Goal: Transaction & Acquisition: Purchase product/service

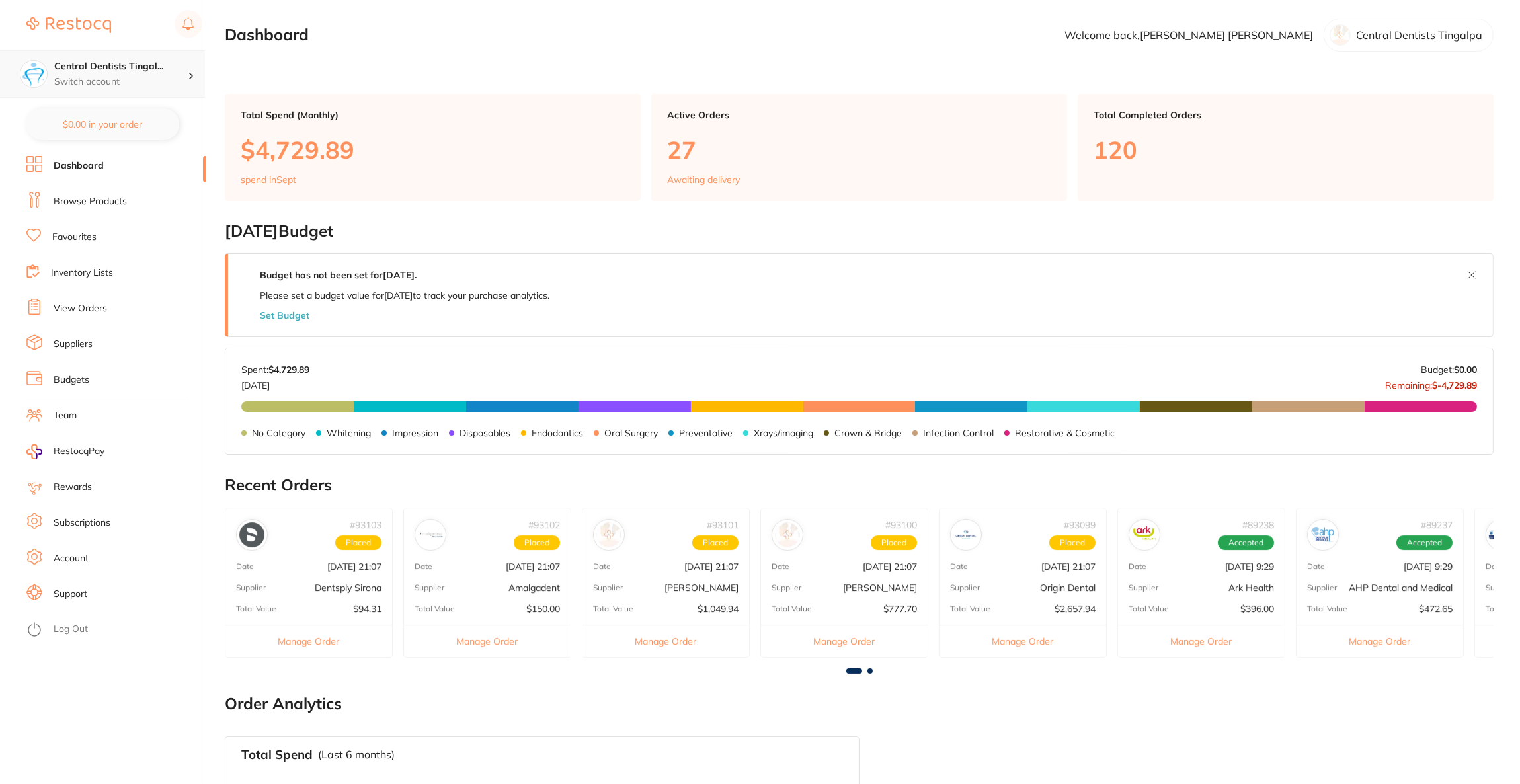
click at [179, 79] on p "Switch account" at bounding box center [121, 82] width 133 height 13
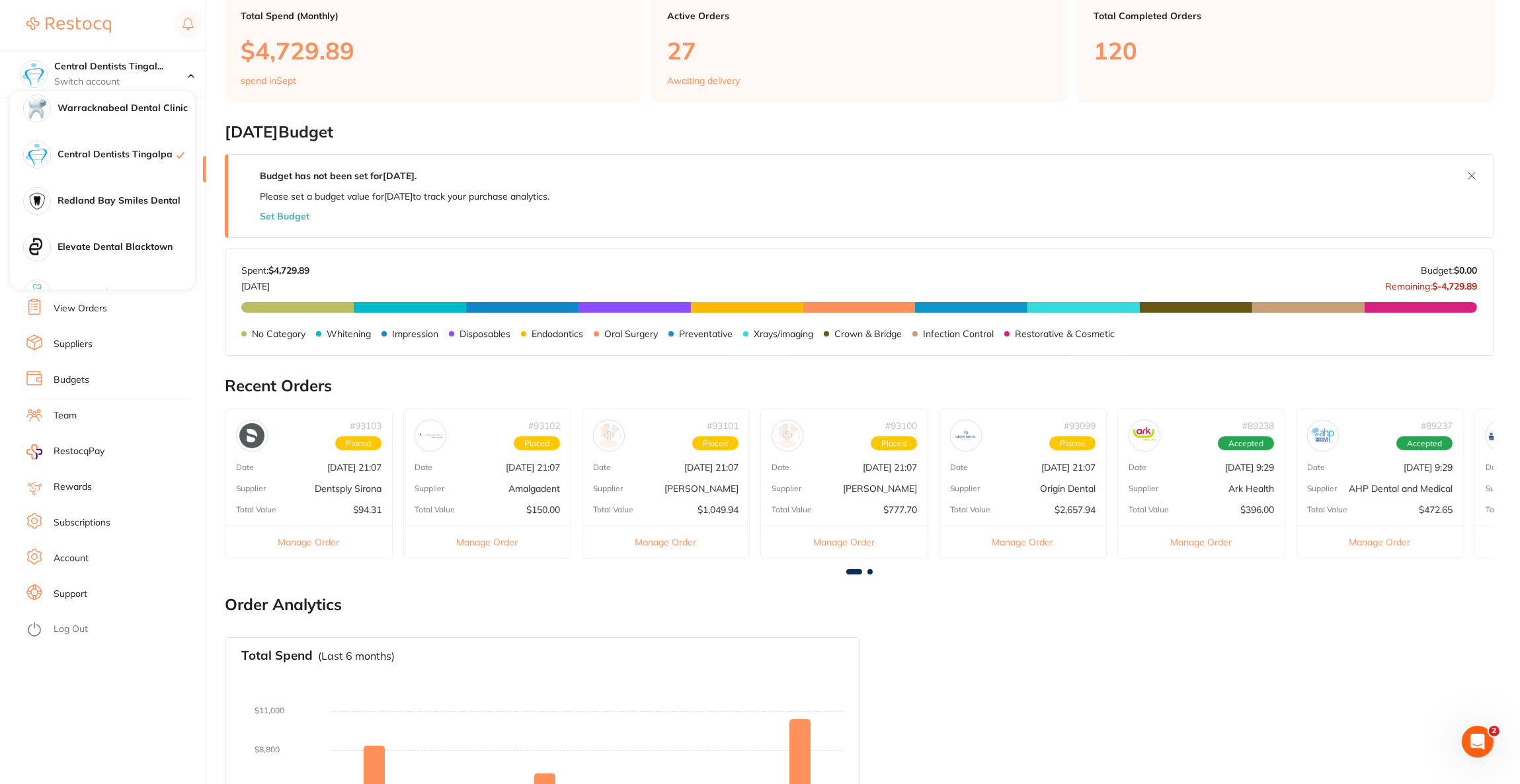
scroll to position [594, 0]
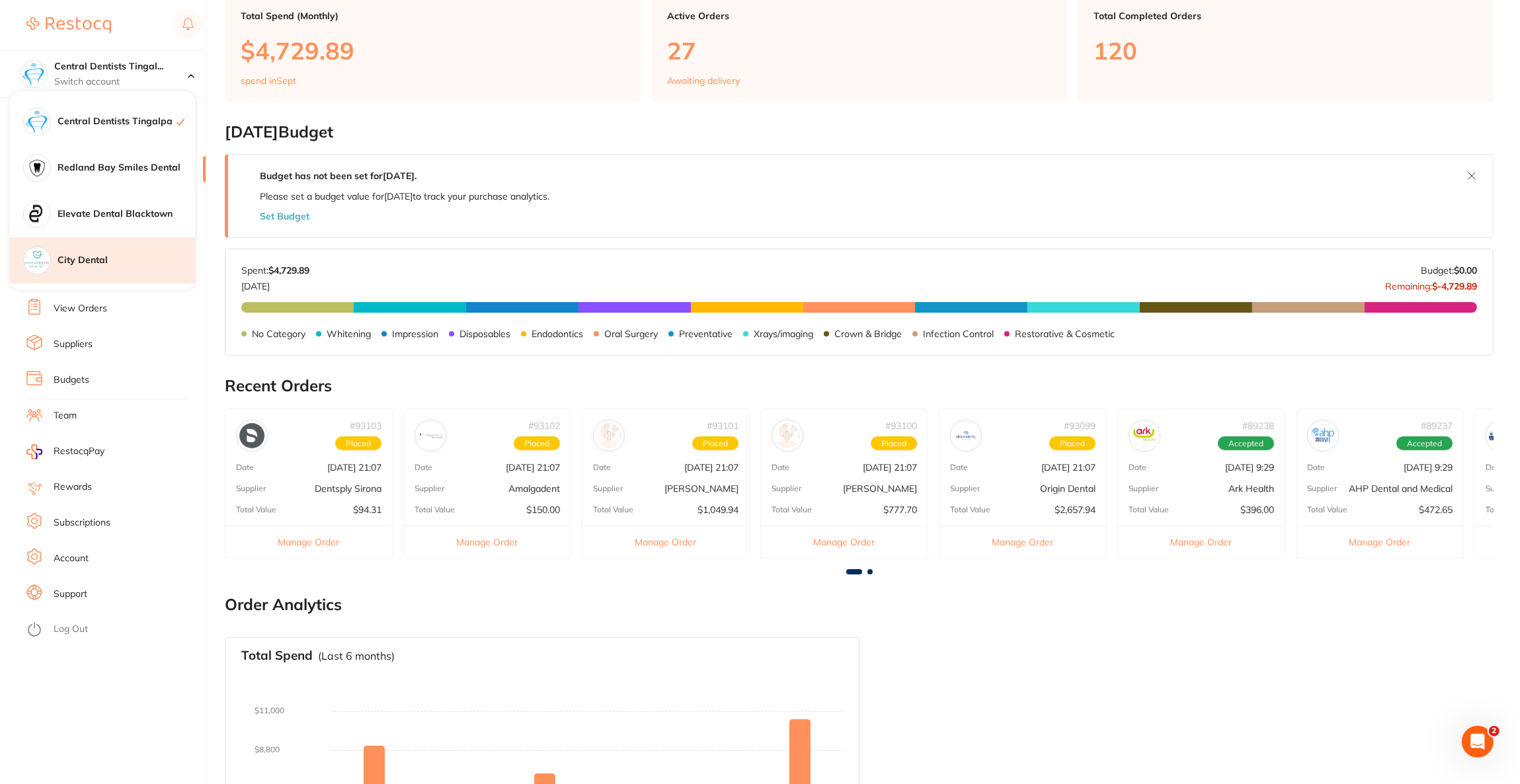
click at [103, 245] on div "City Dental" at bounding box center [103, 260] width 185 height 46
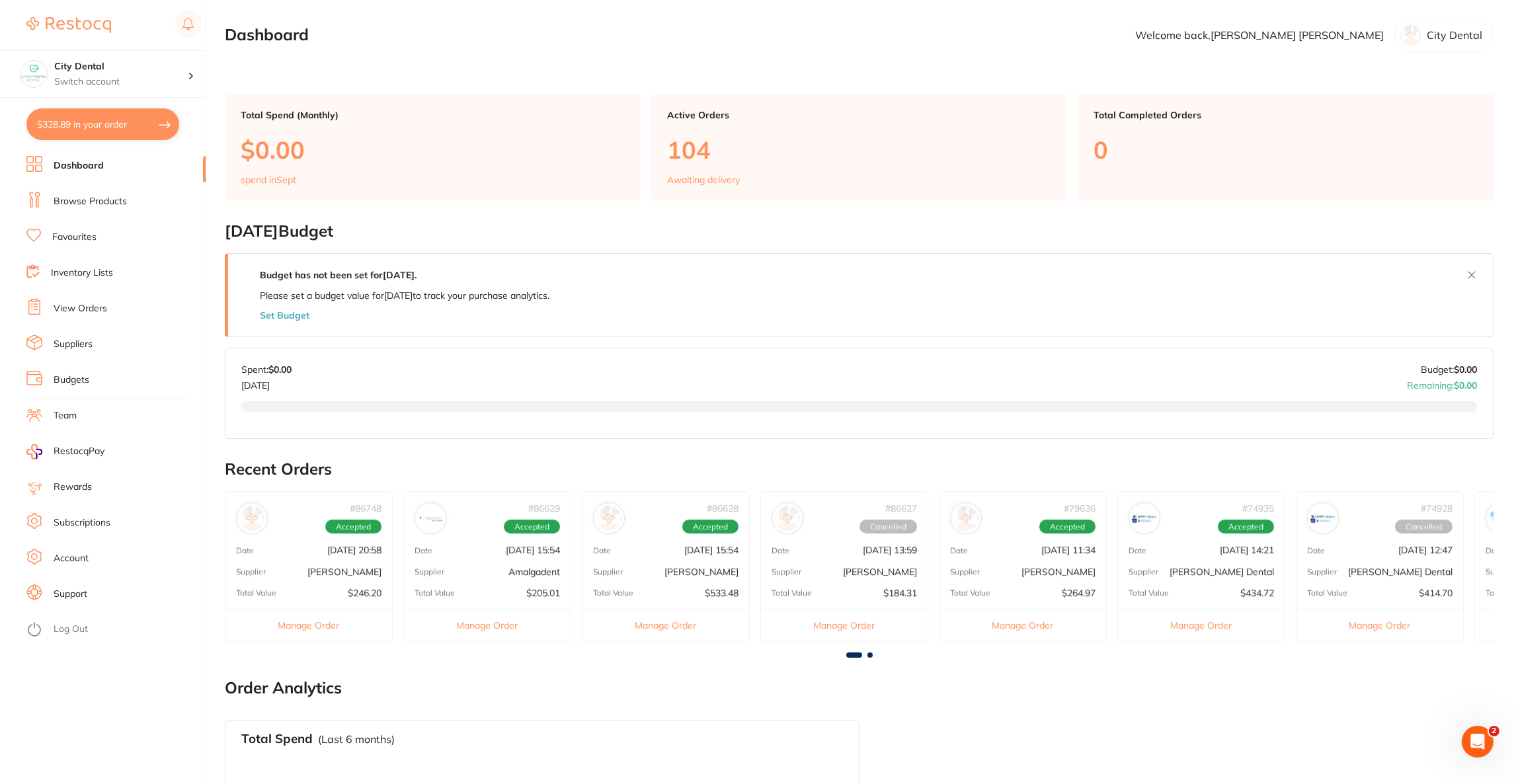
click at [145, 115] on button "$328.89 in your order" at bounding box center [103, 125] width 153 height 32
checkbox input "true"
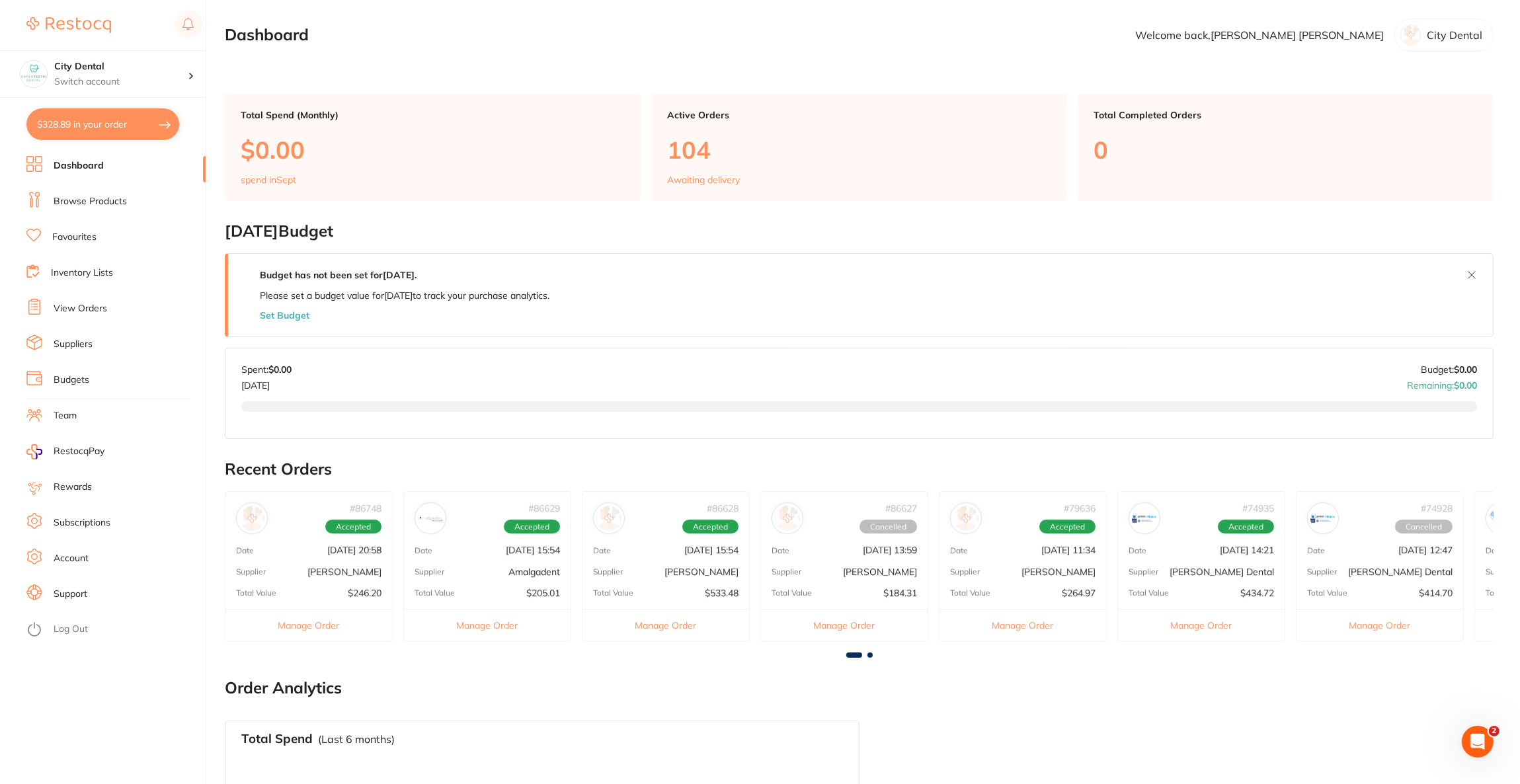
checkbox input "true"
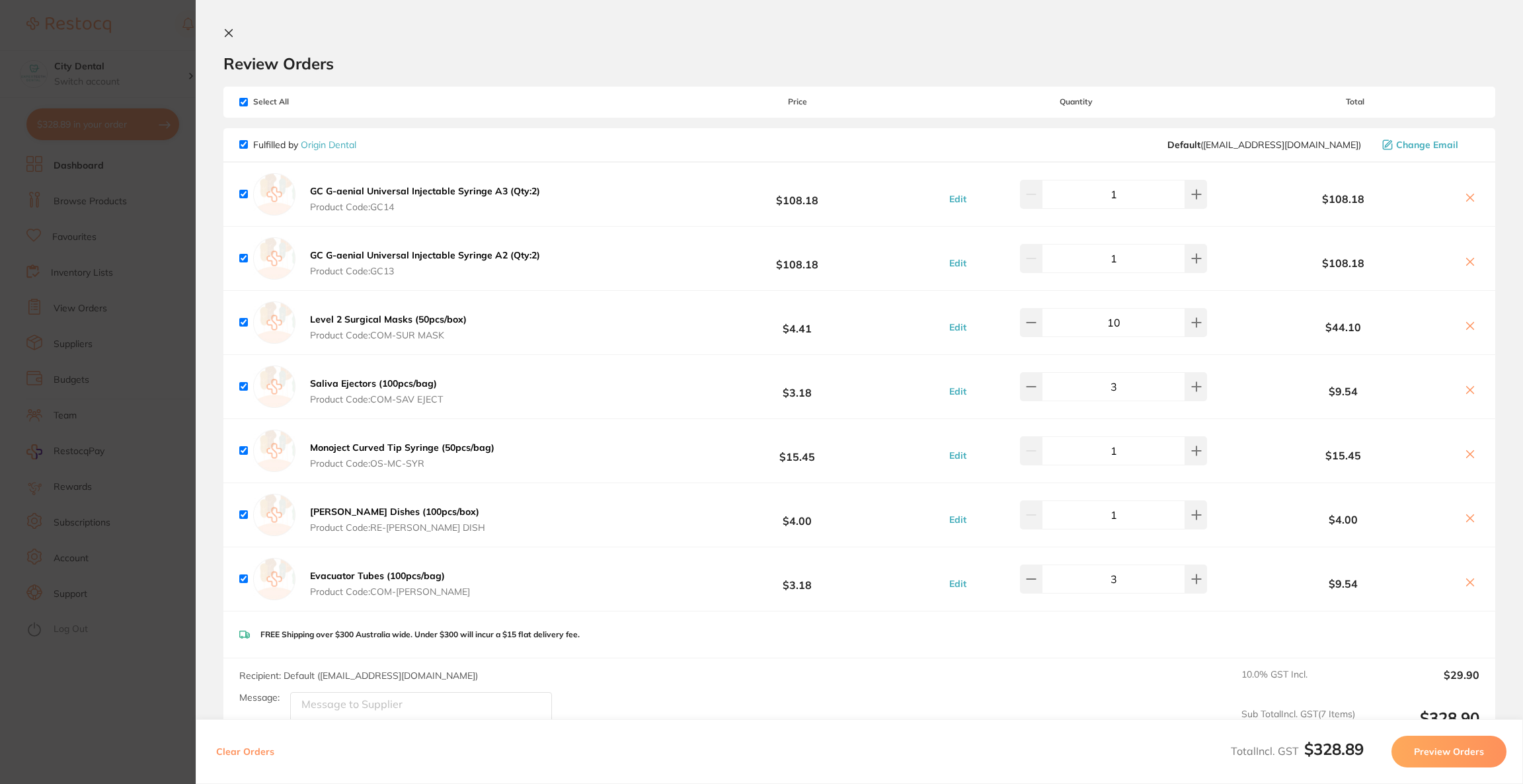
click at [1468, 199] on icon at bounding box center [1470, 198] width 11 height 11
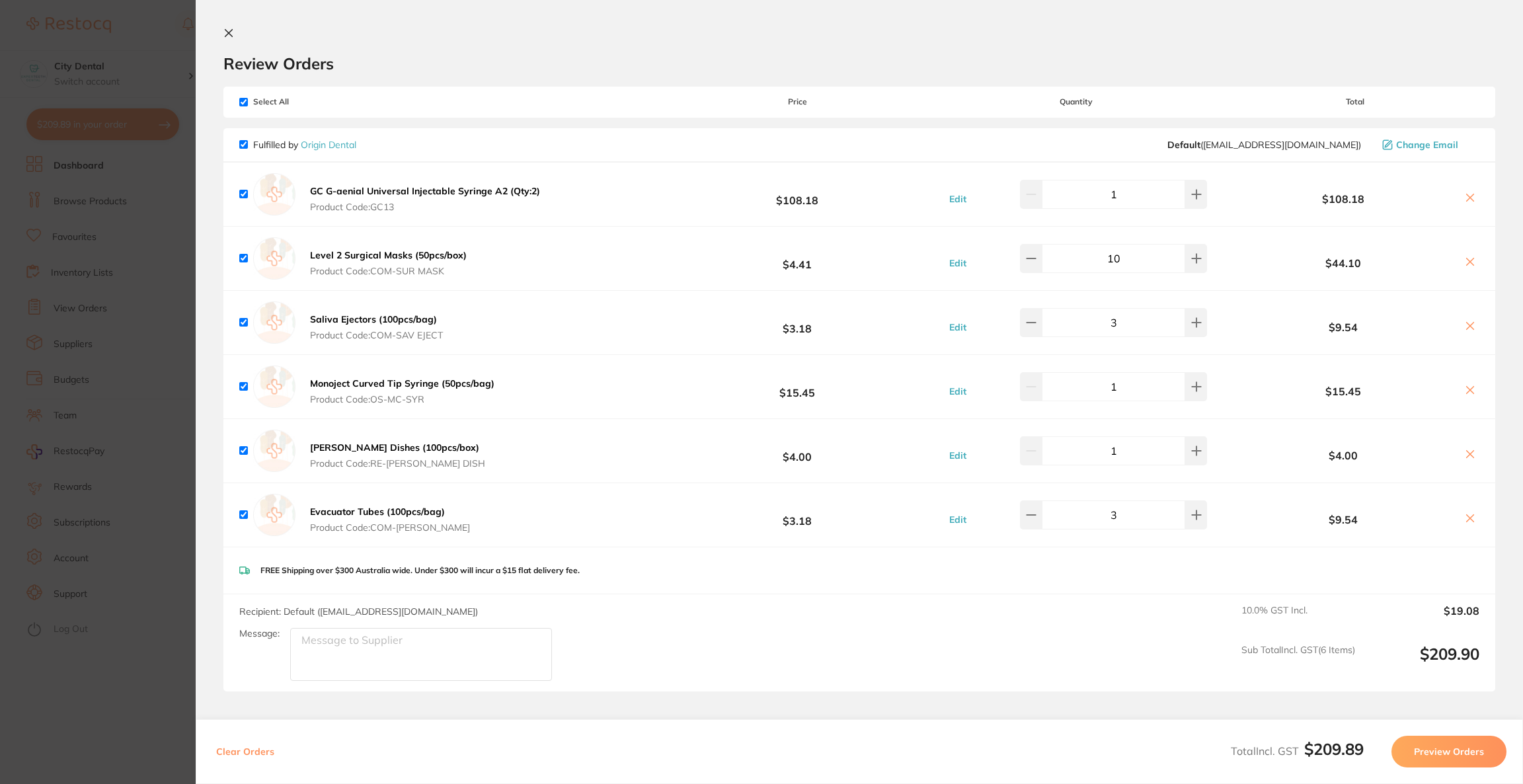
click at [1468, 199] on icon at bounding box center [1470, 198] width 11 height 11
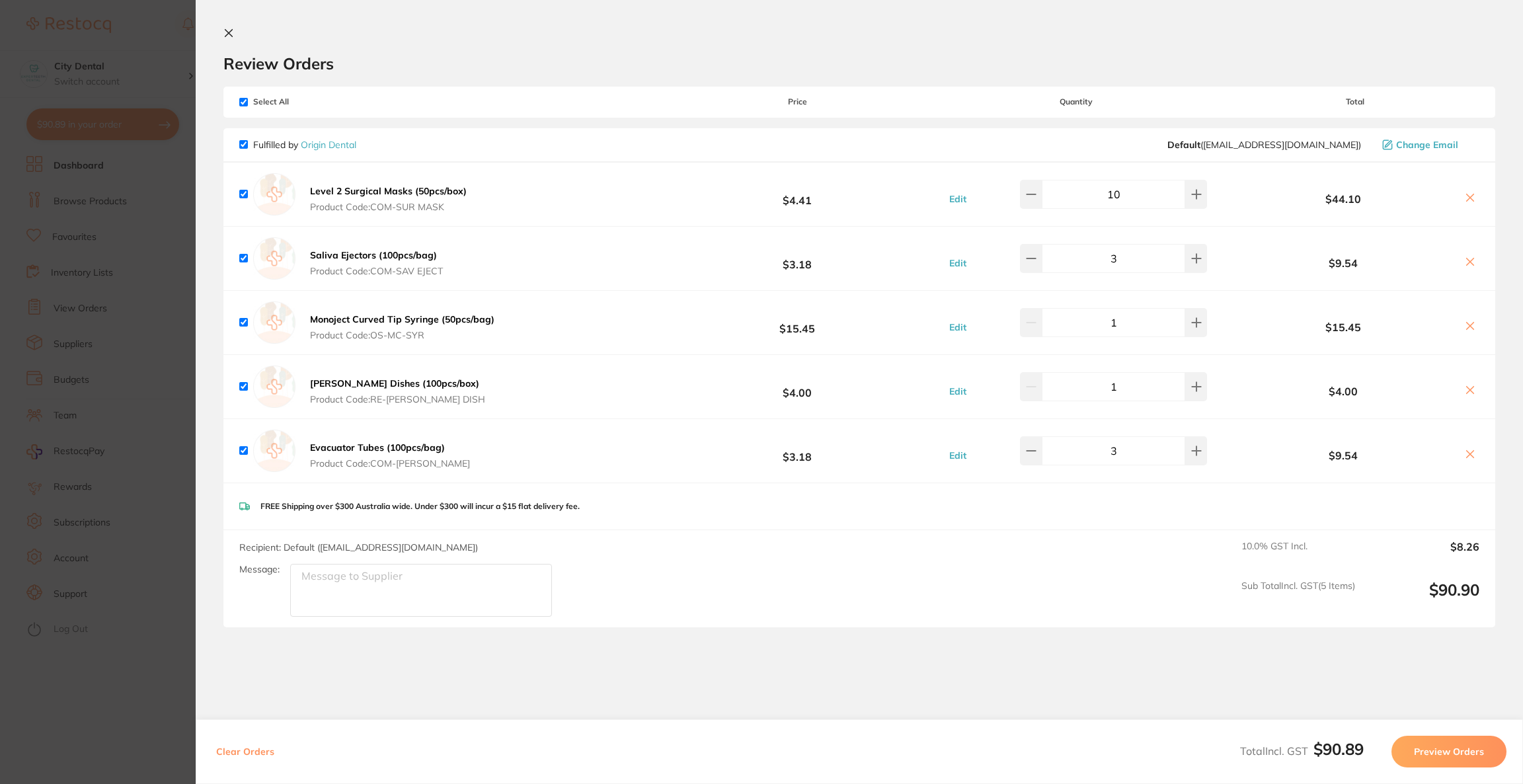
click at [1468, 199] on icon at bounding box center [1470, 198] width 11 height 11
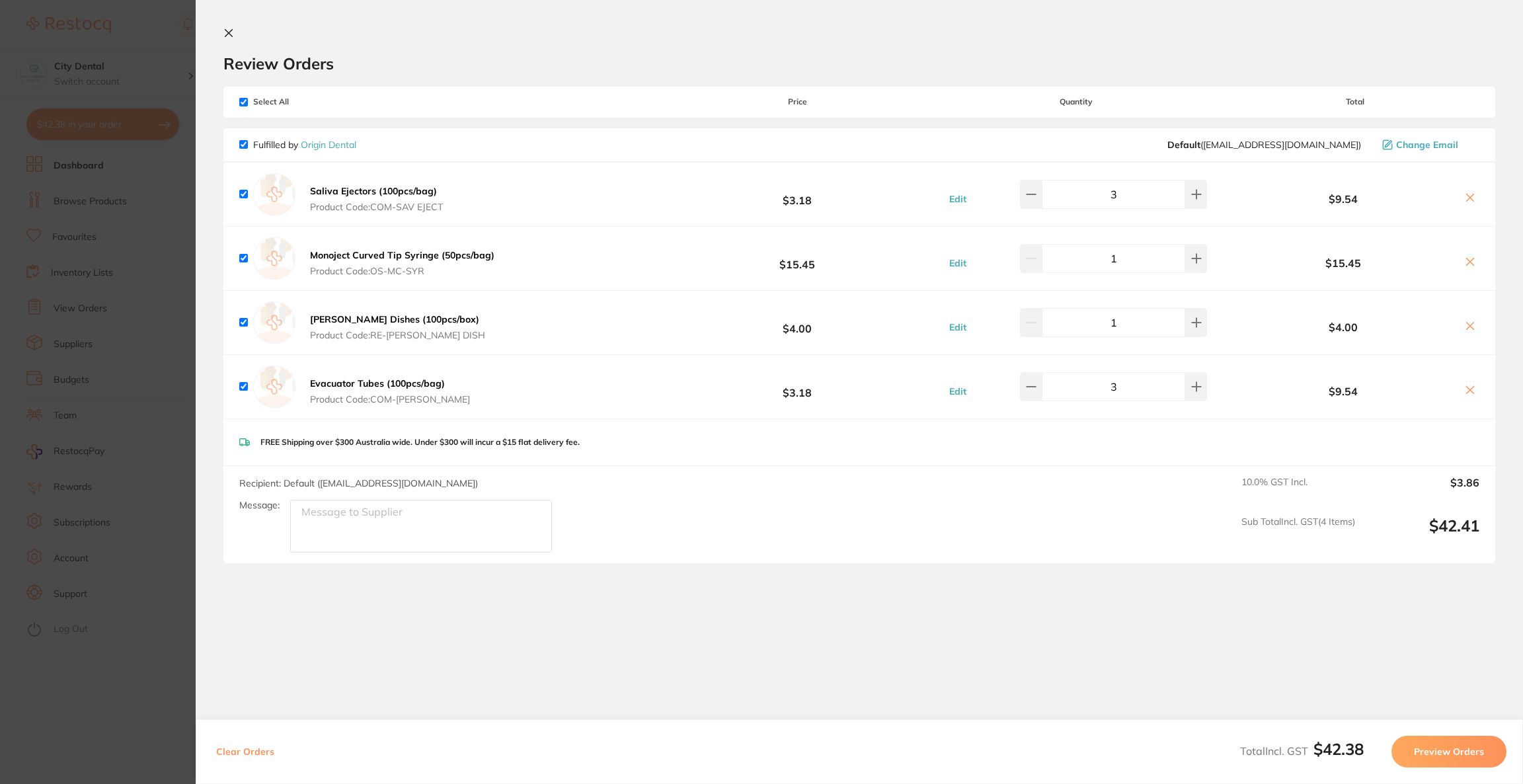
click at [1468, 199] on icon at bounding box center [1470, 198] width 11 height 11
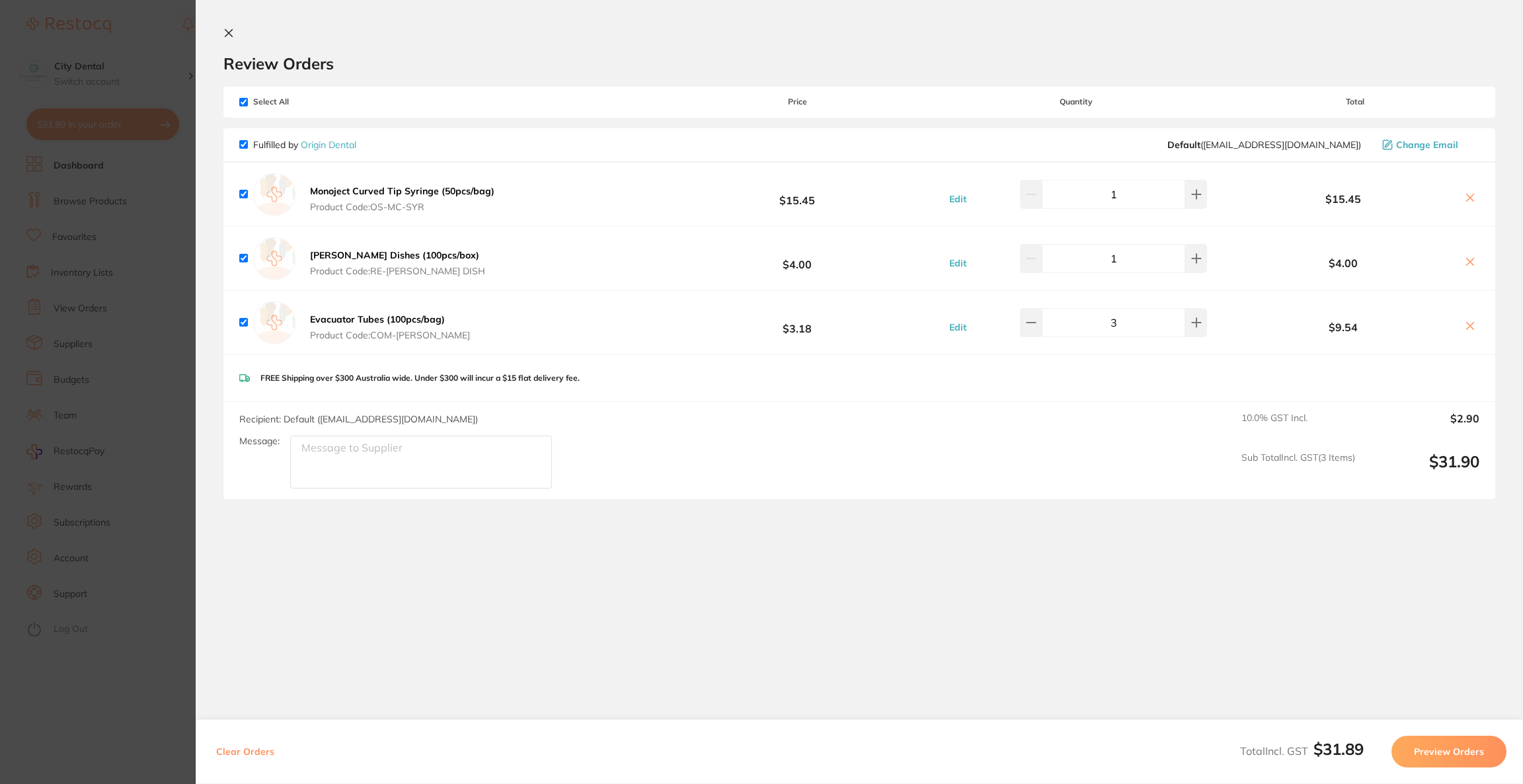
click at [1468, 199] on icon at bounding box center [1470, 198] width 11 height 11
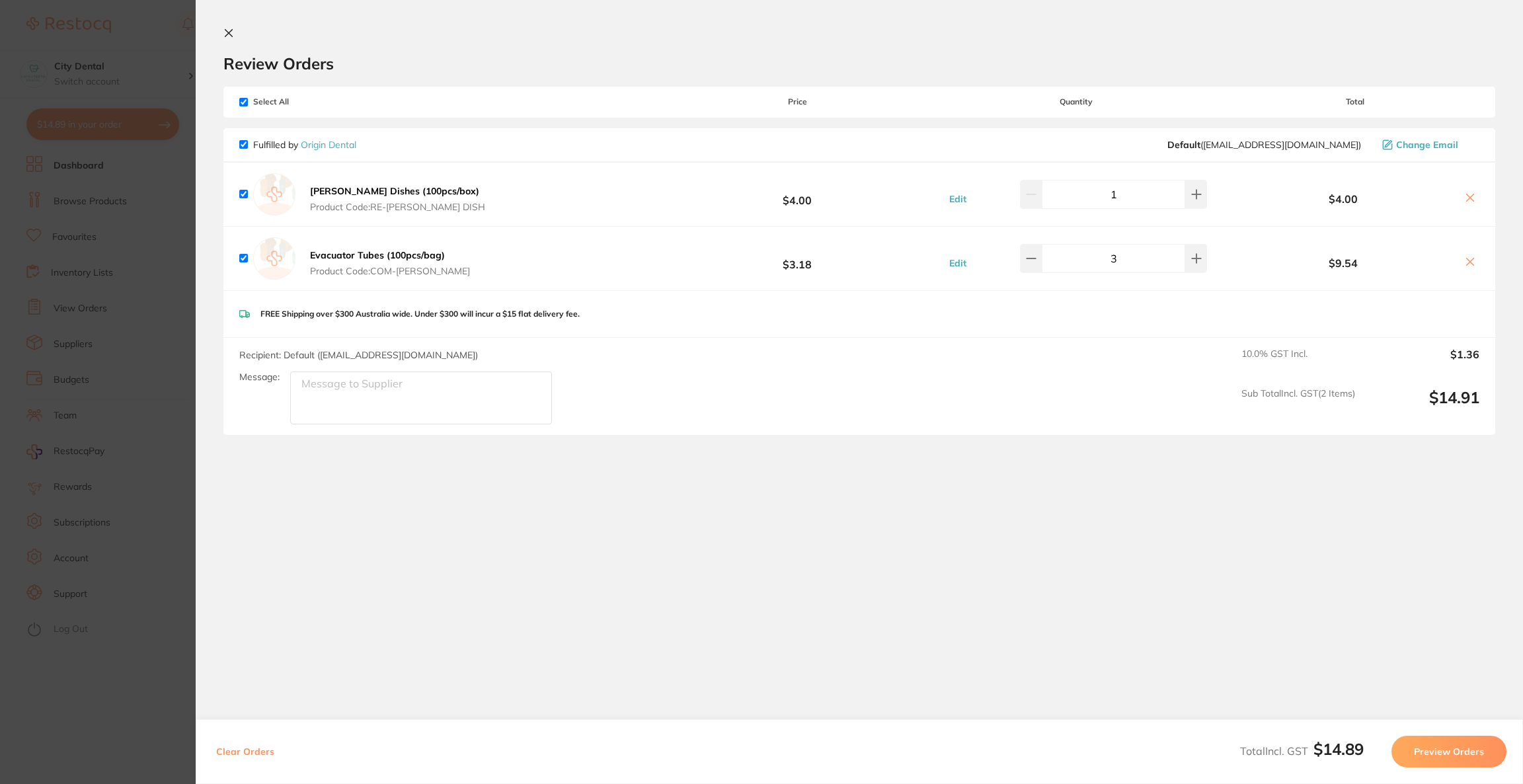
click at [1468, 199] on icon at bounding box center [1470, 198] width 11 height 11
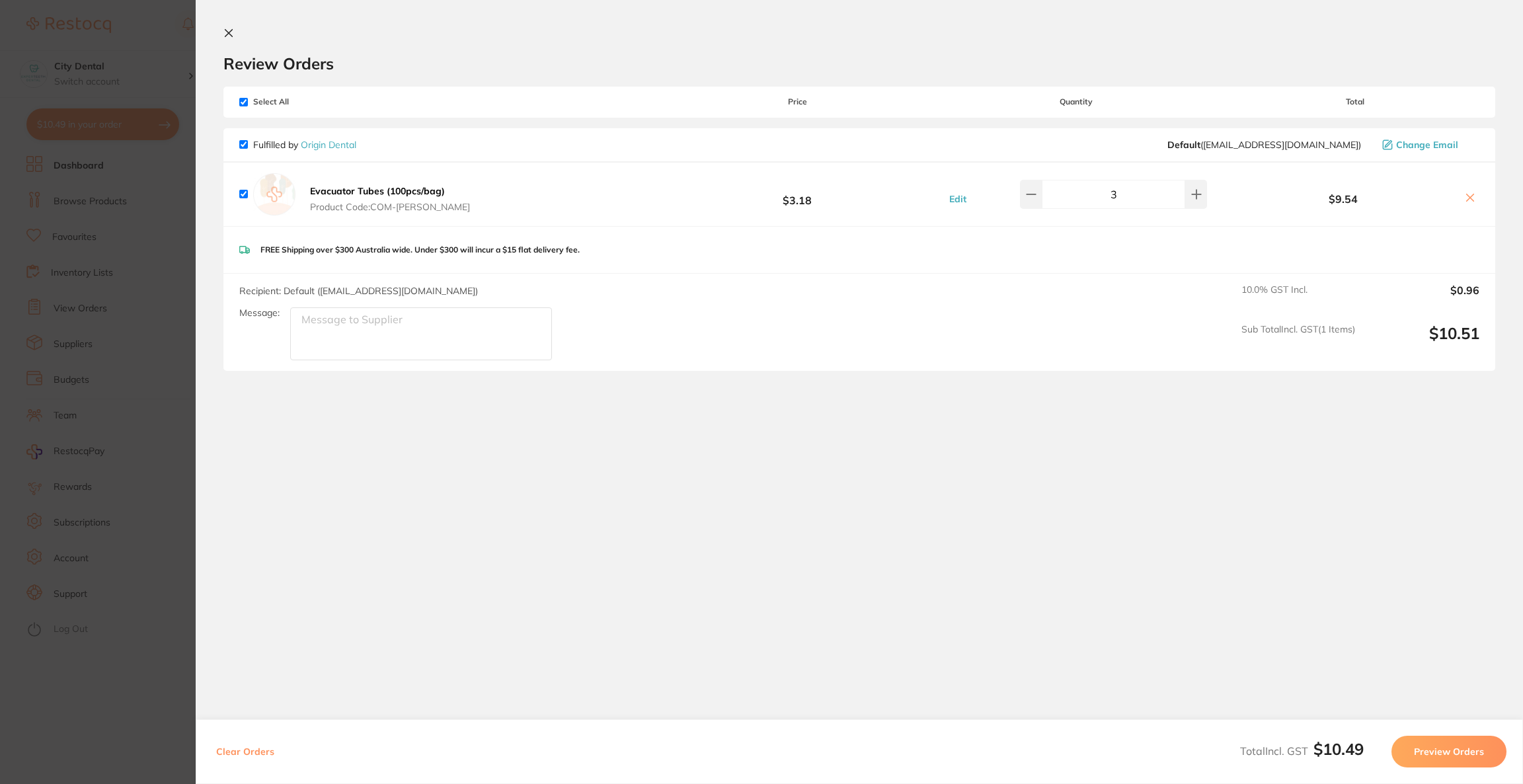
click at [1468, 199] on icon at bounding box center [1470, 198] width 11 height 11
checkbox input "false"
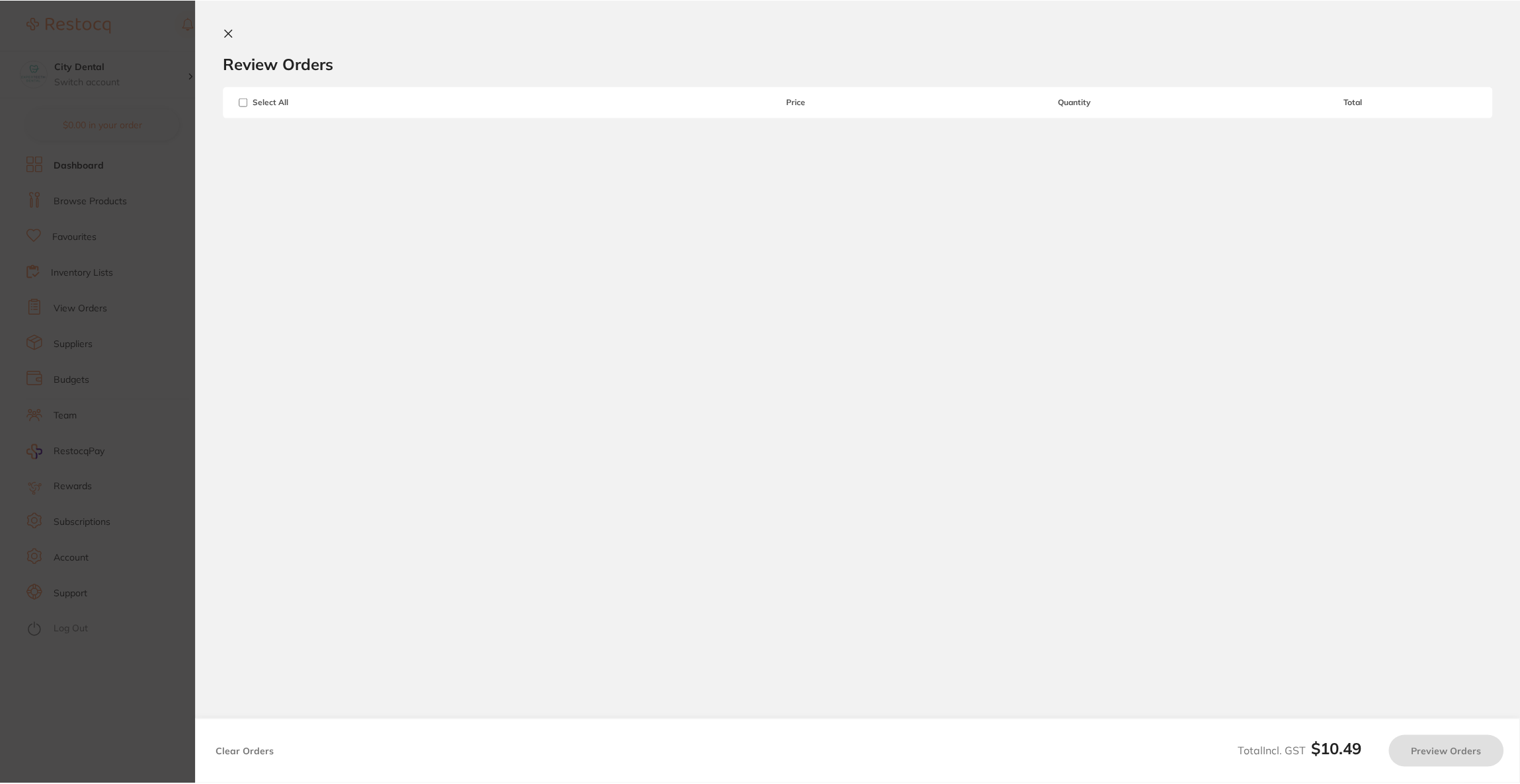
scroll to position [99, 0]
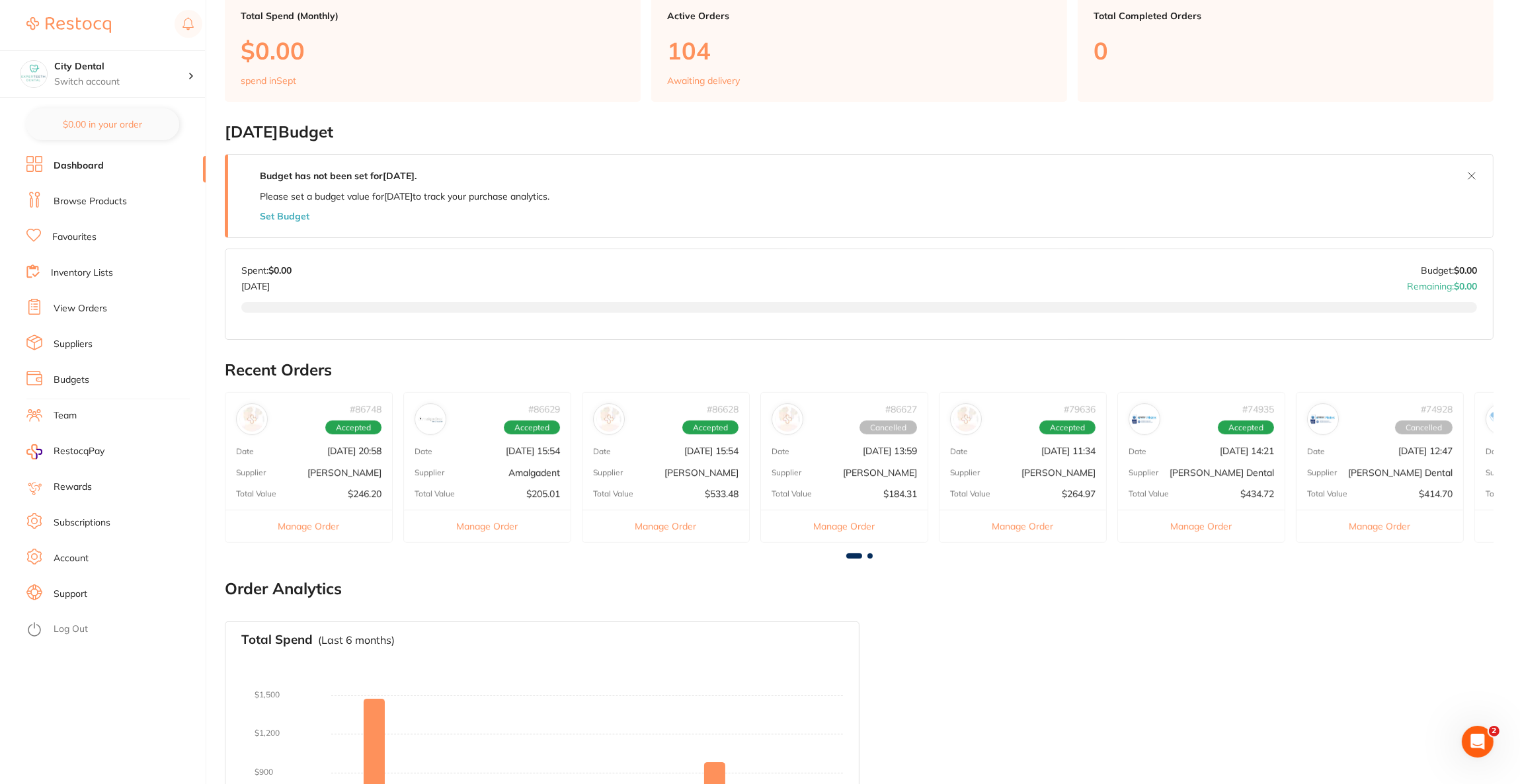
click at [114, 208] on li "Browse Products" at bounding box center [116, 202] width 179 height 20
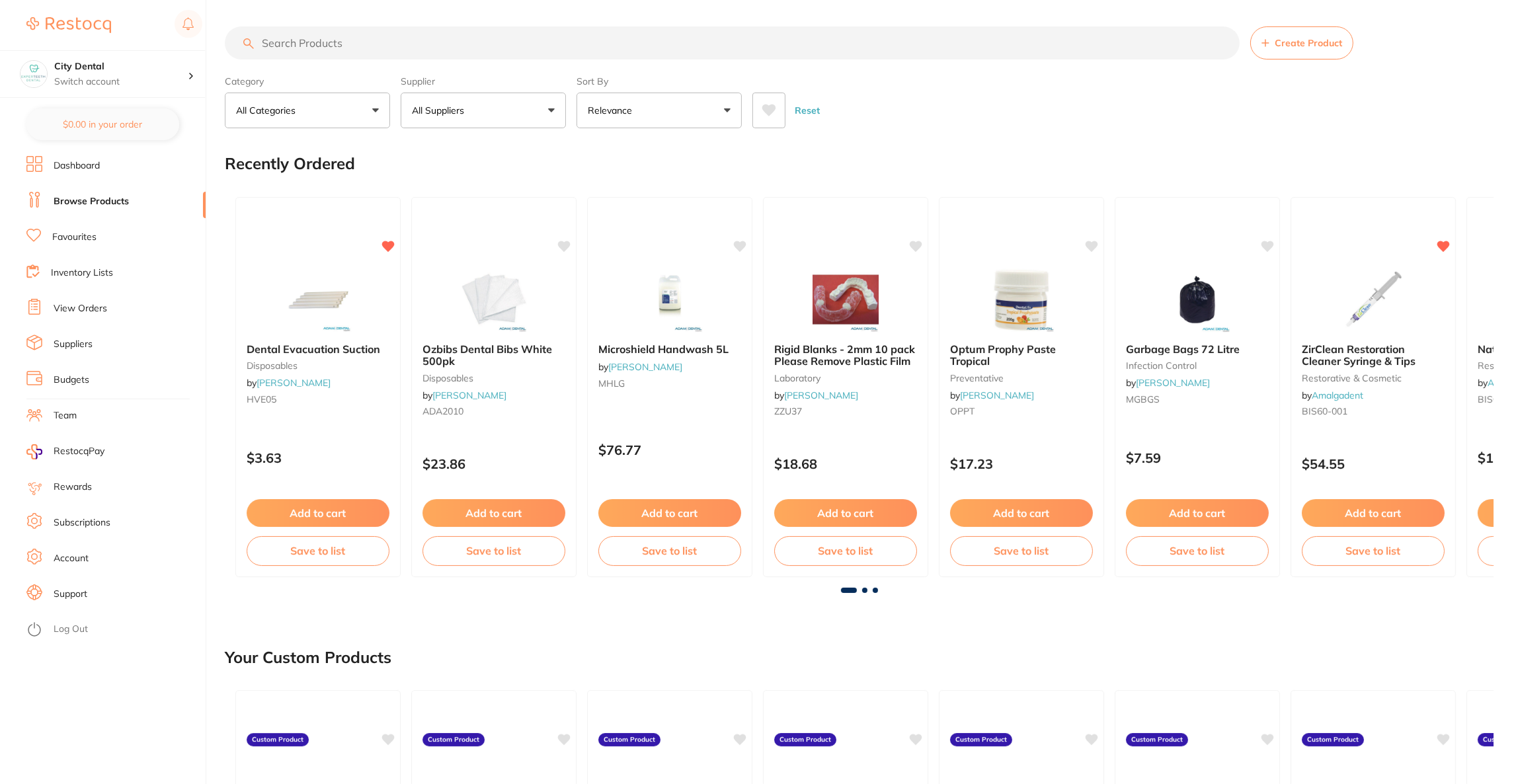
click at [454, 122] on button "All Suppliers" at bounding box center [484, 111] width 165 height 36
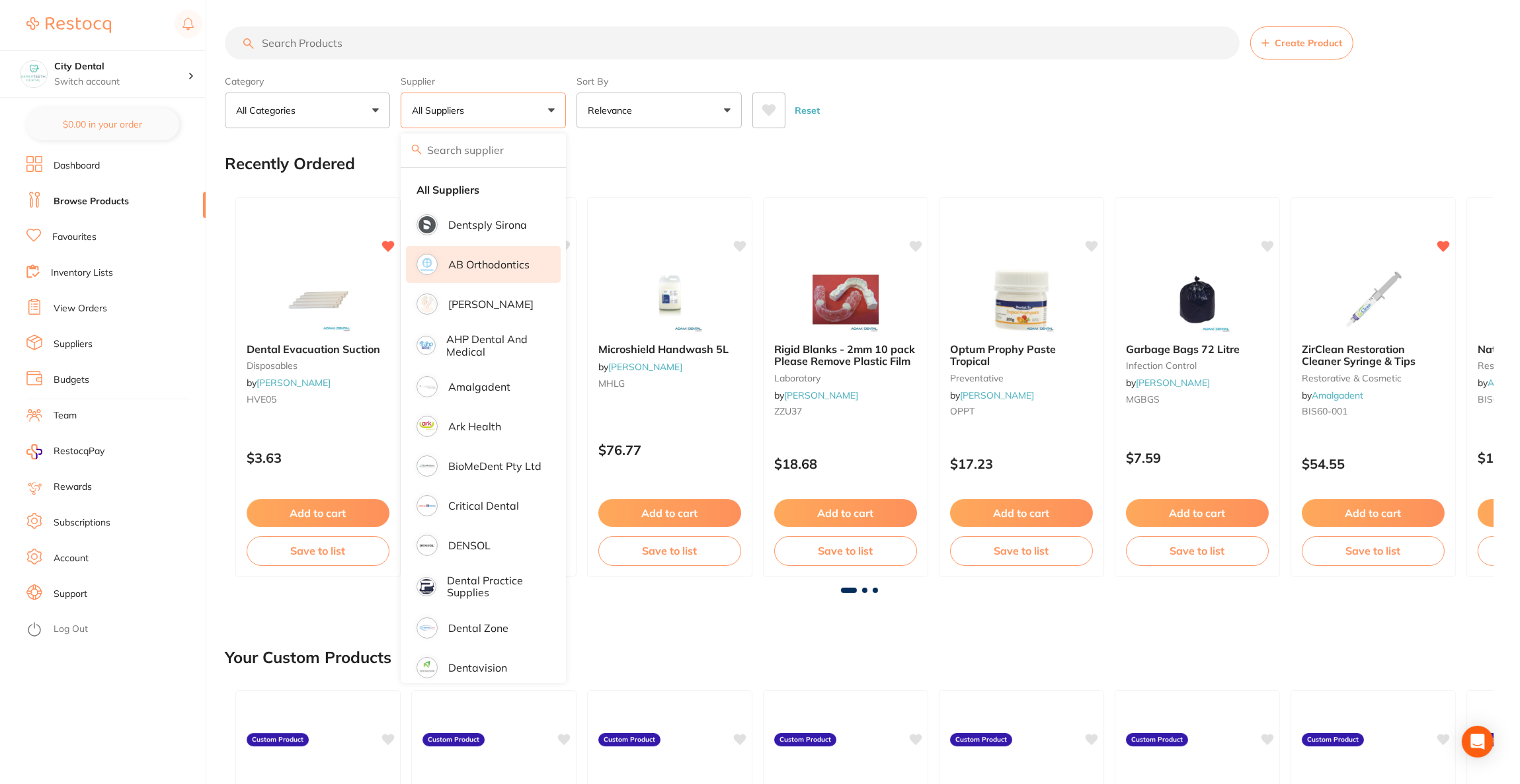
click at [461, 303] on p "[PERSON_NAME]" at bounding box center [491, 304] width 85 height 12
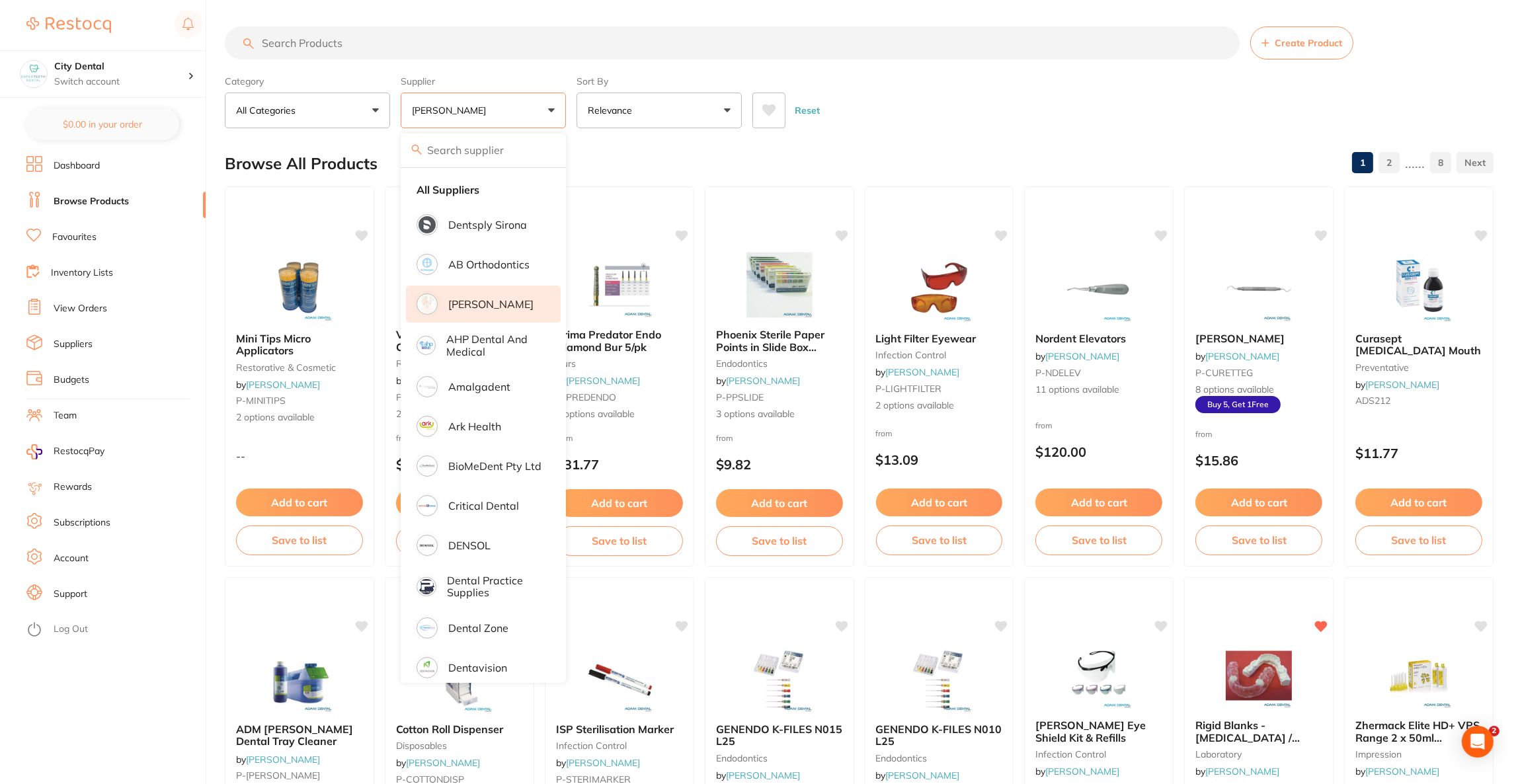
click at [338, 49] on input "search" at bounding box center [732, 43] width 1015 height 33
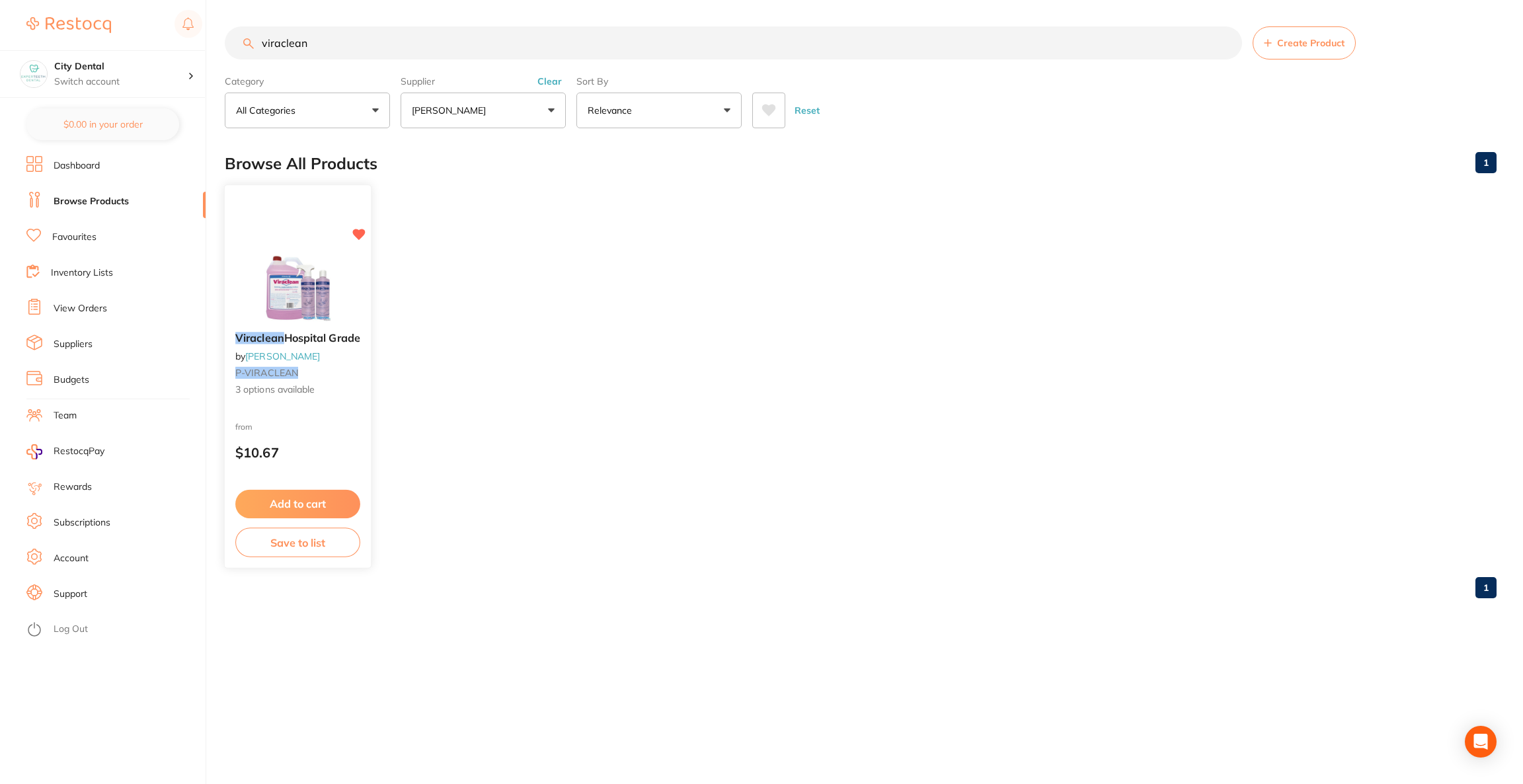
type input "viraclean"
click at [311, 236] on div "Viraclean Hospital Grade by Adam Dental P-VIRACLEAN 3 options available from $1…" at bounding box center [297, 377] width 146 height 380
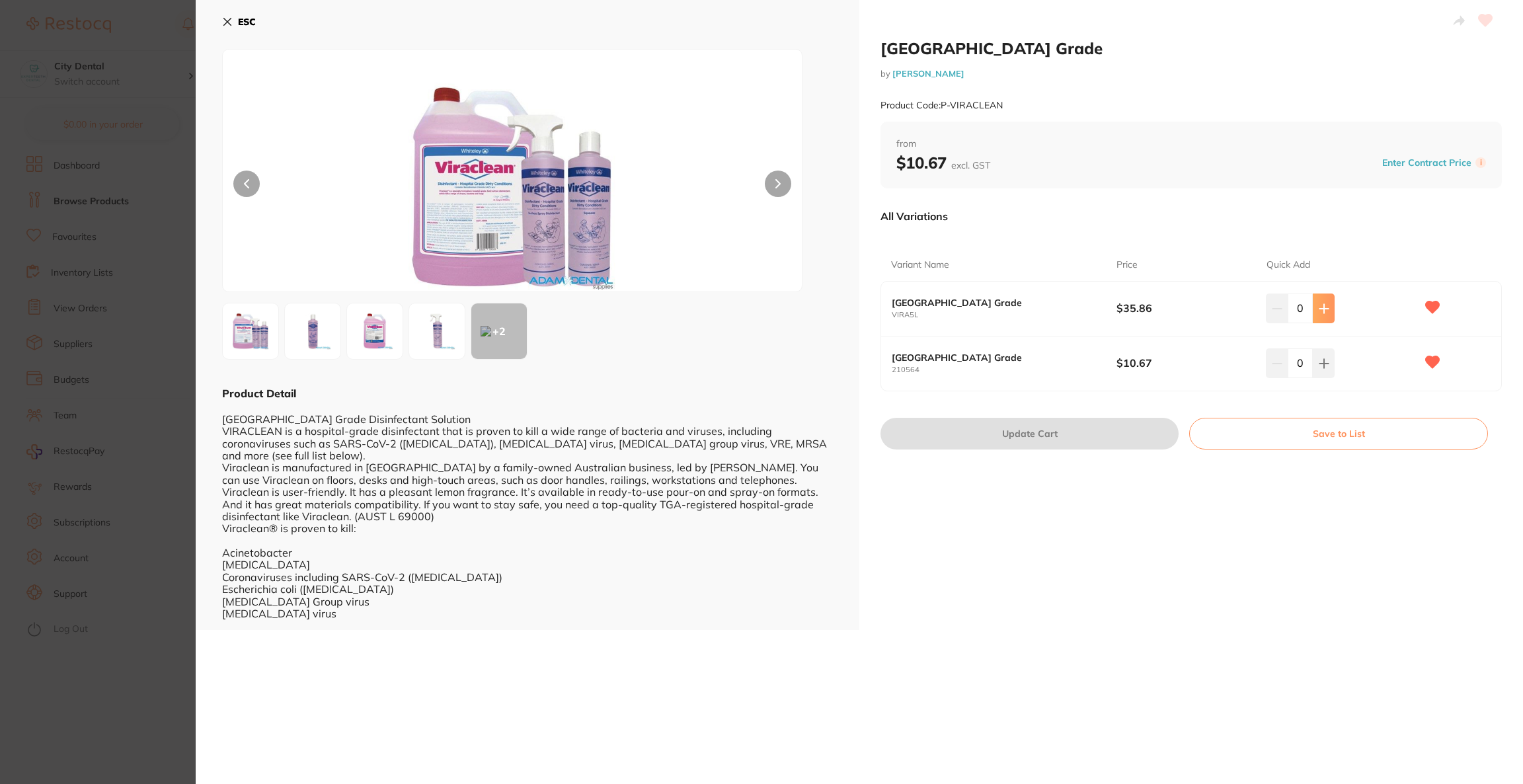
click at [1319, 307] on icon at bounding box center [1324, 309] width 11 height 11
type input "1"
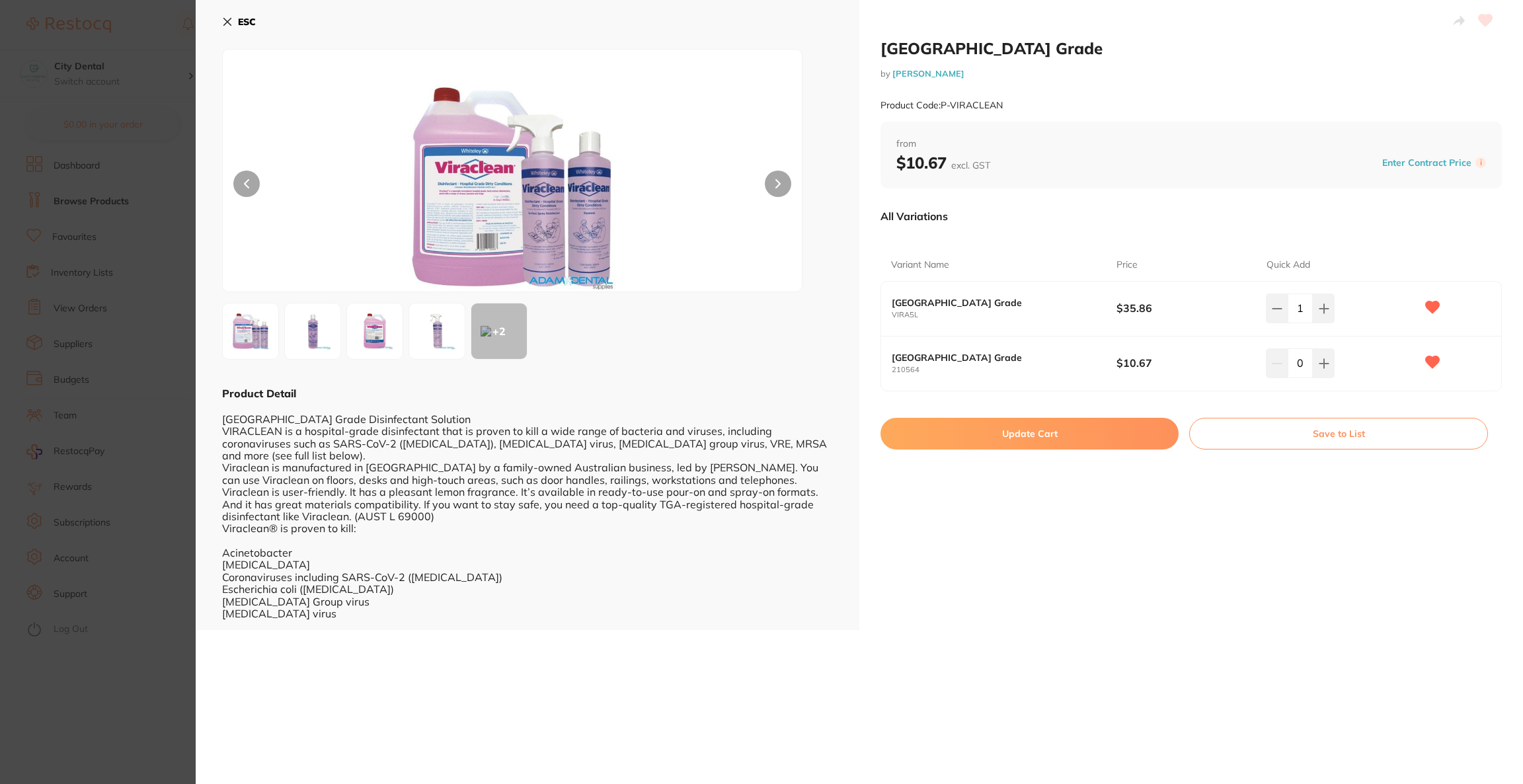
click at [1109, 428] on button "Update Cart" at bounding box center [1030, 434] width 298 height 32
checkbox input "true"
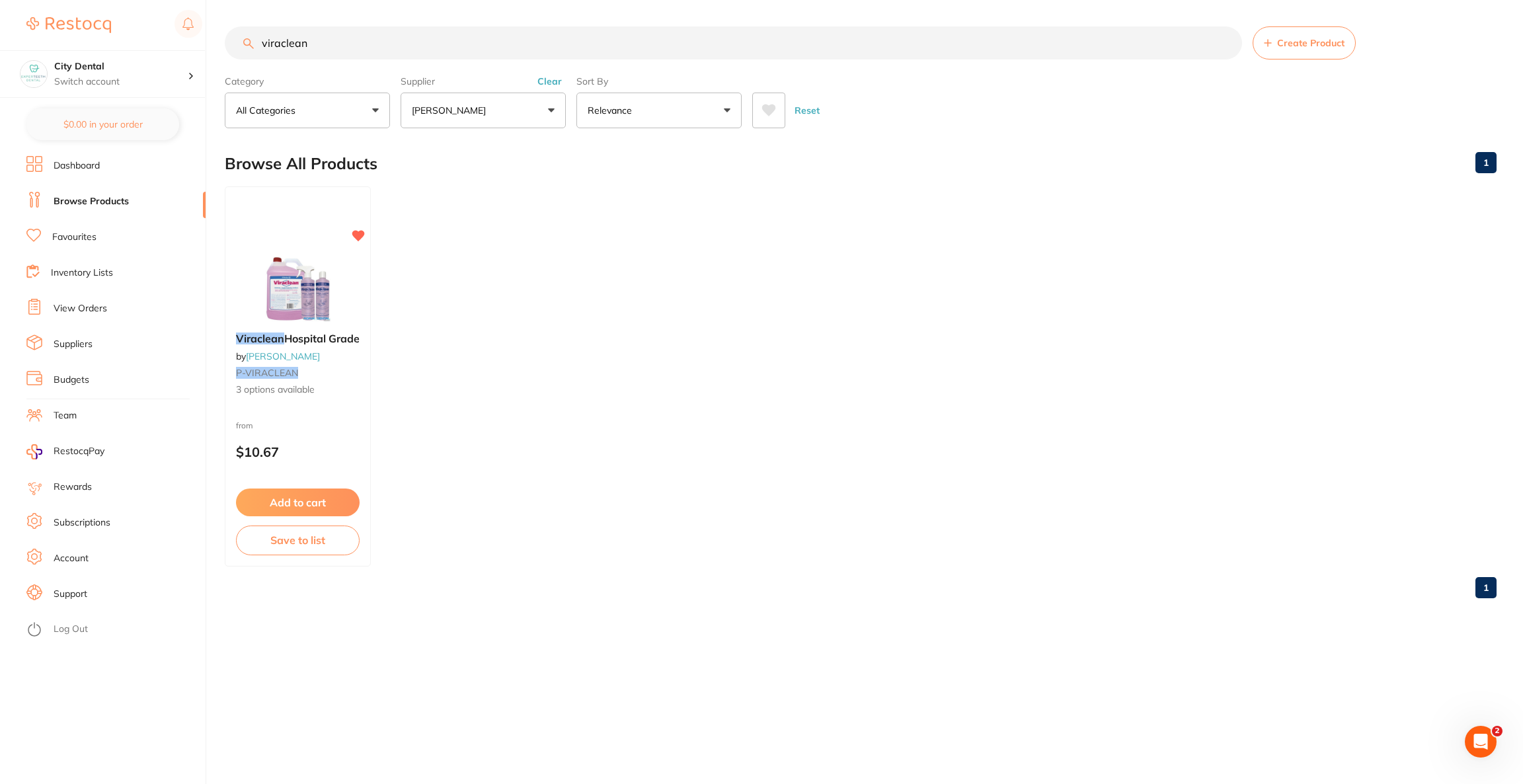
drag, startPoint x: 425, startPoint y: 45, endPoint x: 237, endPoint y: 51, distance: 188.1
click at [237, 51] on input "viraclean" at bounding box center [733, 43] width 1018 height 33
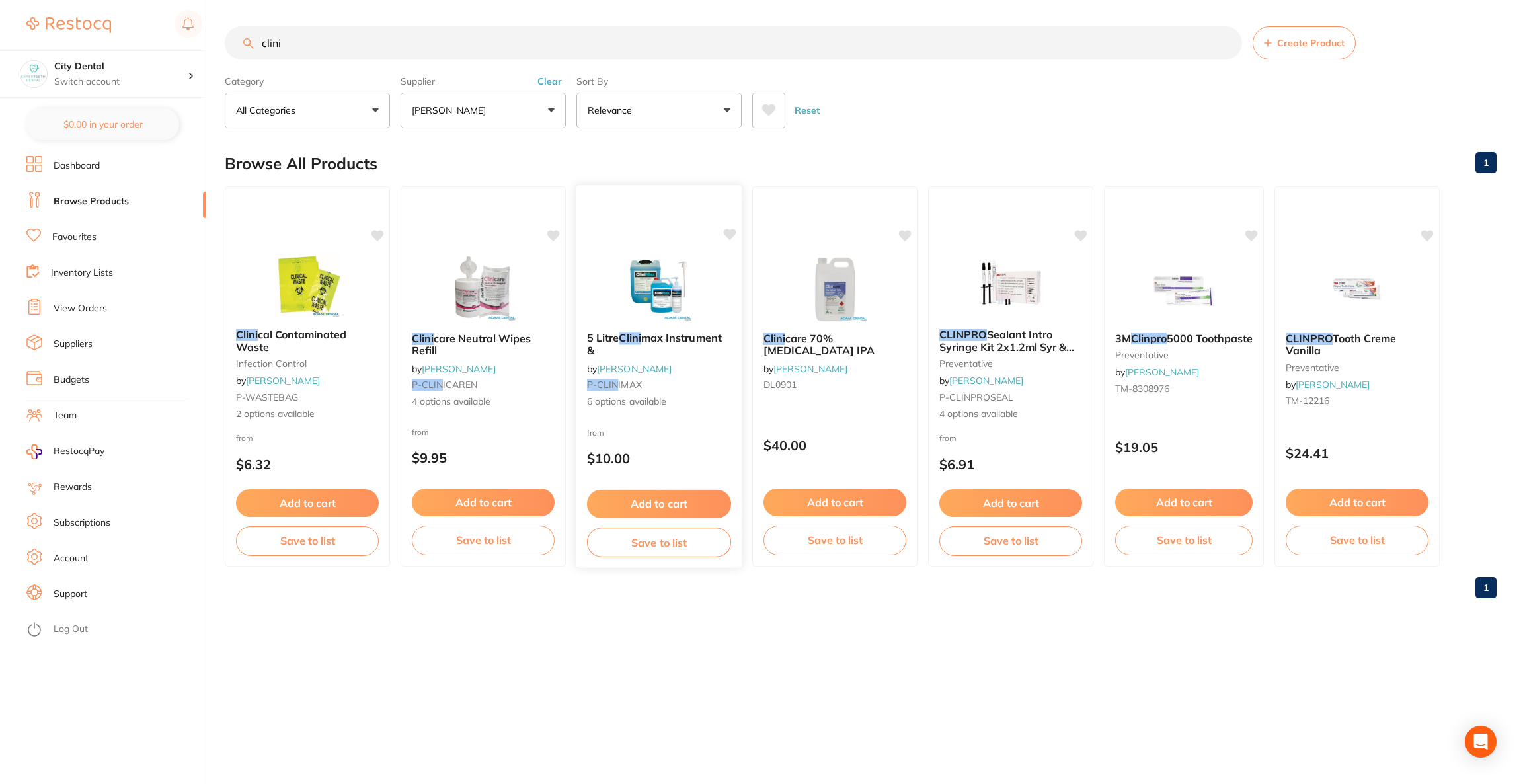
type input "clini"
click at [687, 305] on img at bounding box center [659, 288] width 87 height 67
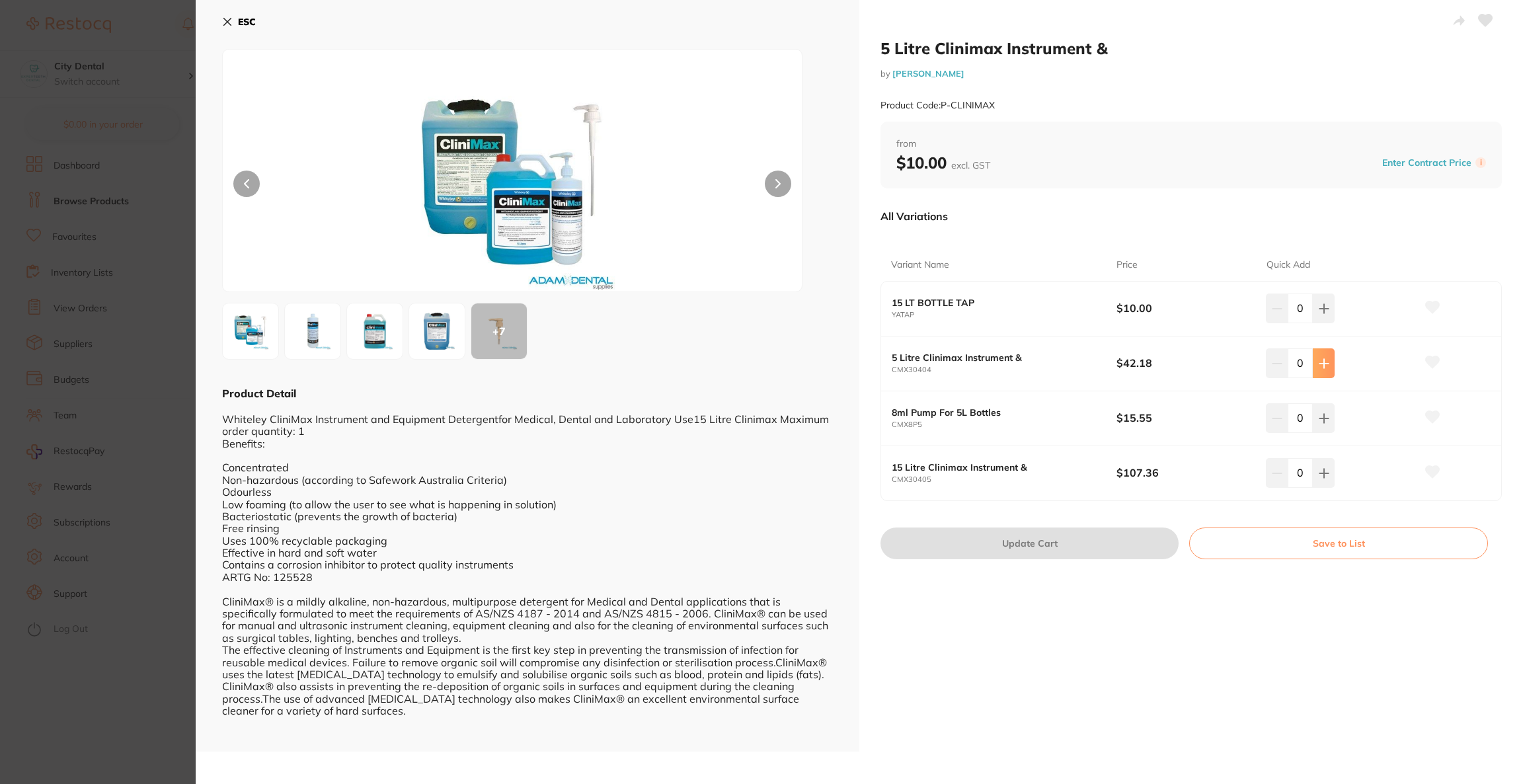
click at [1323, 363] on icon at bounding box center [1324, 363] width 9 height 9
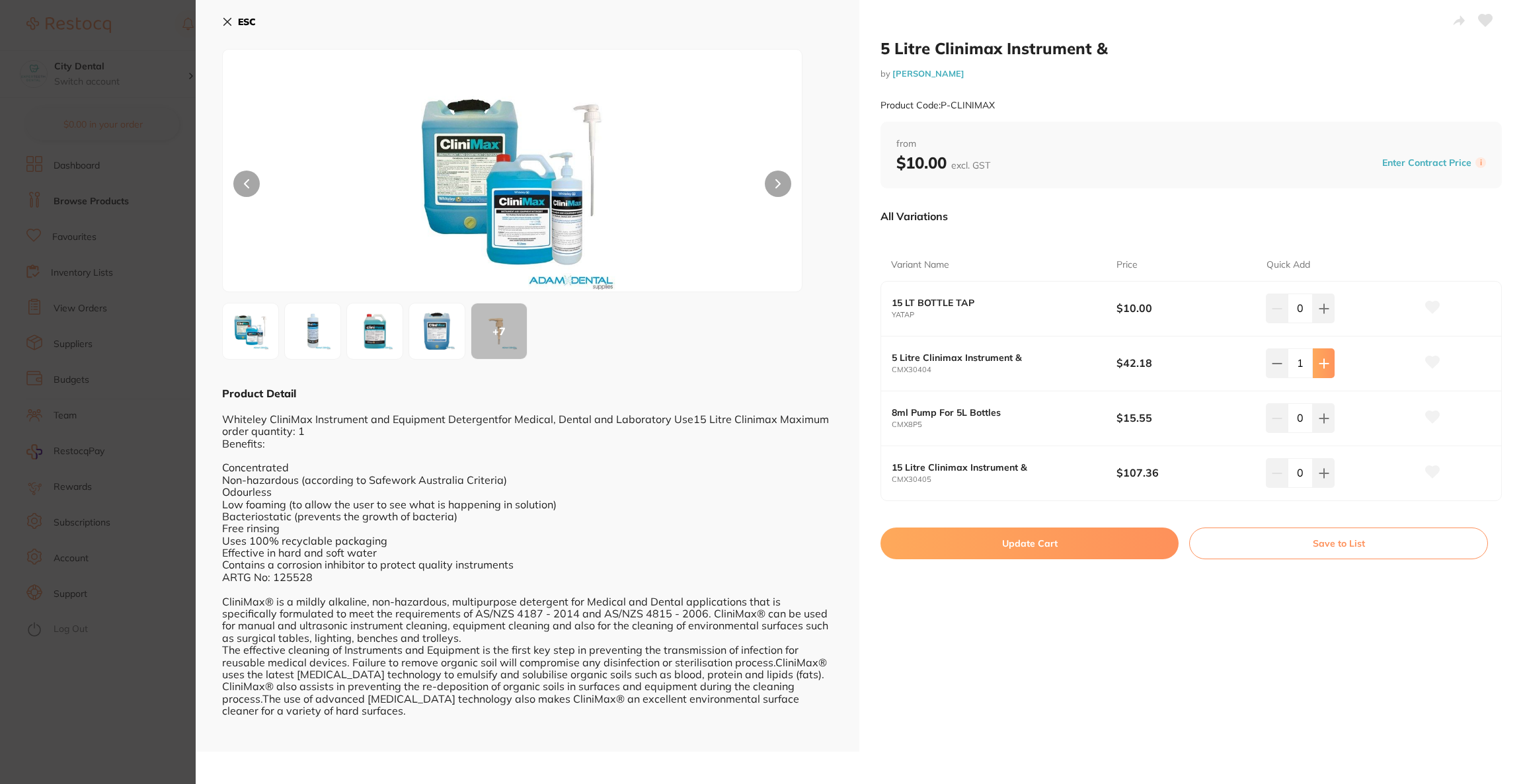
type input "1"
click at [1045, 545] on button "Update Cart" at bounding box center [1030, 543] width 298 height 32
checkbox input "false"
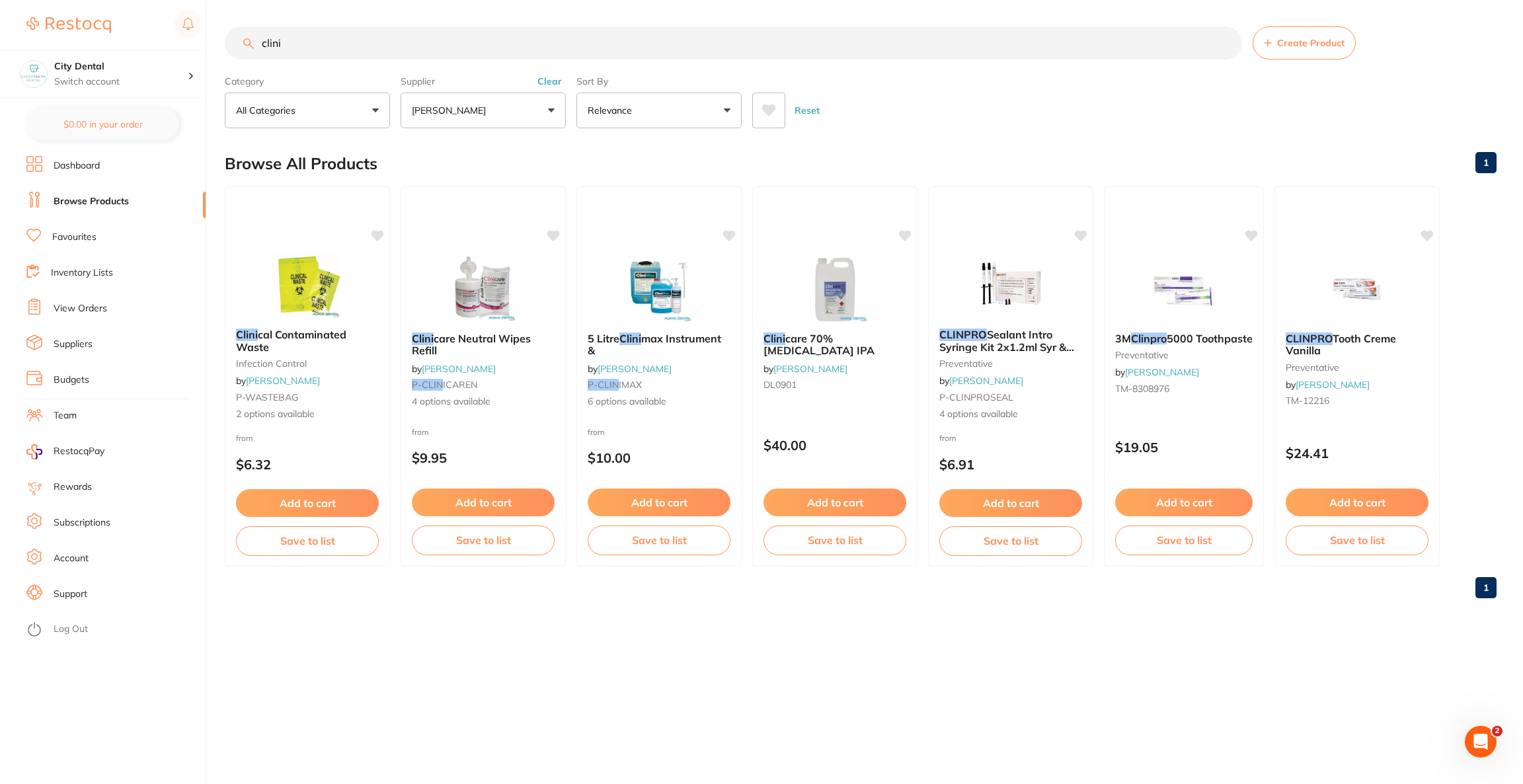
drag, startPoint x: 634, startPoint y: 55, endPoint x: 240, endPoint y: 45, distance: 394.1
click at [240, 45] on input "clini" at bounding box center [733, 43] width 1018 height 33
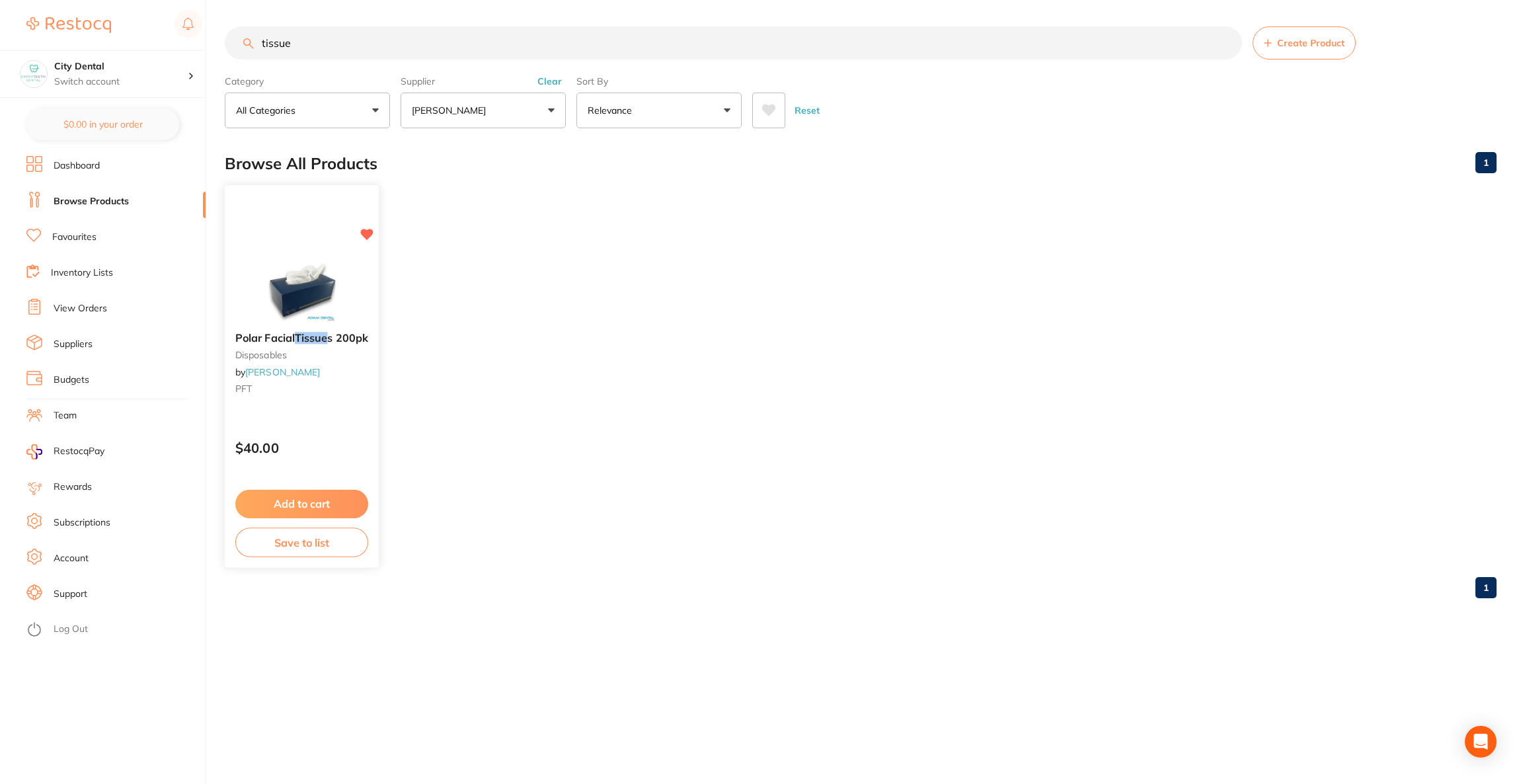
type input "tissue"
click at [278, 257] on img at bounding box center [302, 288] width 87 height 67
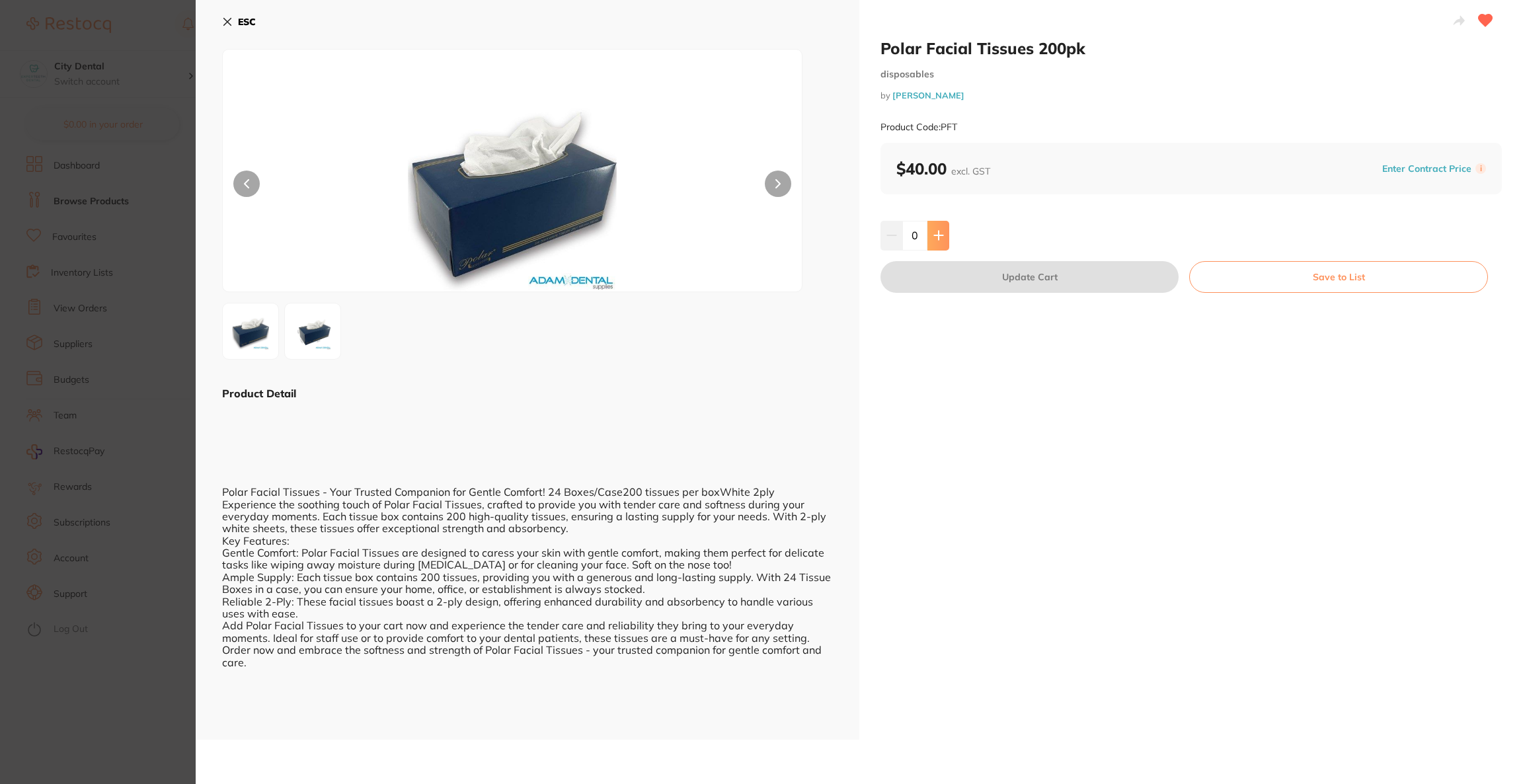
click at [943, 239] on button at bounding box center [938, 235] width 22 height 29
type input "1"
click at [966, 269] on button "Update Cart" at bounding box center [1030, 277] width 298 height 32
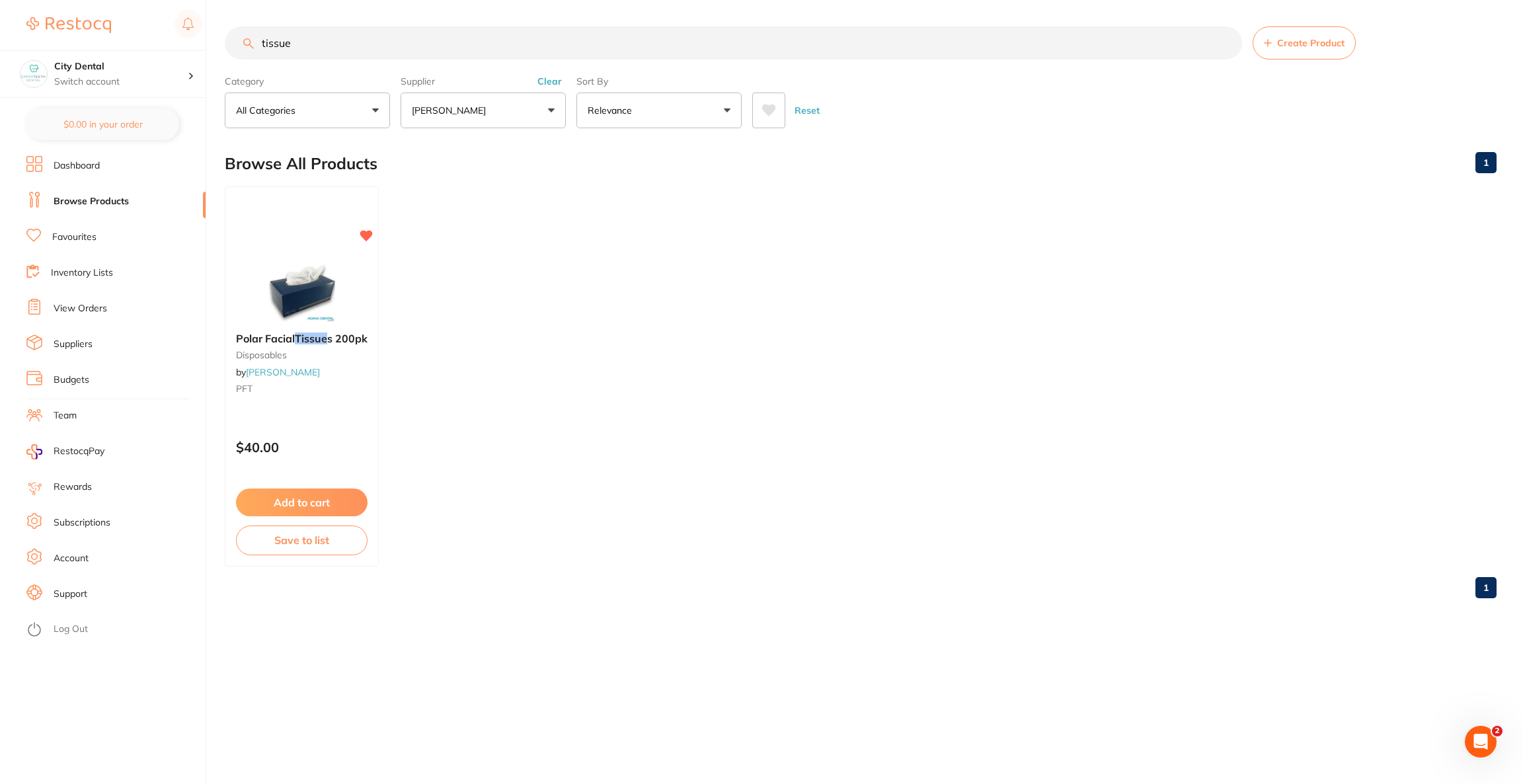
drag, startPoint x: 454, startPoint y: 49, endPoint x: 15, endPoint y: -1, distance: 441.8
click at [15, 0] on div "$0.00 City Dental Switch account Riaz Dental Surgery Experteeth Dental Sydney C…" at bounding box center [762, 392] width 1523 height 784
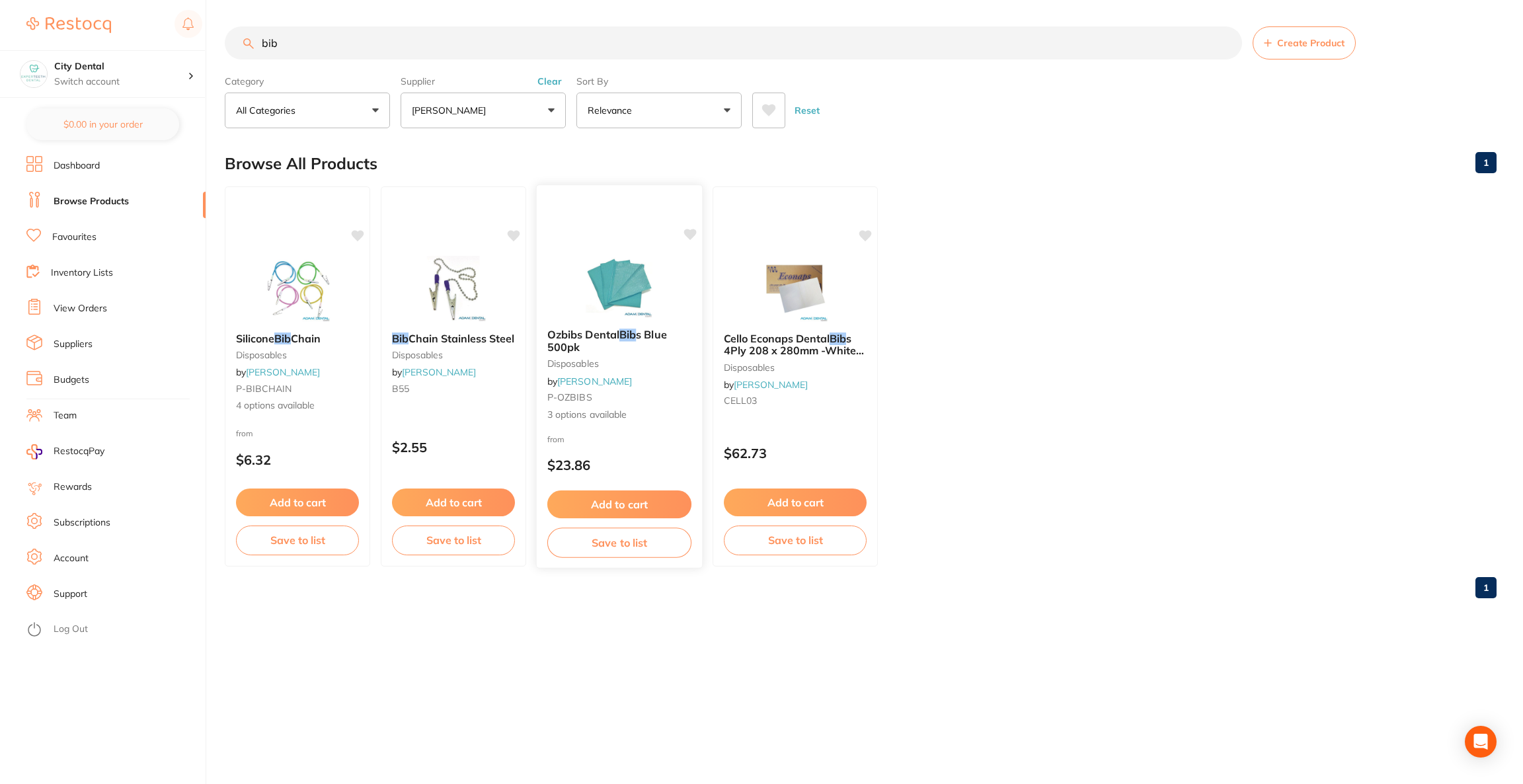
type input "bib"
click at [628, 300] on img at bounding box center [619, 285] width 87 height 67
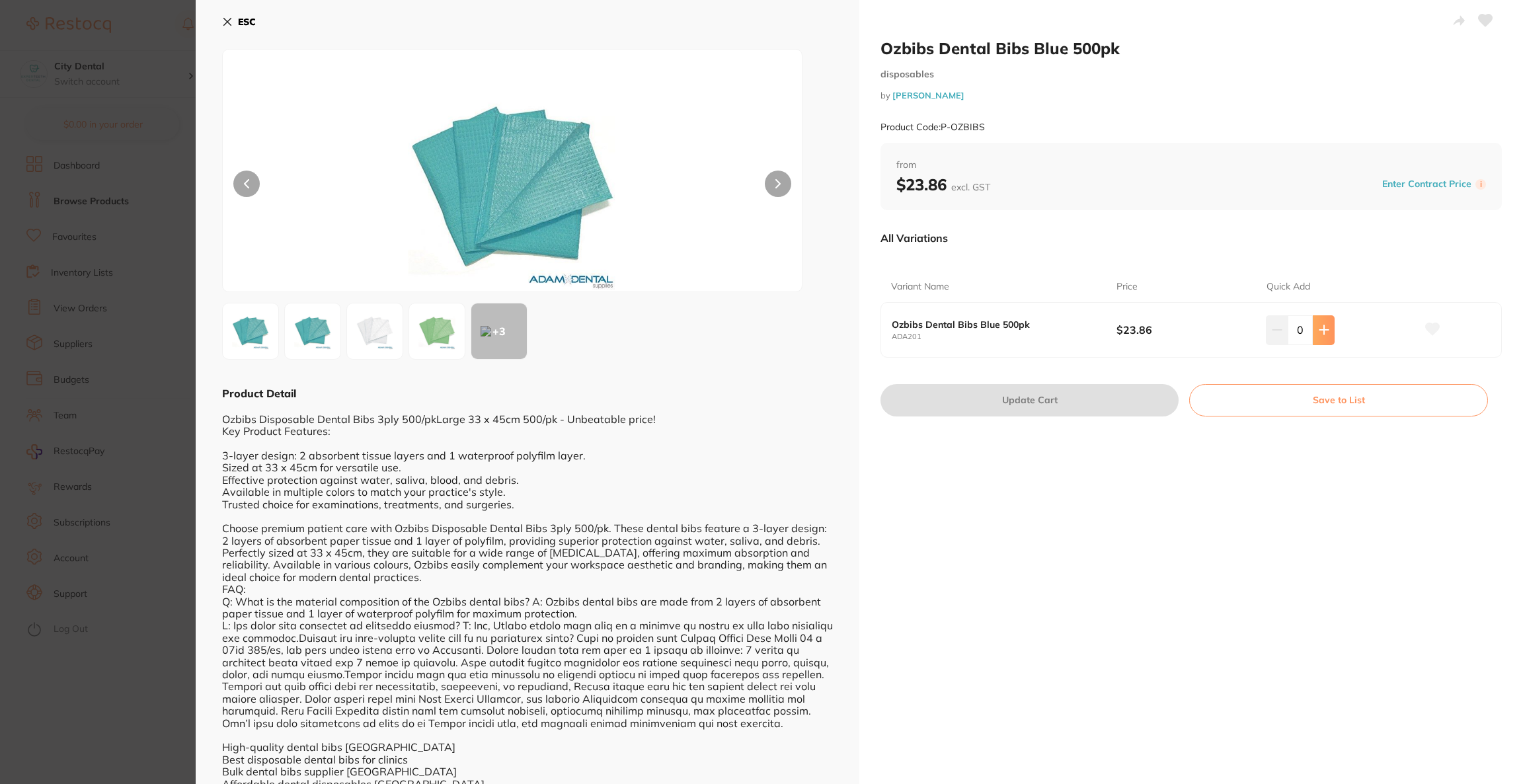
click at [1324, 331] on icon at bounding box center [1324, 330] width 11 height 11
type input "1"
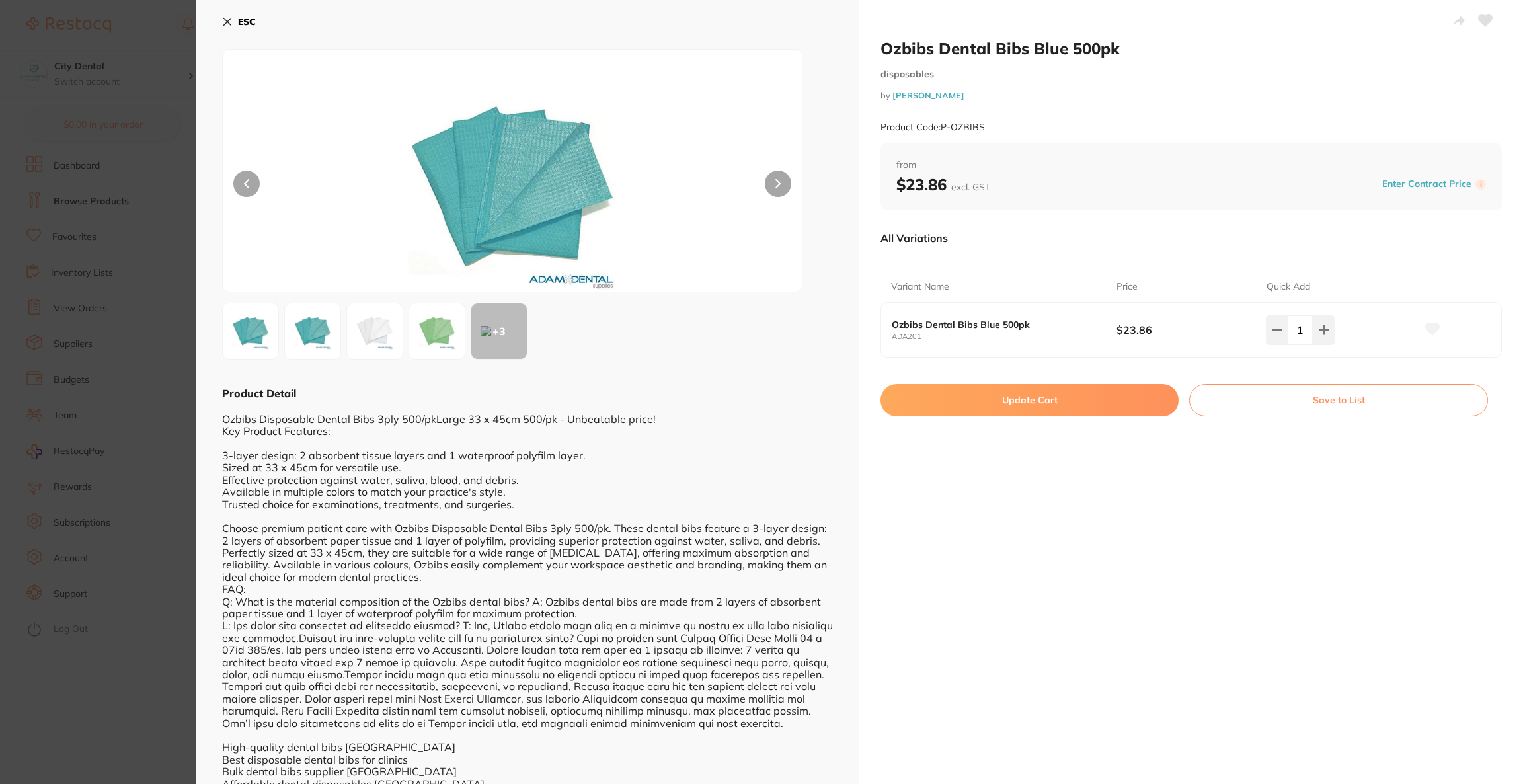
click at [1056, 404] on button "Update Cart" at bounding box center [1030, 400] width 298 height 32
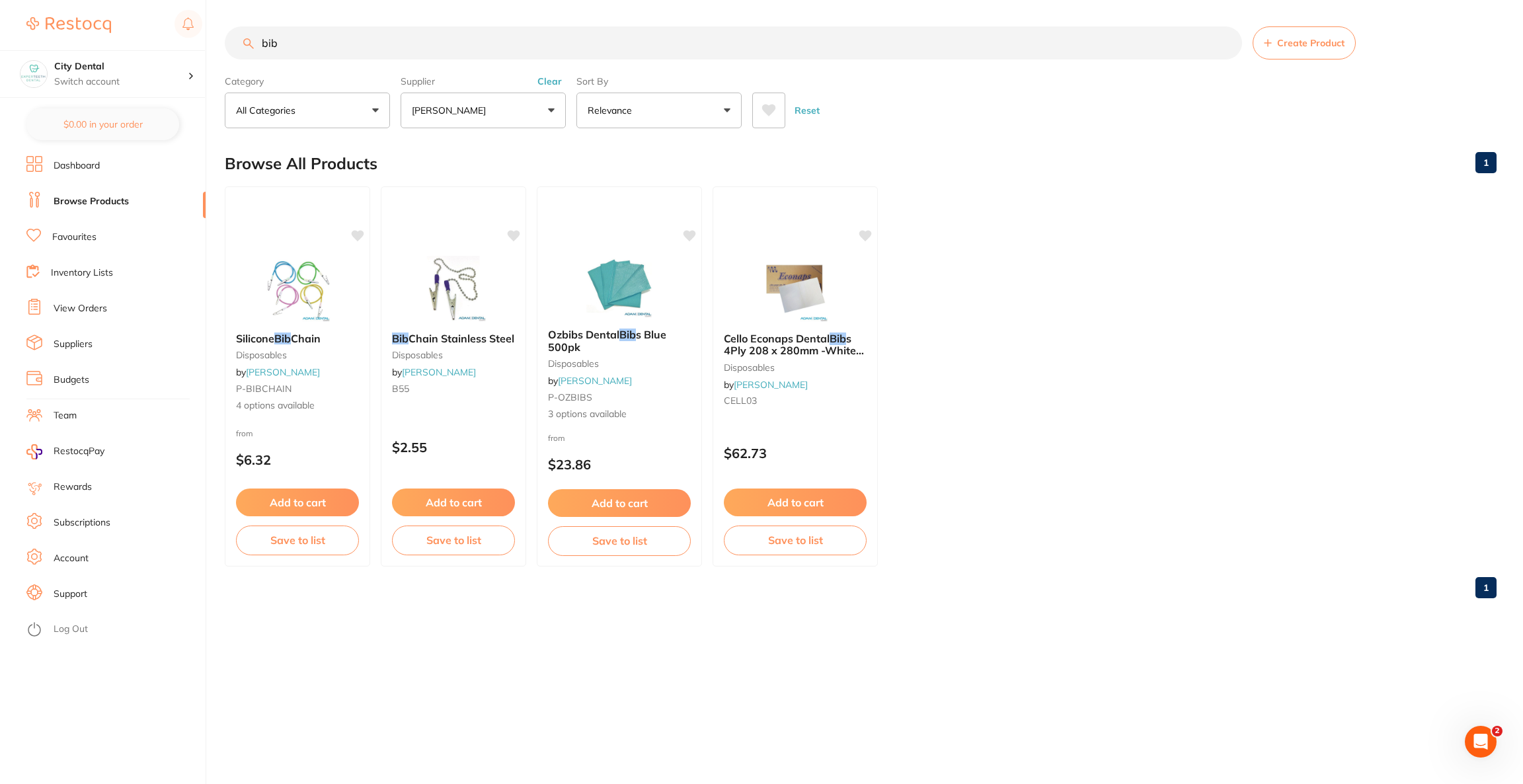
click at [681, 53] on input "bib" at bounding box center [733, 43] width 1018 height 33
type input "b"
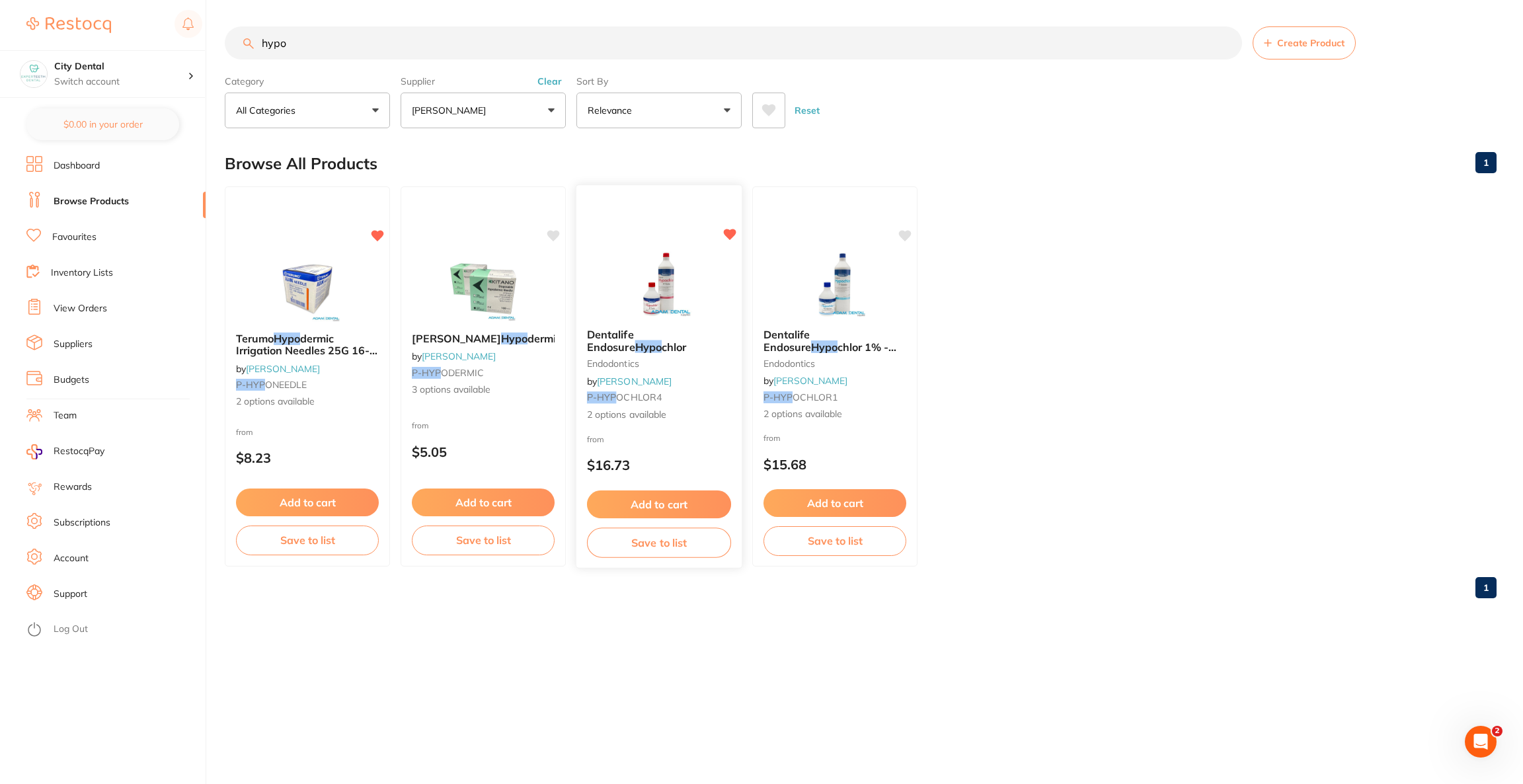
type input "hypo"
click at [681, 300] on img at bounding box center [659, 285] width 87 height 67
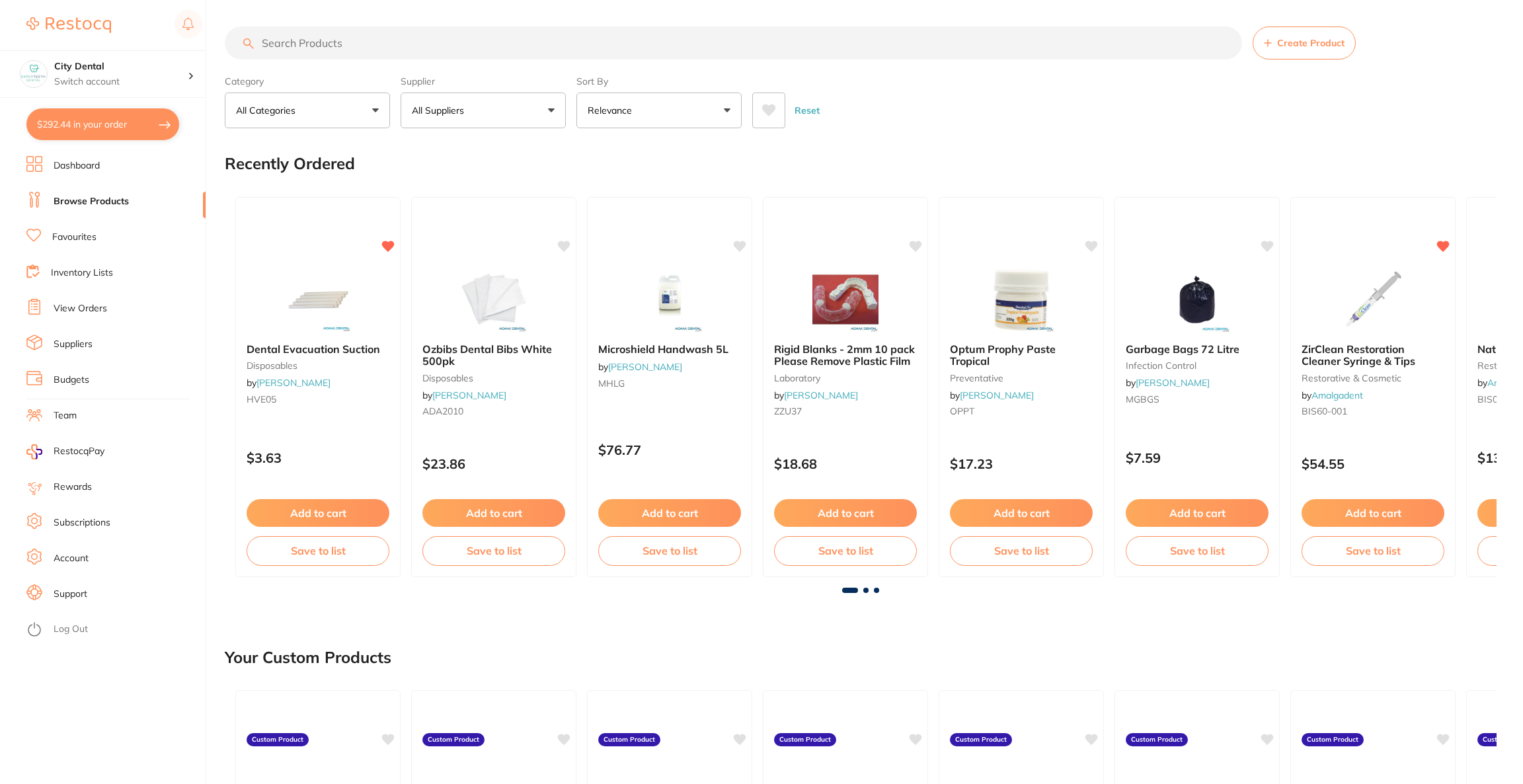
click at [118, 123] on button "$292.44 in your order" at bounding box center [103, 125] width 153 height 32
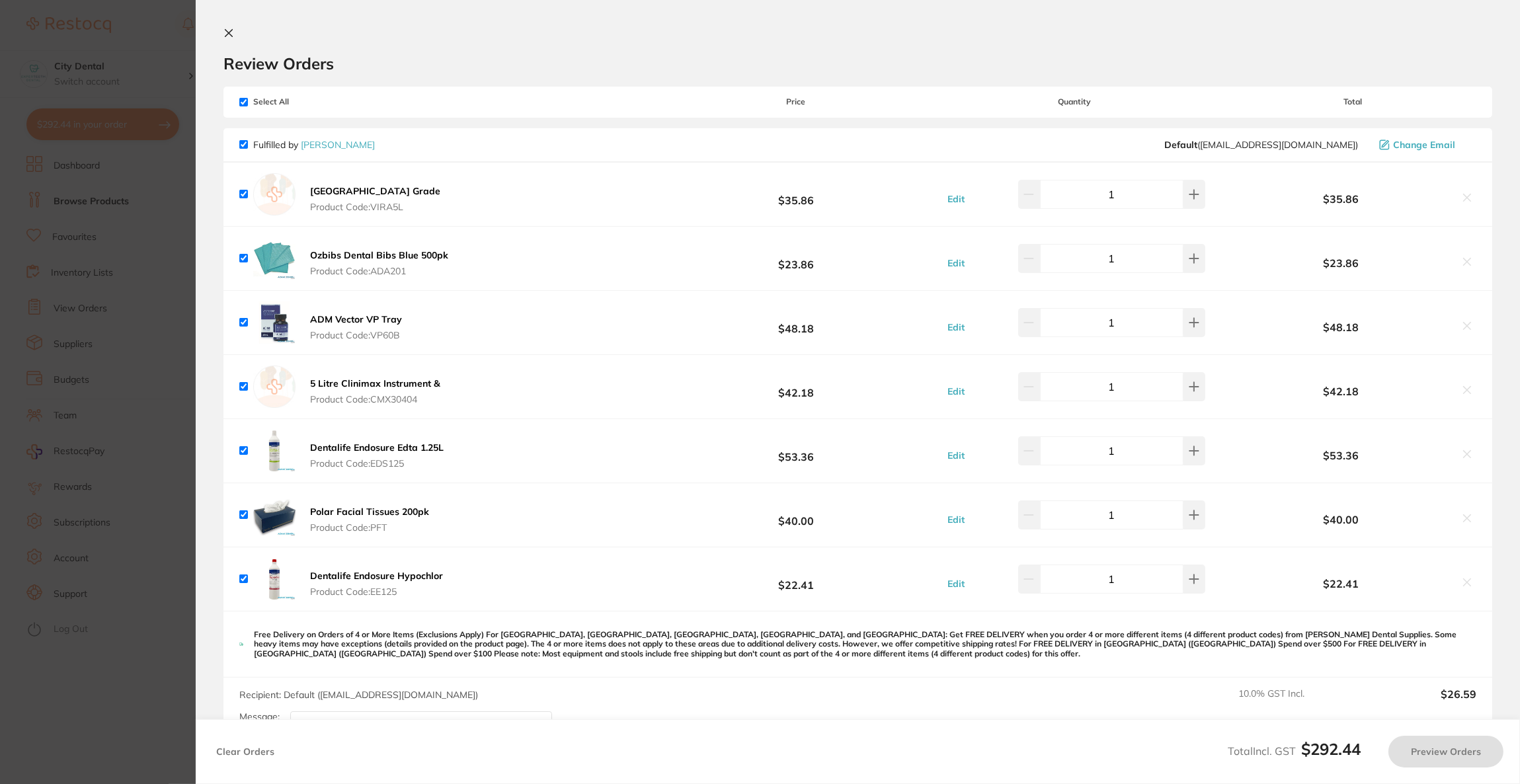
checkbox input "true"
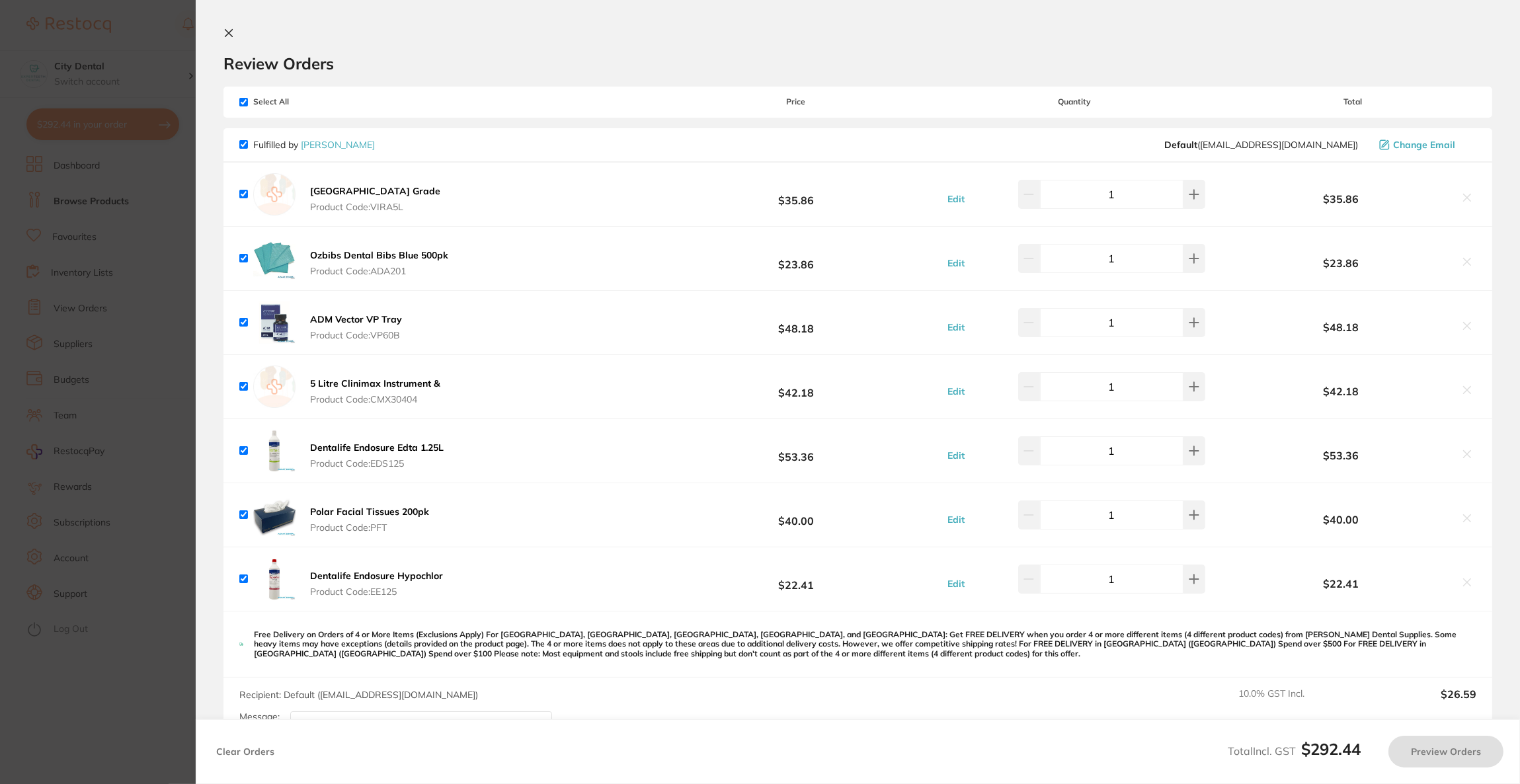
checkbox input "true"
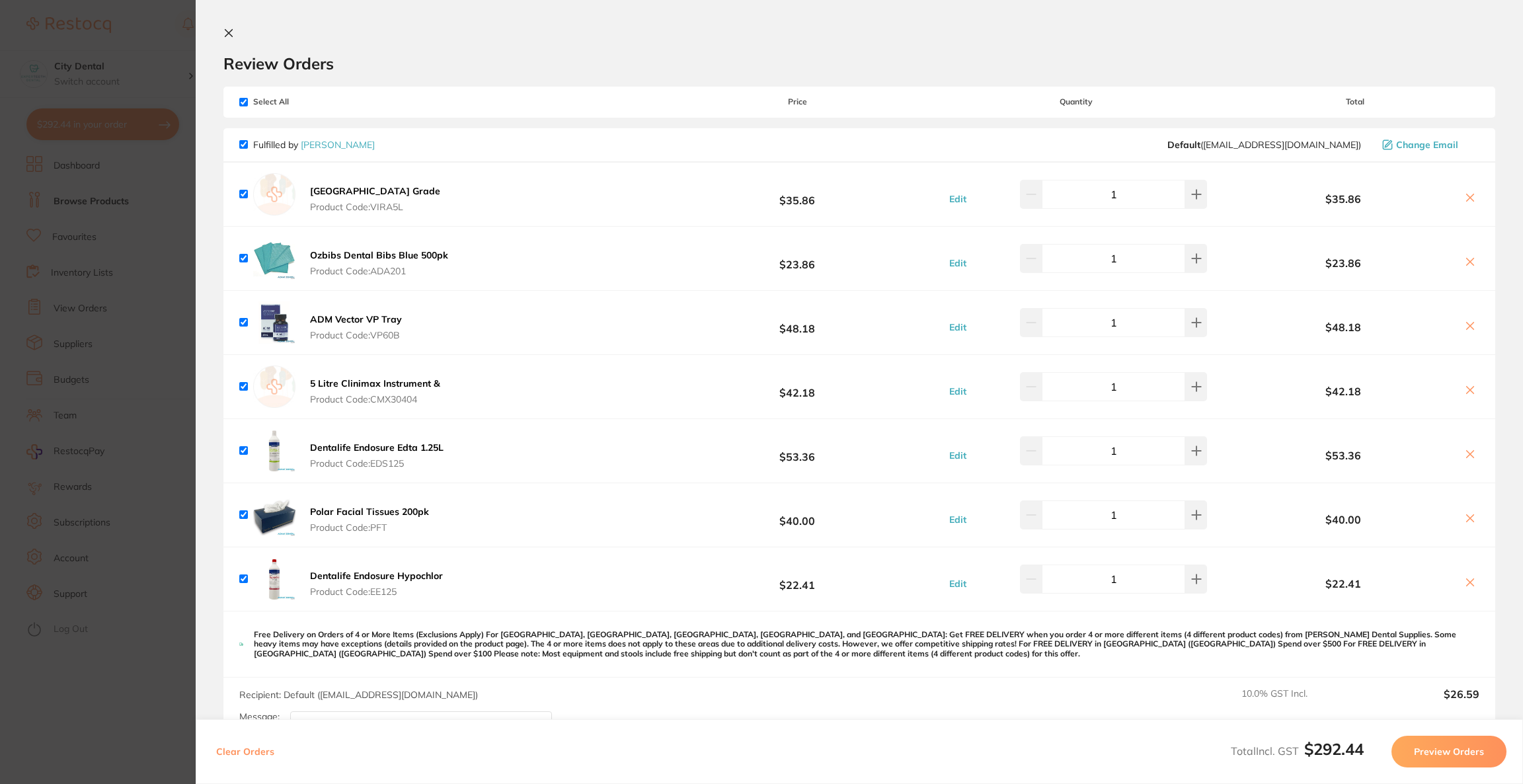
click at [60, 53] on section "Update RRP Set your pre negotiated price for this item. Item Agreed RRP (excl. …" at bounding box center [762, 392] width 1523 height 784
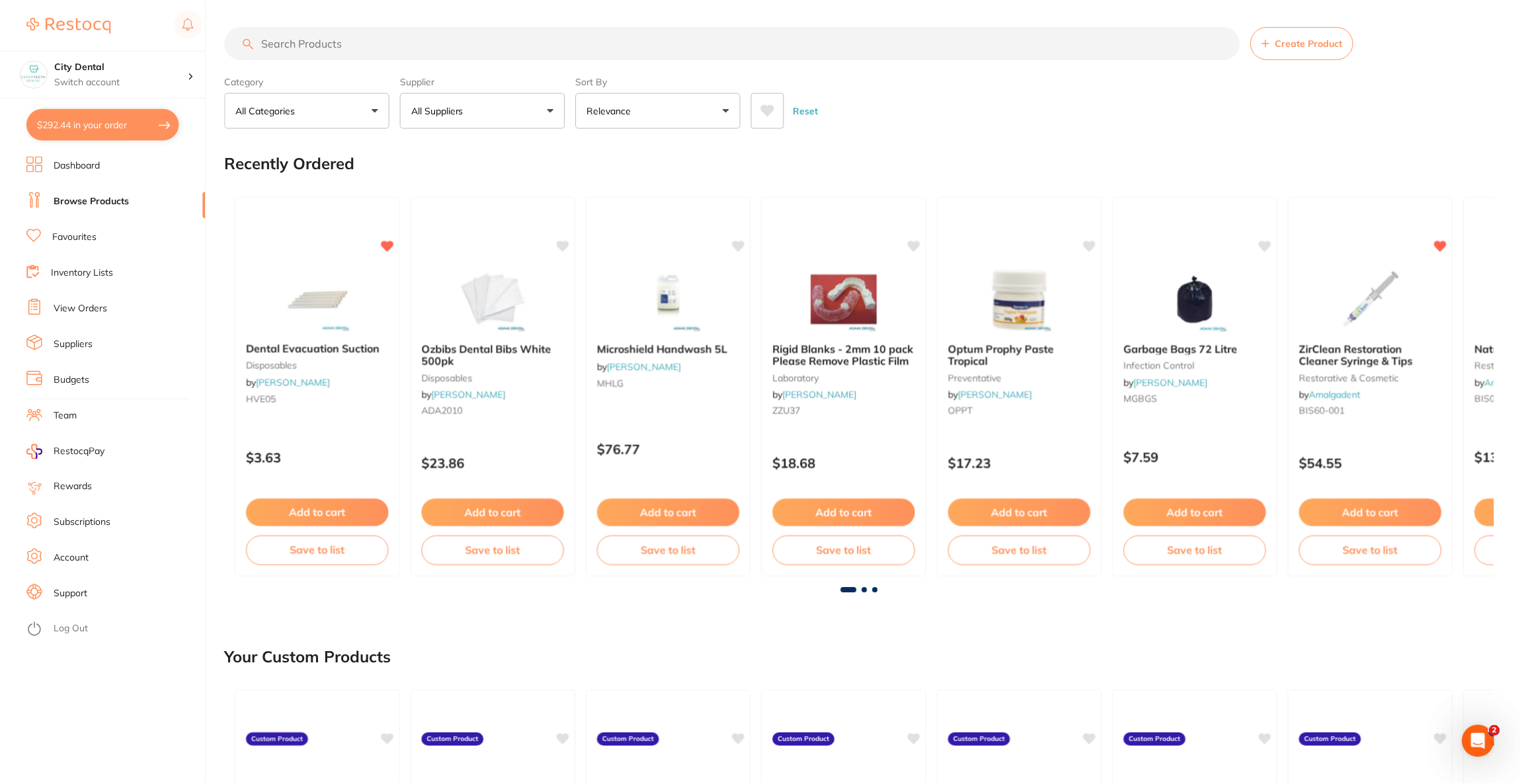
scroll to position [1, 0]
click at [313, 38] on input "search" at bounding box center [732, 43] width 1015 height 33
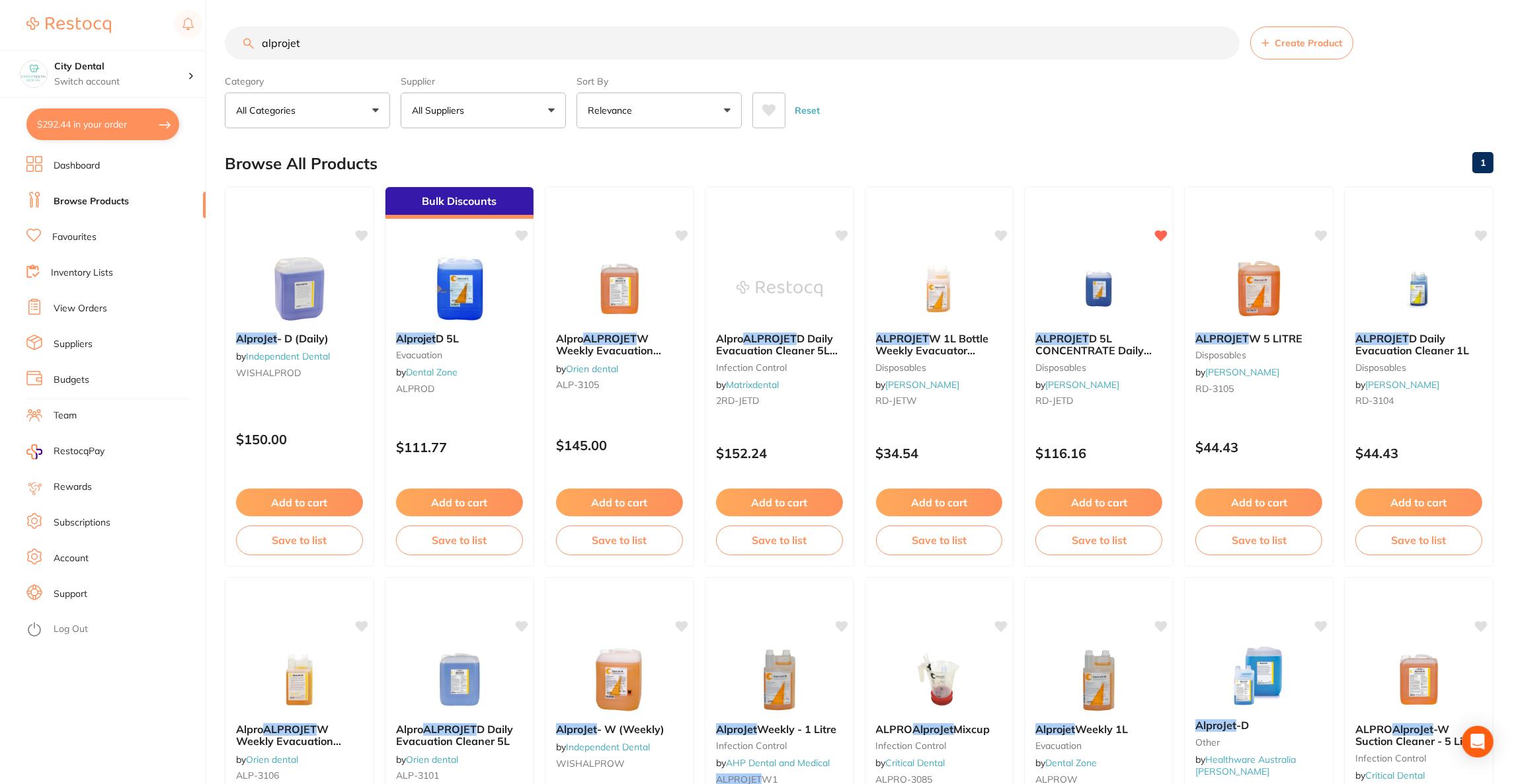
type input "alprojet"
click at [462, 113] on p "All Suppliers" at bounding box center [441, 111] width 57 height 13
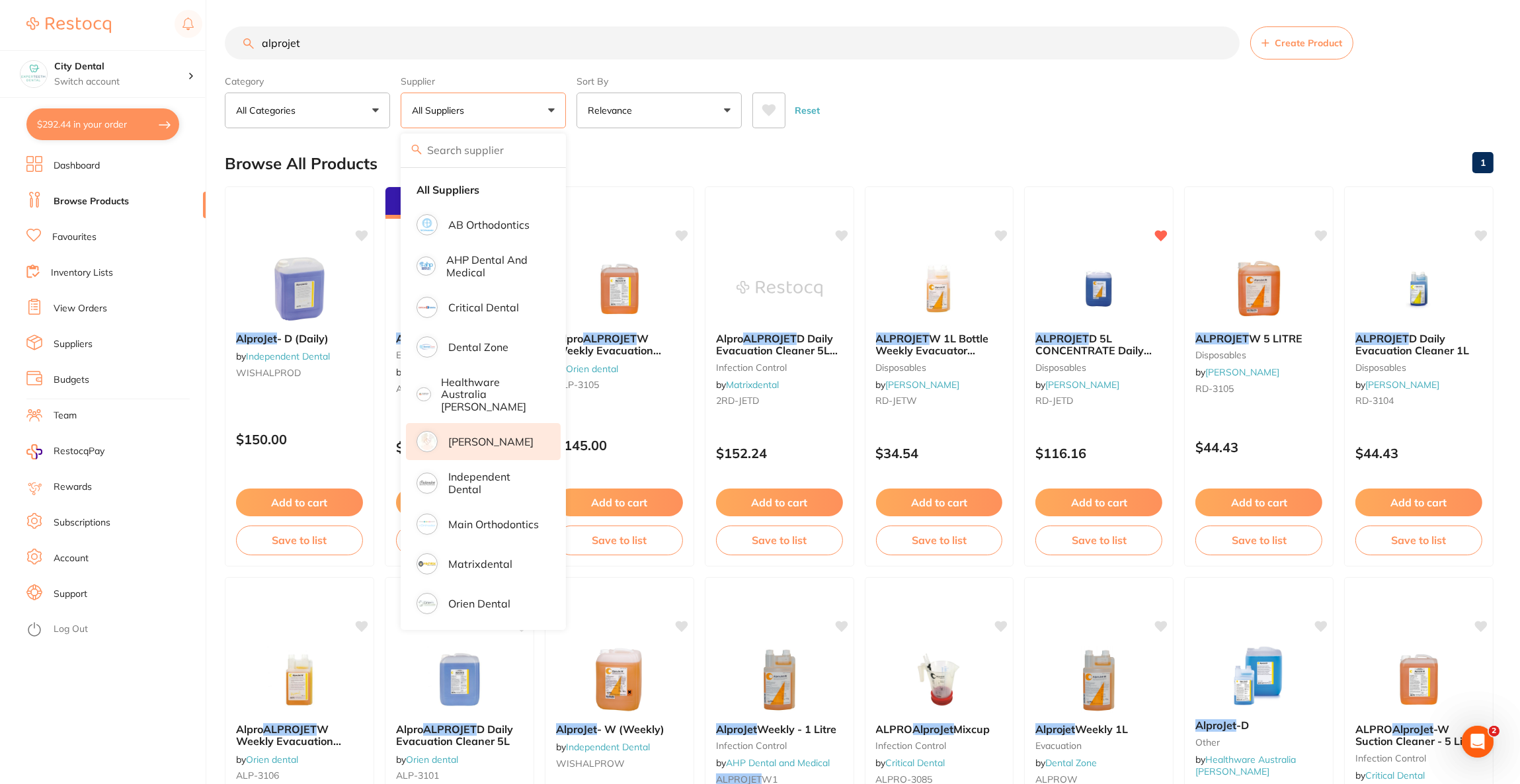
click at [495, 440] on p "[PERSON_NAME]" at bounding box center [491, 441] width 85 height 12
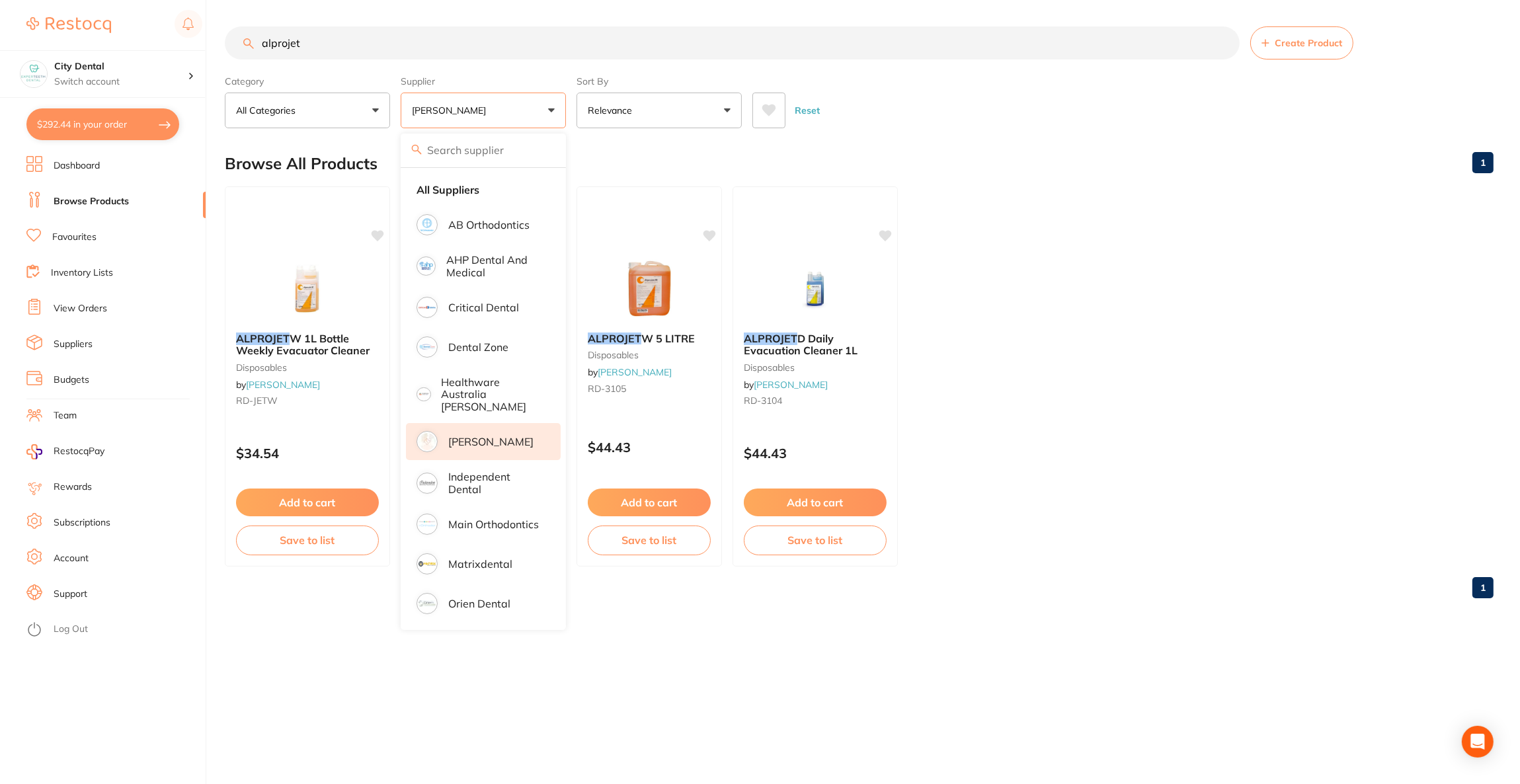
click at [1054, 292] on ul "ALPROJET W 1L Bottle Weekly Evacuator Cleaner disposables by [PERSON_NAME] [PER…" at bounding box center [859, 377] width 1269 height 380
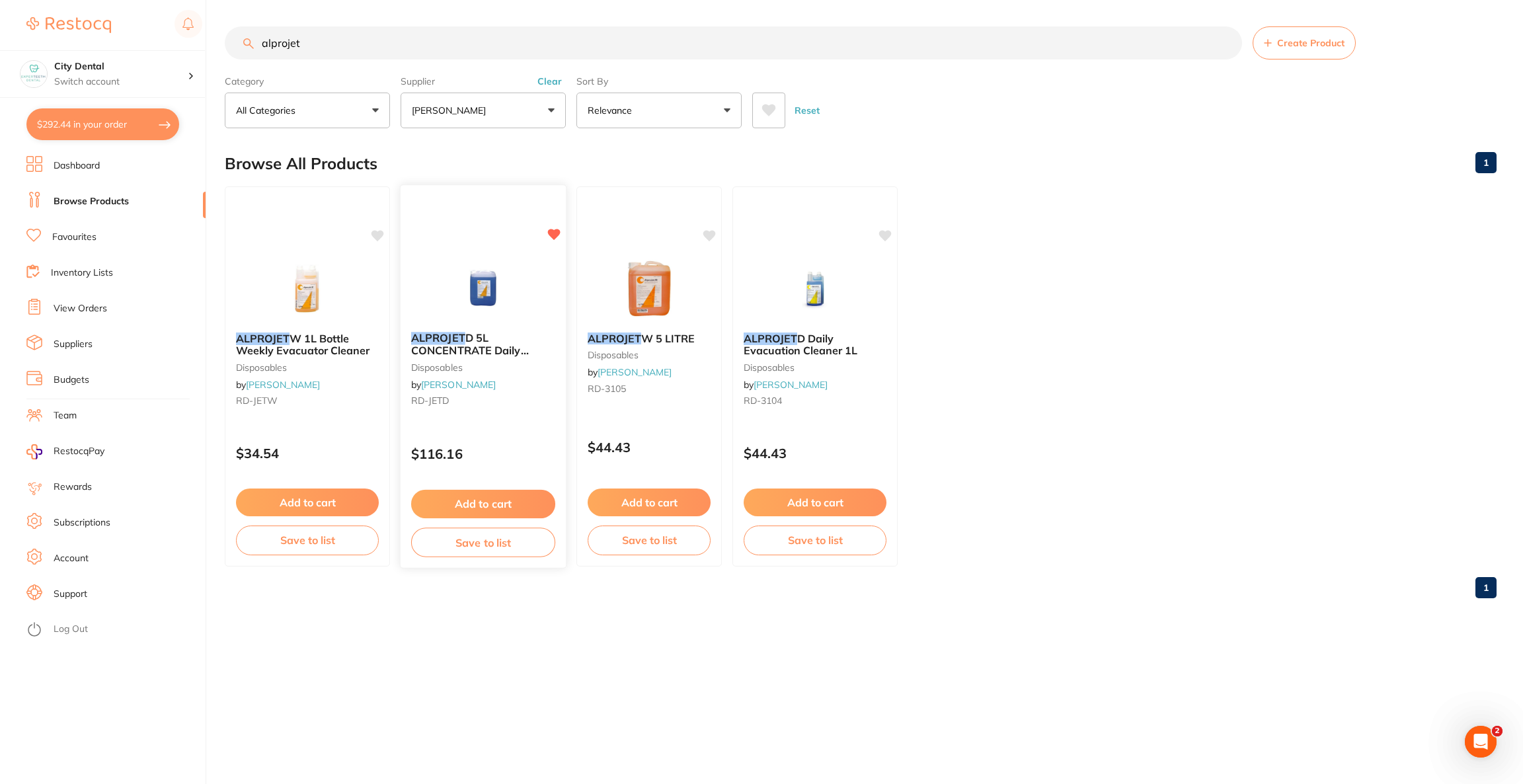
click at [504, 291] on img at bounding box center [483, 288] width 87 height 67
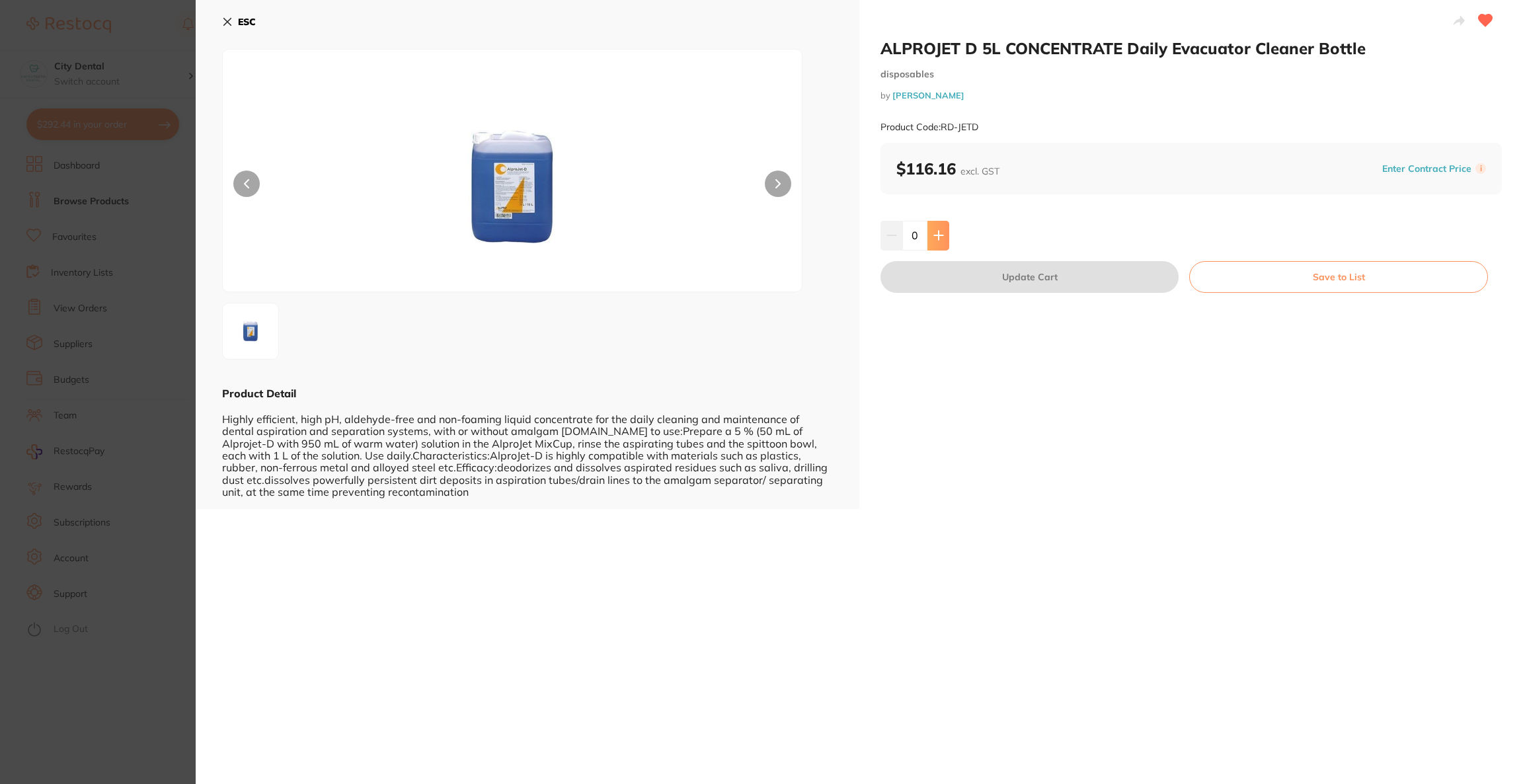
click at [938, 236] on icon at bounding box center [938, 235] width 9 height 9
type input "1"
click at [978, 272] on button "Update Cart" at bounding box center [1030, 277] width 298 height 32
checkbox input "false"
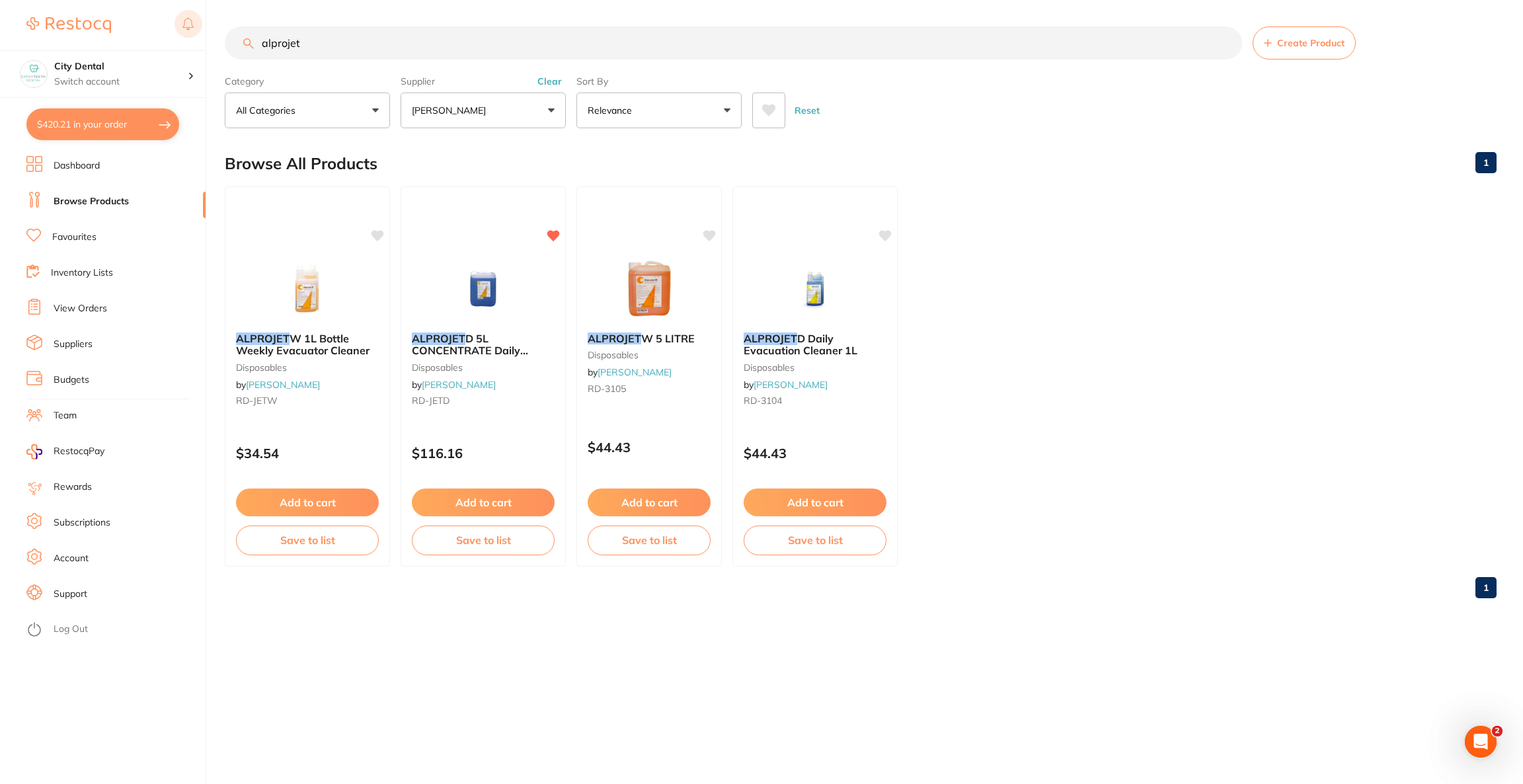
drag, startPoint x: 349, startPoint y: 42, endPoint x: 181, endPoint y: 35, distance: 168.1
click at [181, 35] on div "$420.21 City Dental Switch account Riaz [MEDICAL_DATA] Experteeth Dental [GEOGR…" at bounding box center [762, 392] width 1523 height 784
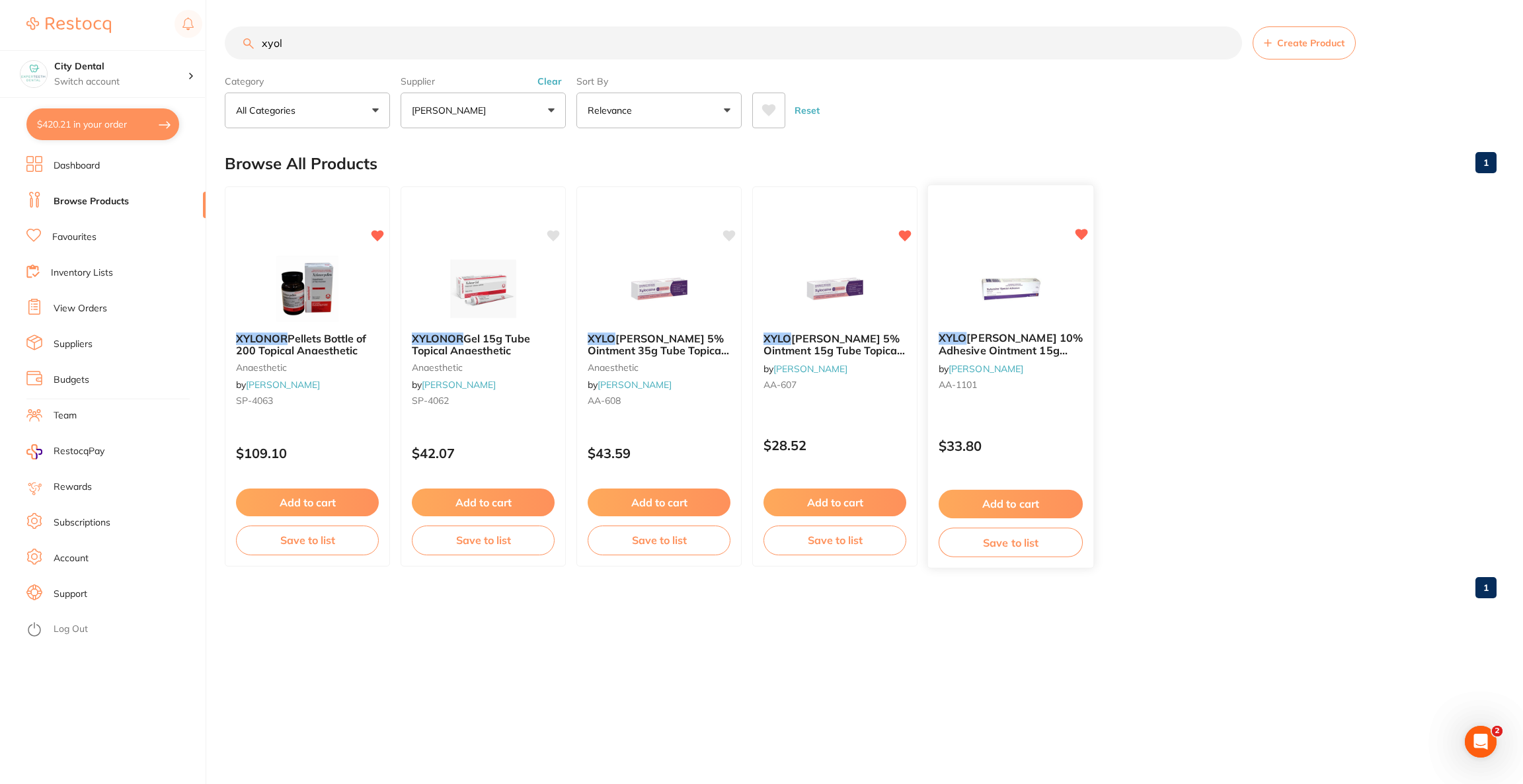
type input "xyol"
click at [993, 269] on img at bounding box center [1010, 288] width 87 height 67
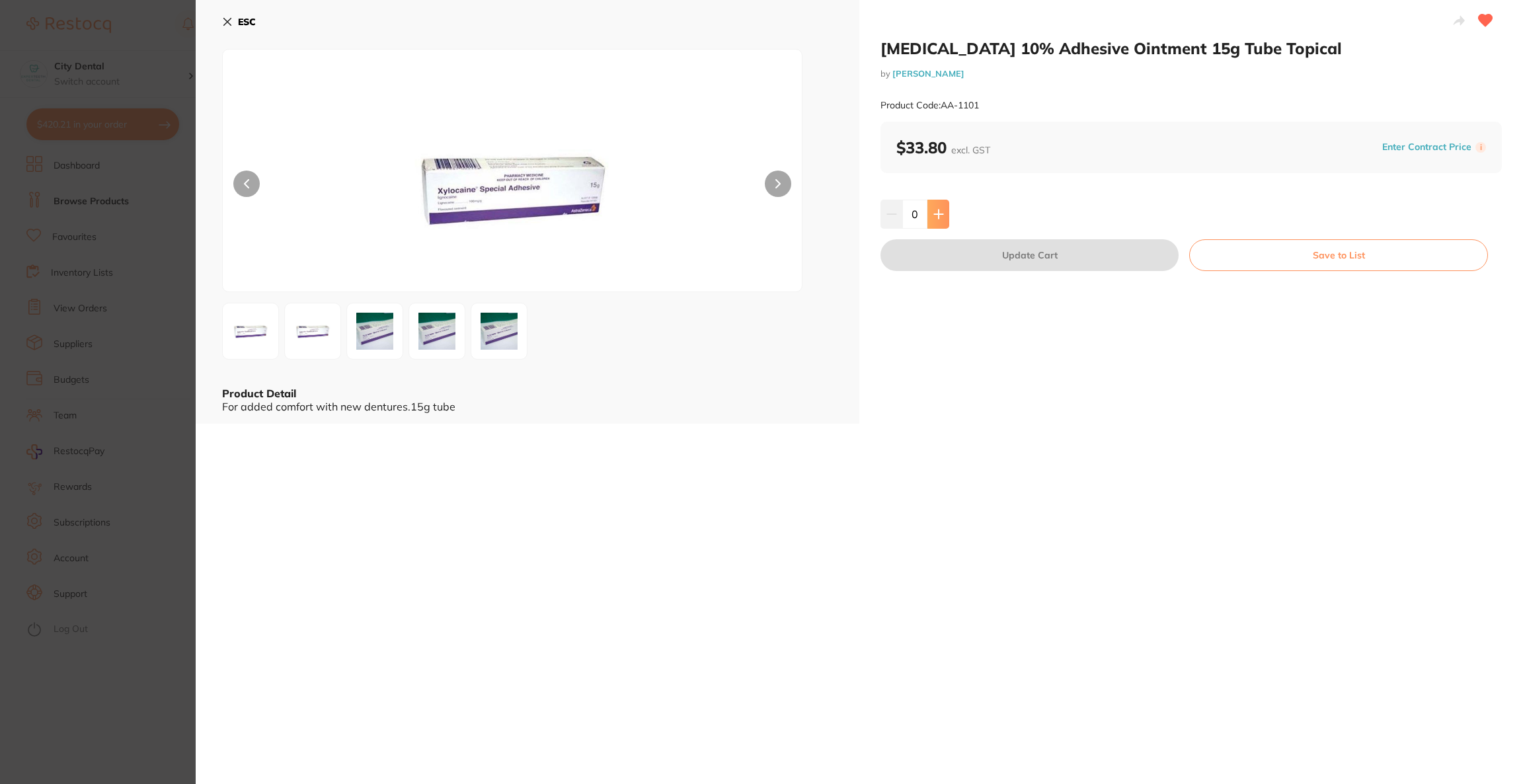
click at [941, 223] on button at bounding box center [938, 214] width 22 height 29
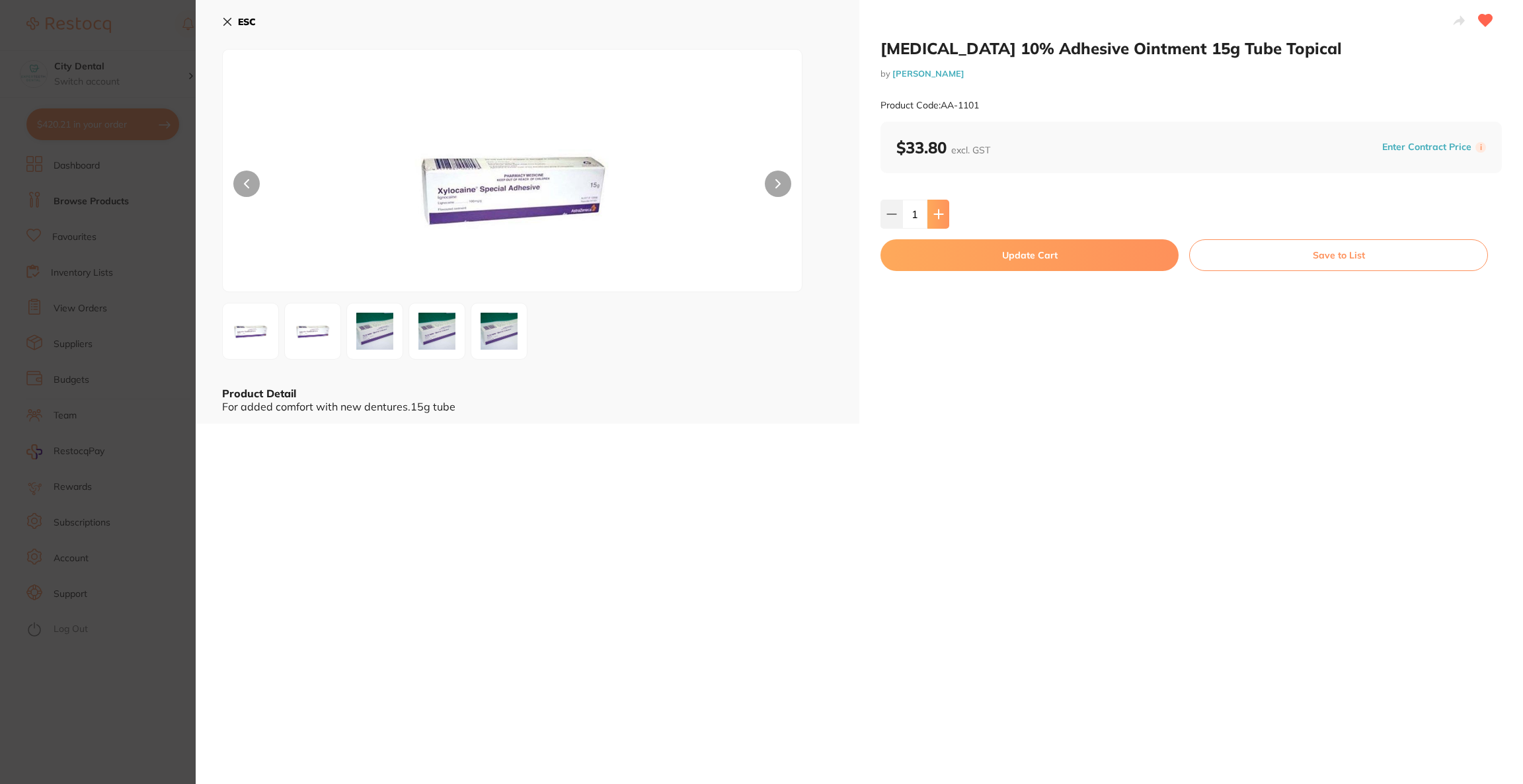
click at [941, 223] on button at bounding box center [938, 214] width 22 height 29
type input "3"
click at [939, 252] on button "Update Cart" at bounding box center [1030, 255] width 298 height 32
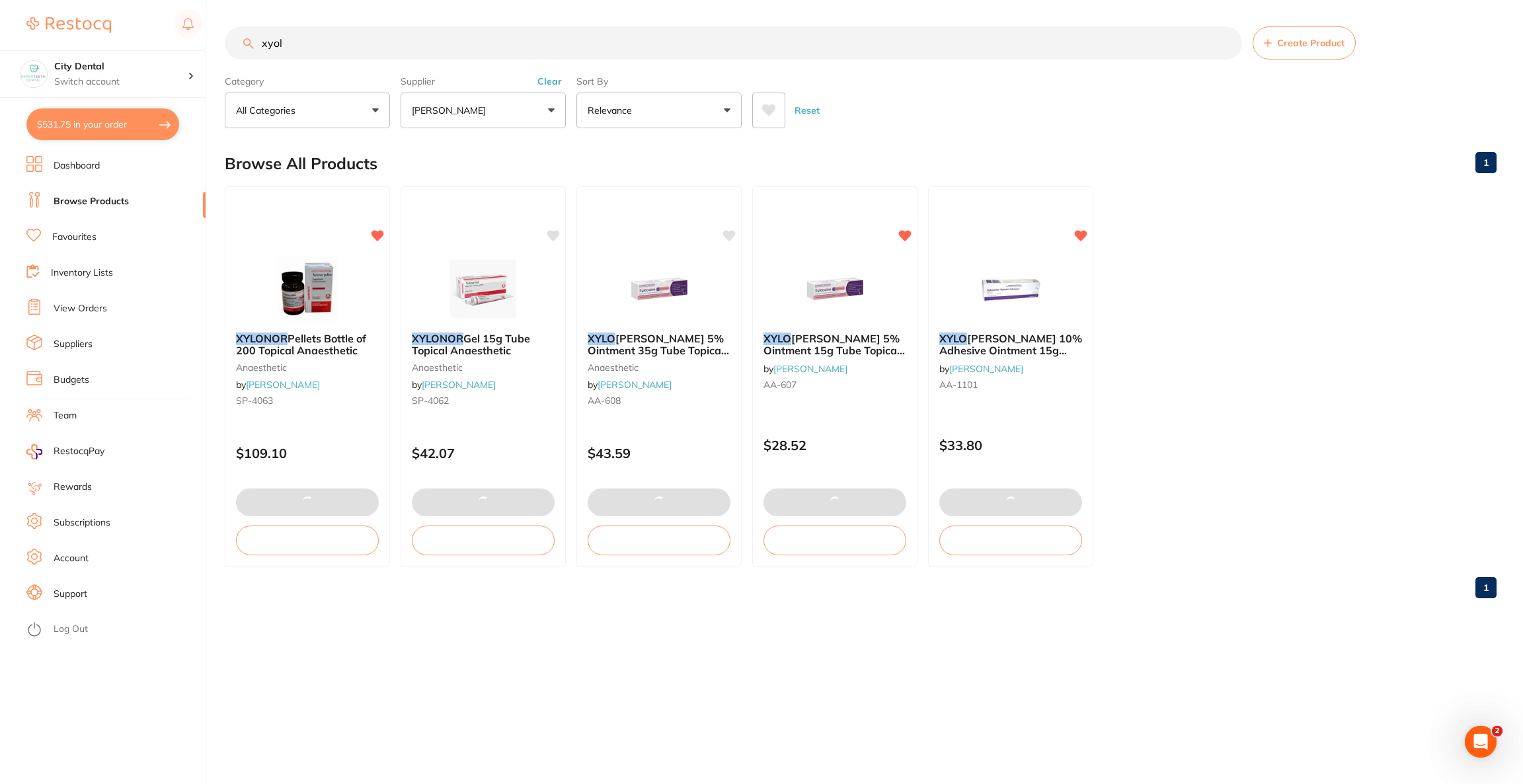
drag, startPoint x: 383, startPoint y: 49, endPoint x: 237, endPoint y: 47, distance: 146.0
click at [237, 47] on input "xyol" at bounding box center [733, 43] width 1018 height 33
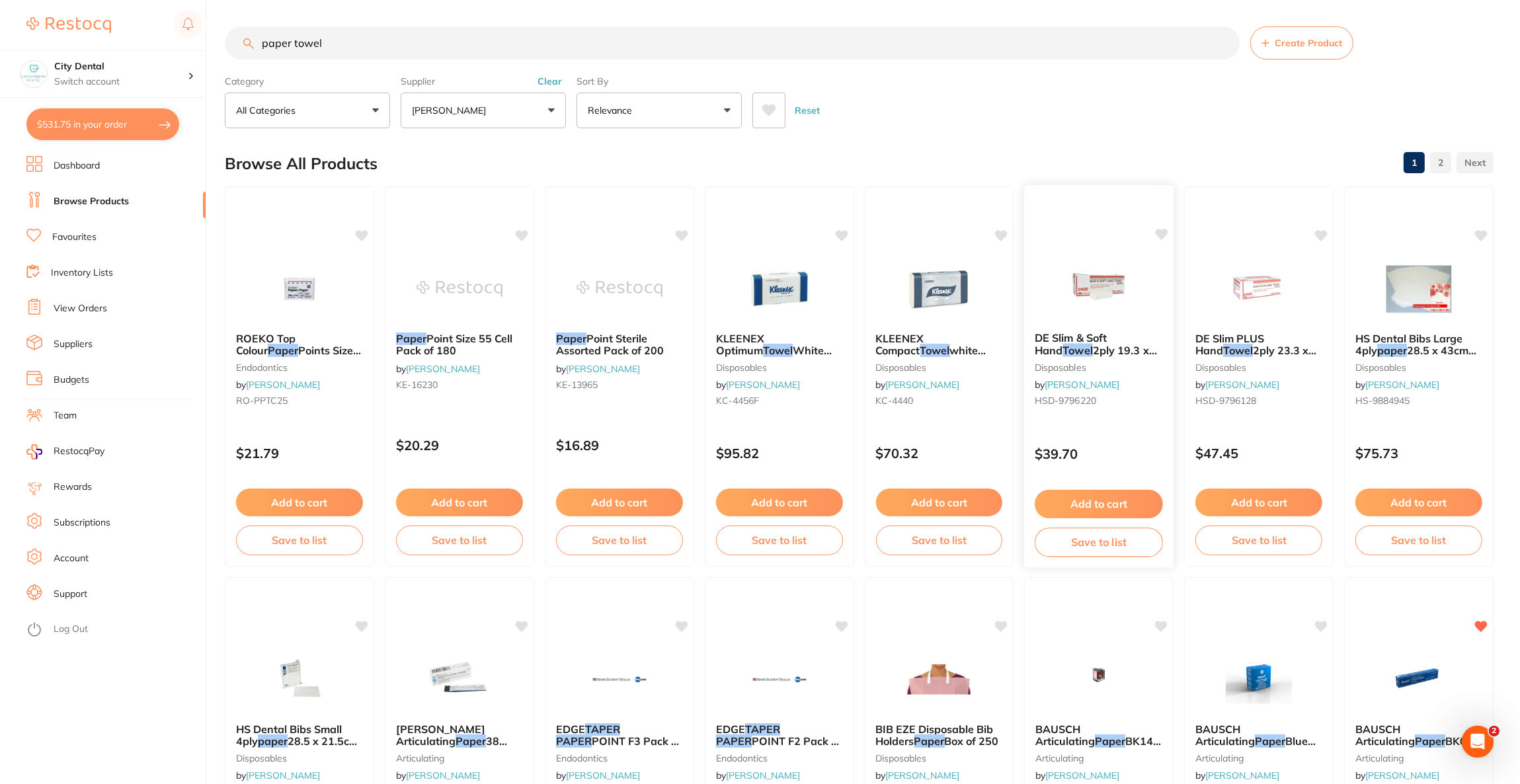
type input "paper towel"
click at [1052, 261] on div at bounding box center [1099, 288] width 149 height 67
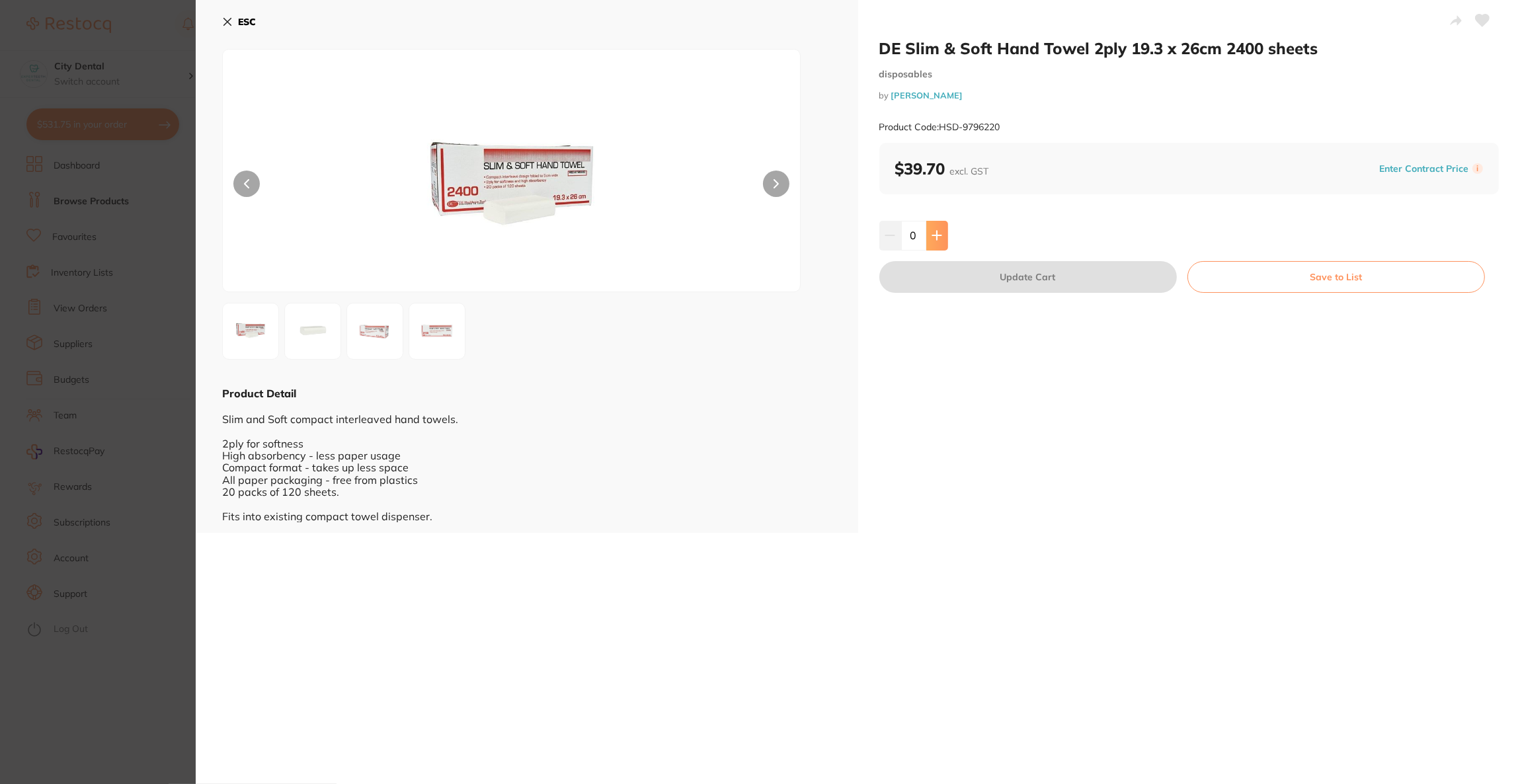
click at [938, 242] on button at bounding box center [937, 235] width 22 height 29
type input "1"
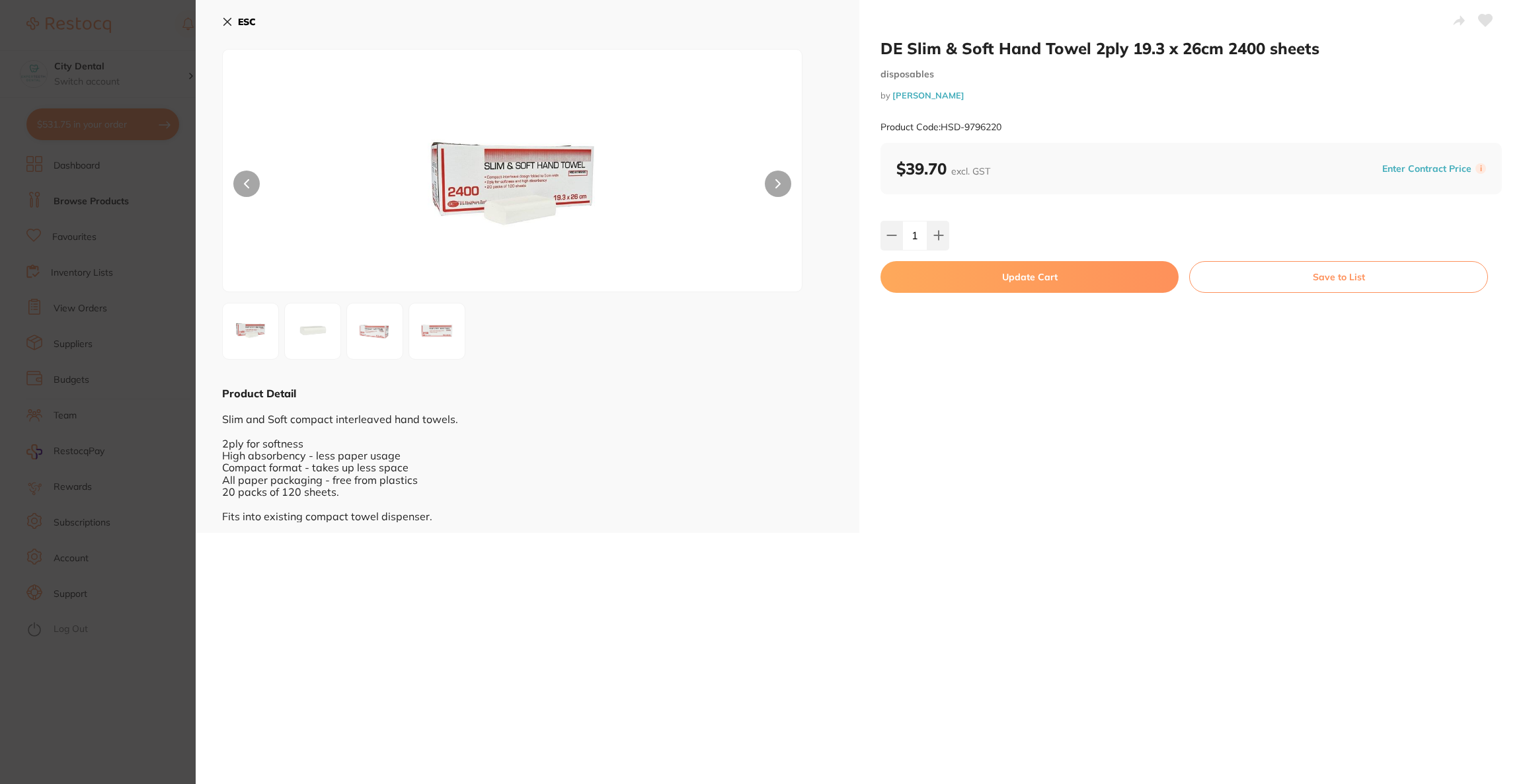
click at [948, 273] on button "Update Cart" at bounding box center [1030, 277] width 298 height 32
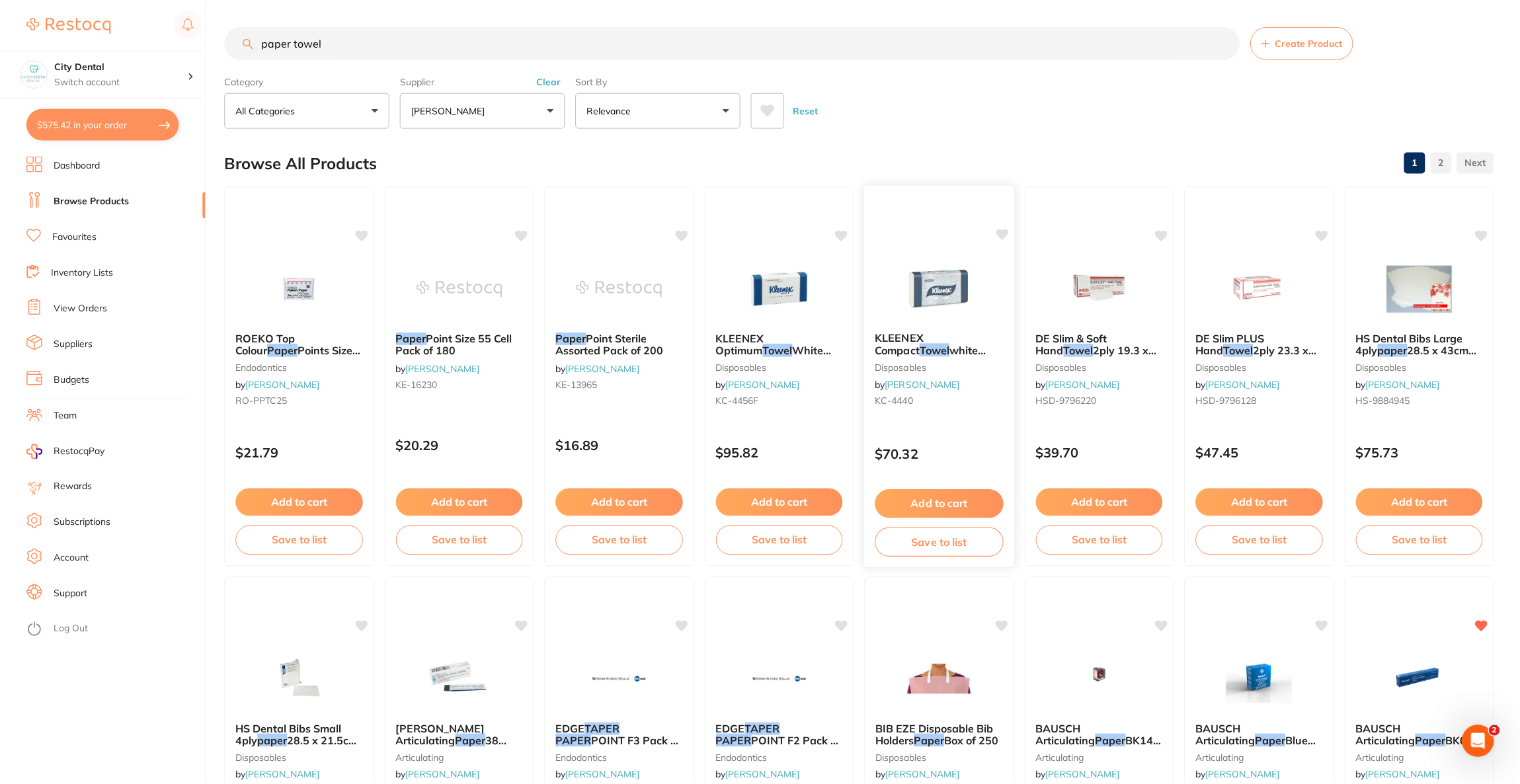
scroll to position [1, 0]
drag, startPoint x: 360, startPoint y: 43, endPoint x: 217, endPoint y: 34, distance: 143.3
click at [217, 34] on div "$575.42 City Dental Switch account Riaz [MEDICAL_DATA] Experteeth Dental [GEOGR…" at bounding box center [760, 391] width 1520 height 784
type input "fuji 2 A2"
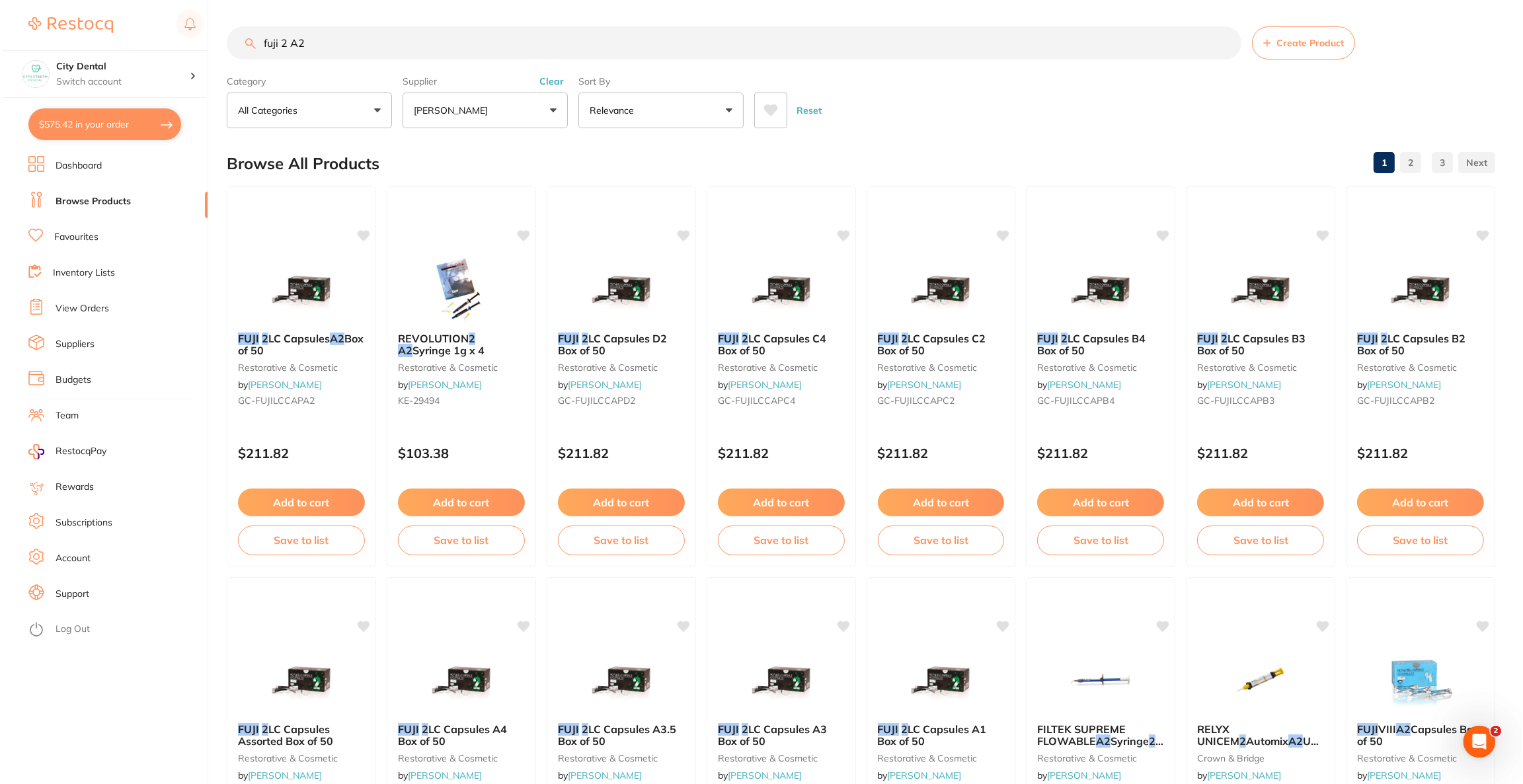
scroll to position [0, 0]
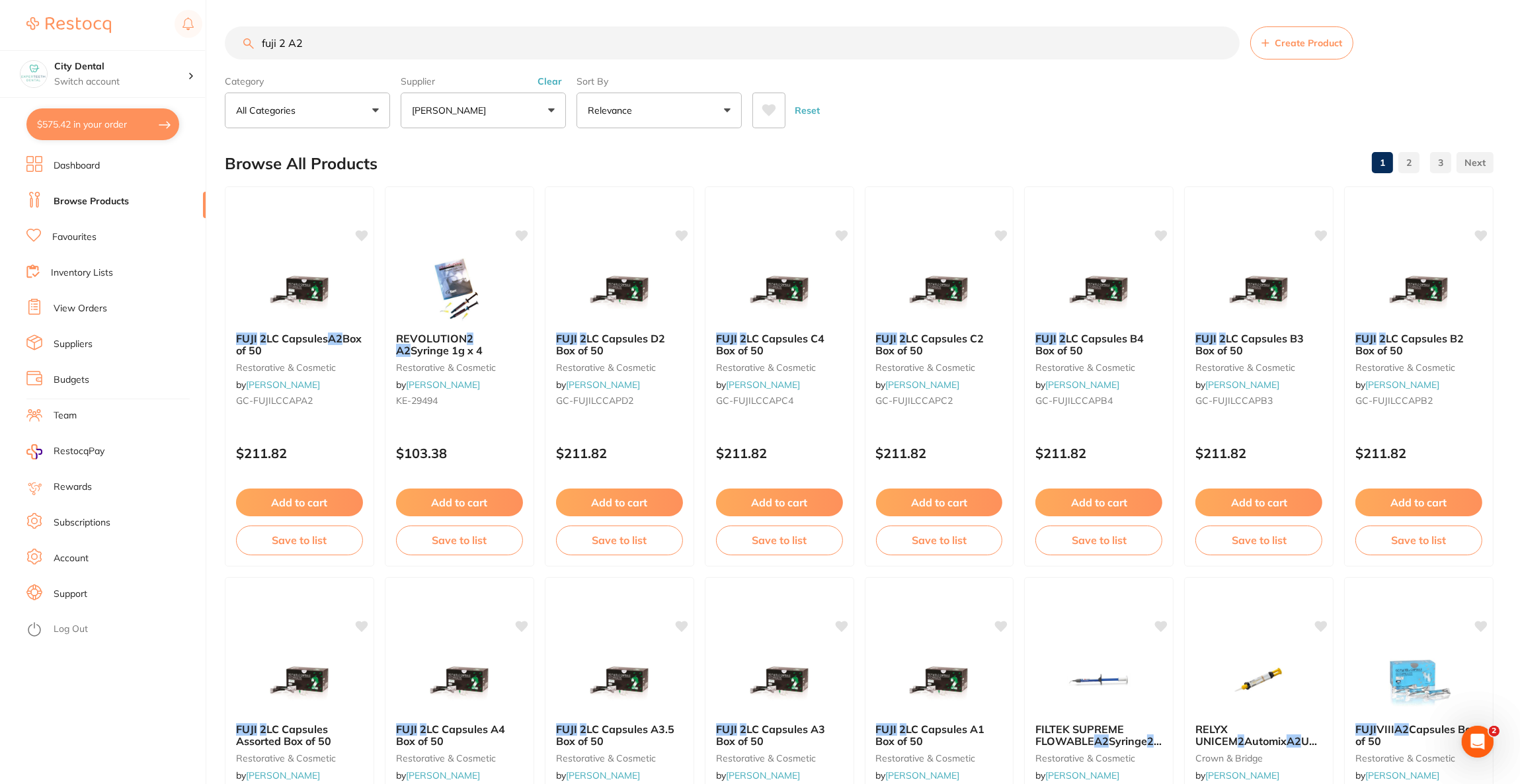
drag, startPoint x: 263, startPoint y: 266, endPoint x: 294, endPoint y: 263, distance: 31.1
click at [263, 266] on img at bounding box center [299, 289] width 86 height 66
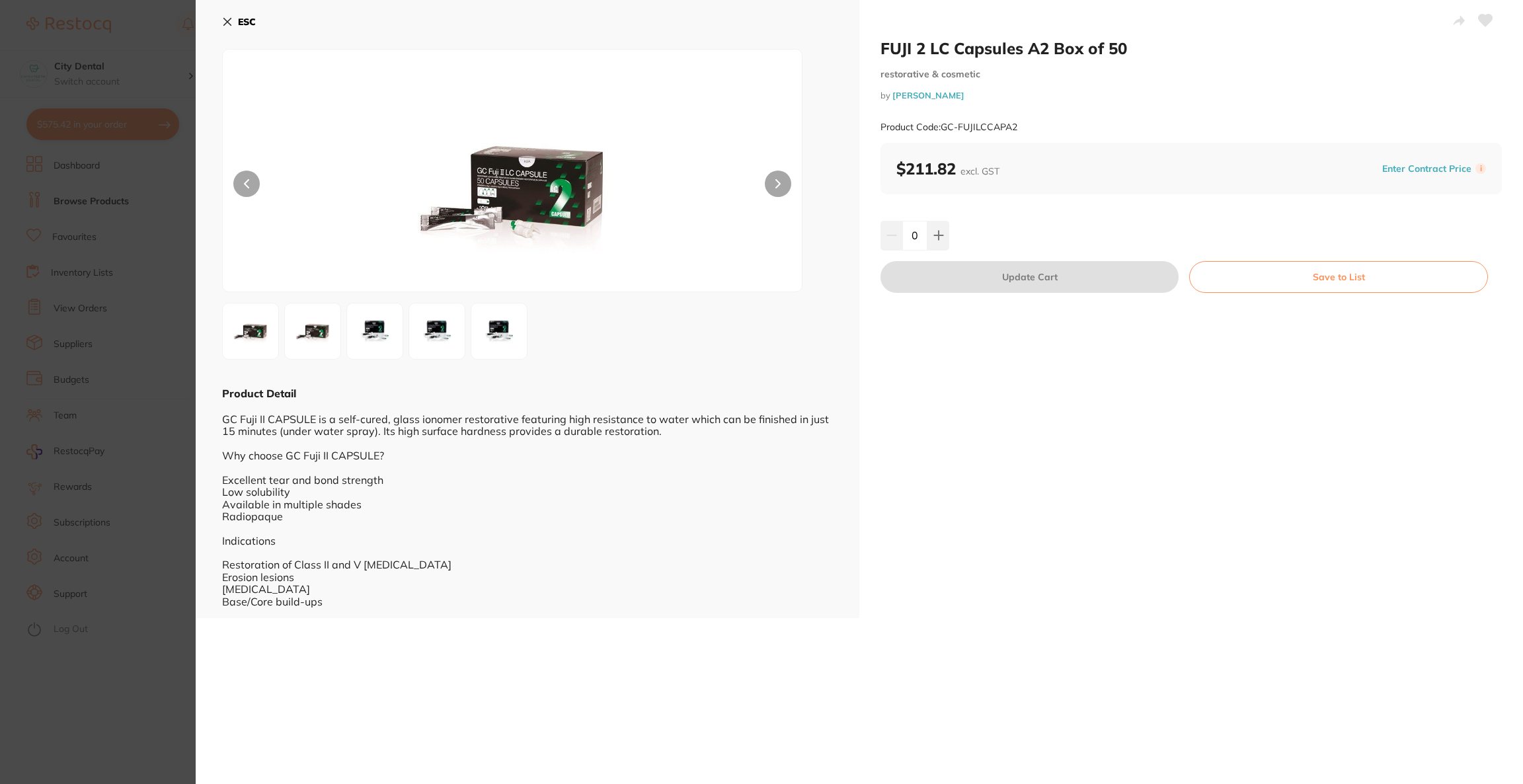
click at [938, 237] on icon at bounding box center [939, 235] width 11 height 11
type input "1"
click at [942, 277] on button "Update Cart" at bounding box center [1030, 277] width 298 height 32
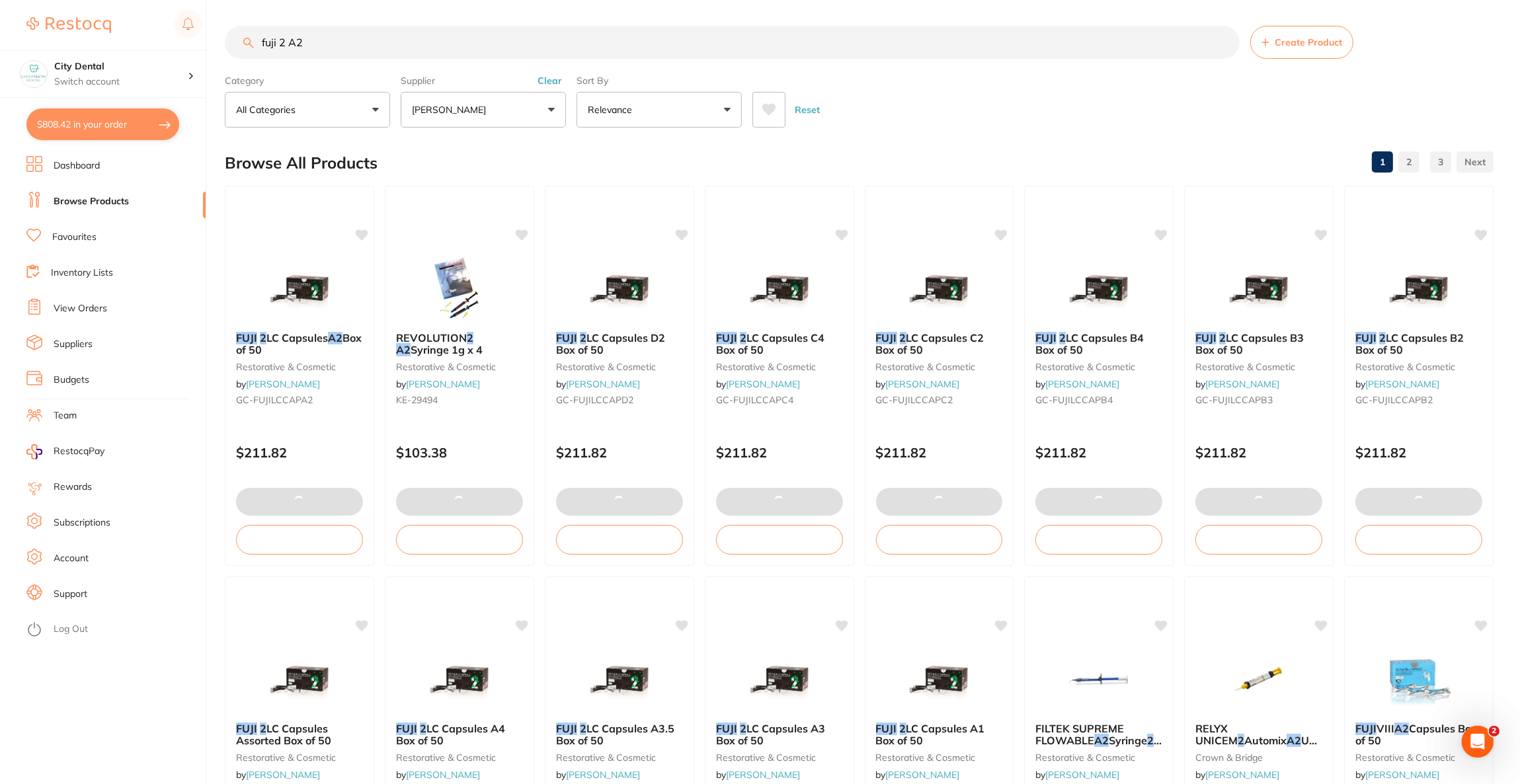
click at [84, 136] on button "$808.42 in your order" at bounding box center [103, 125] width 153 height 32
checkbox input "true"
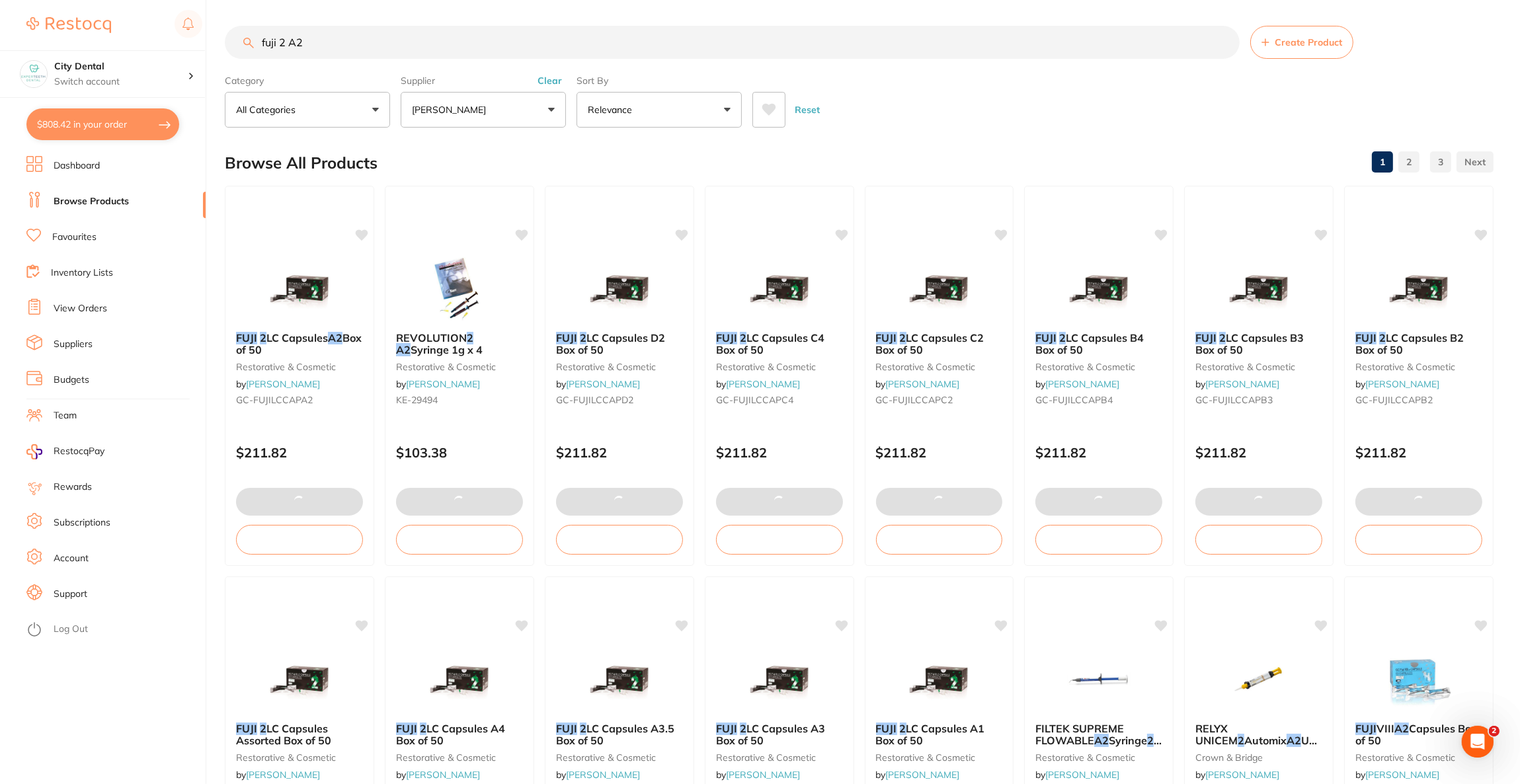
checkbox input "true"
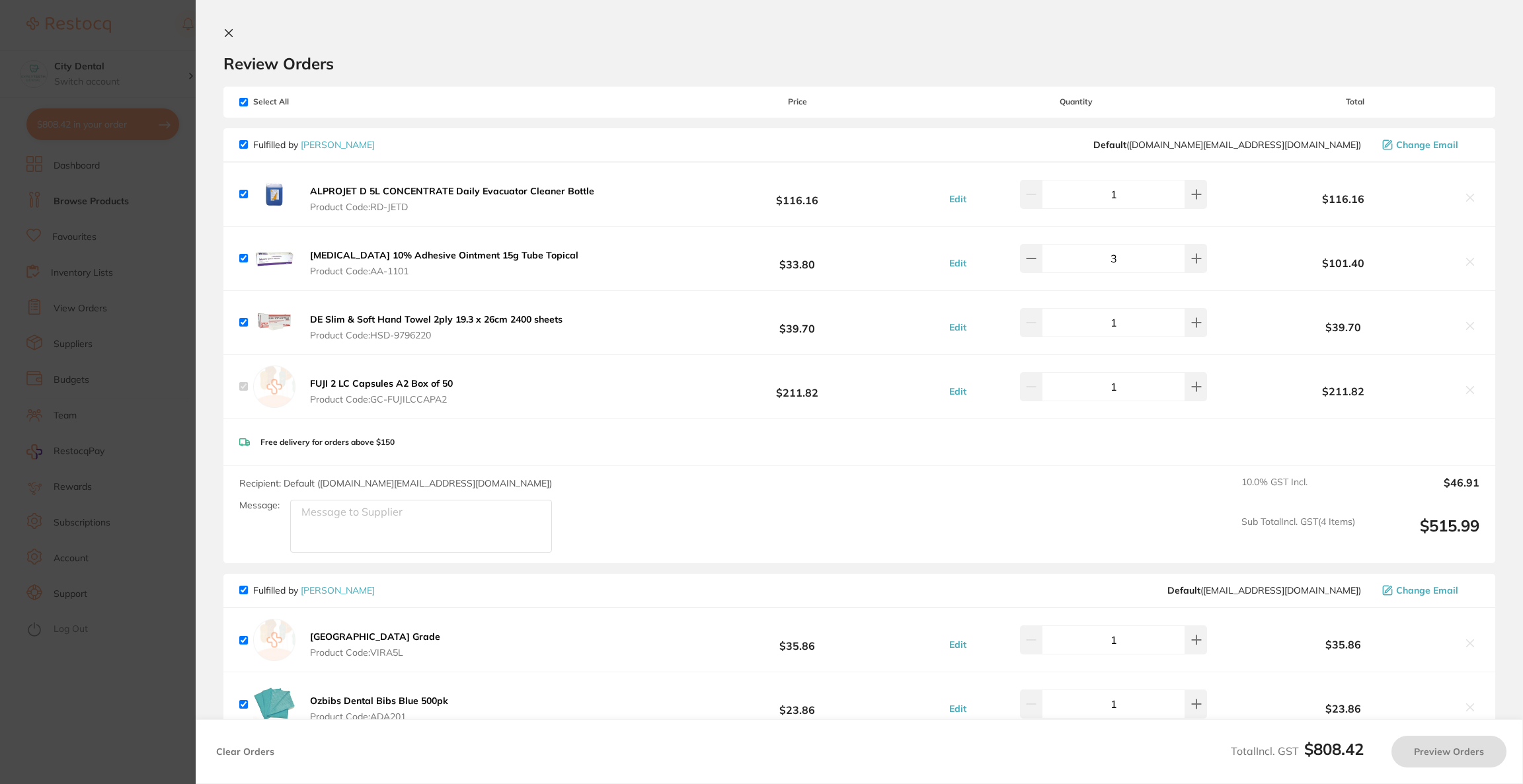
checkbox input "true"
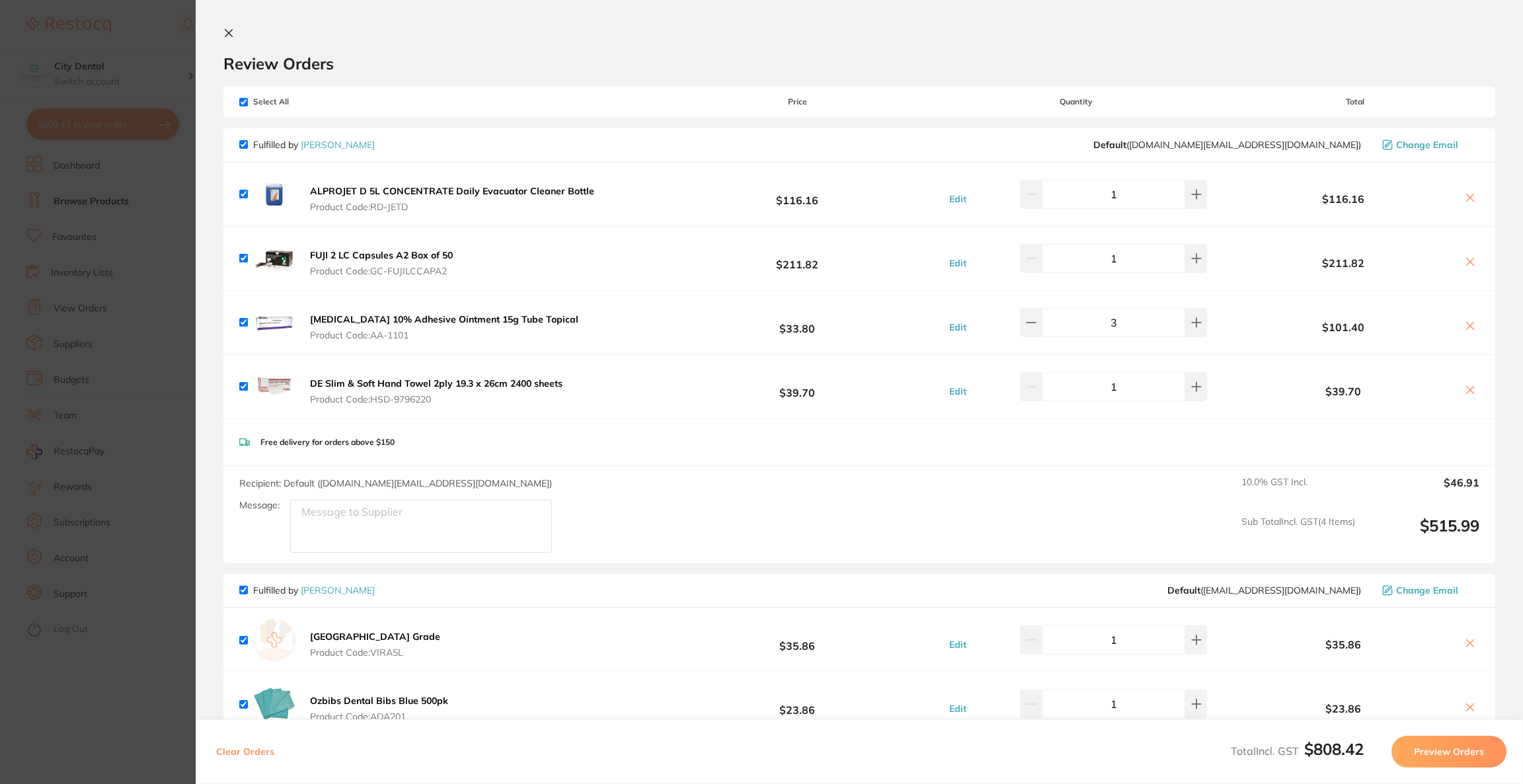
click at [168, 217] on section "Update RRP Set your pre negotiated price for this item. Item Agreed RRP (excl. …" at bounding box center [762, 392] width 1523 height 784
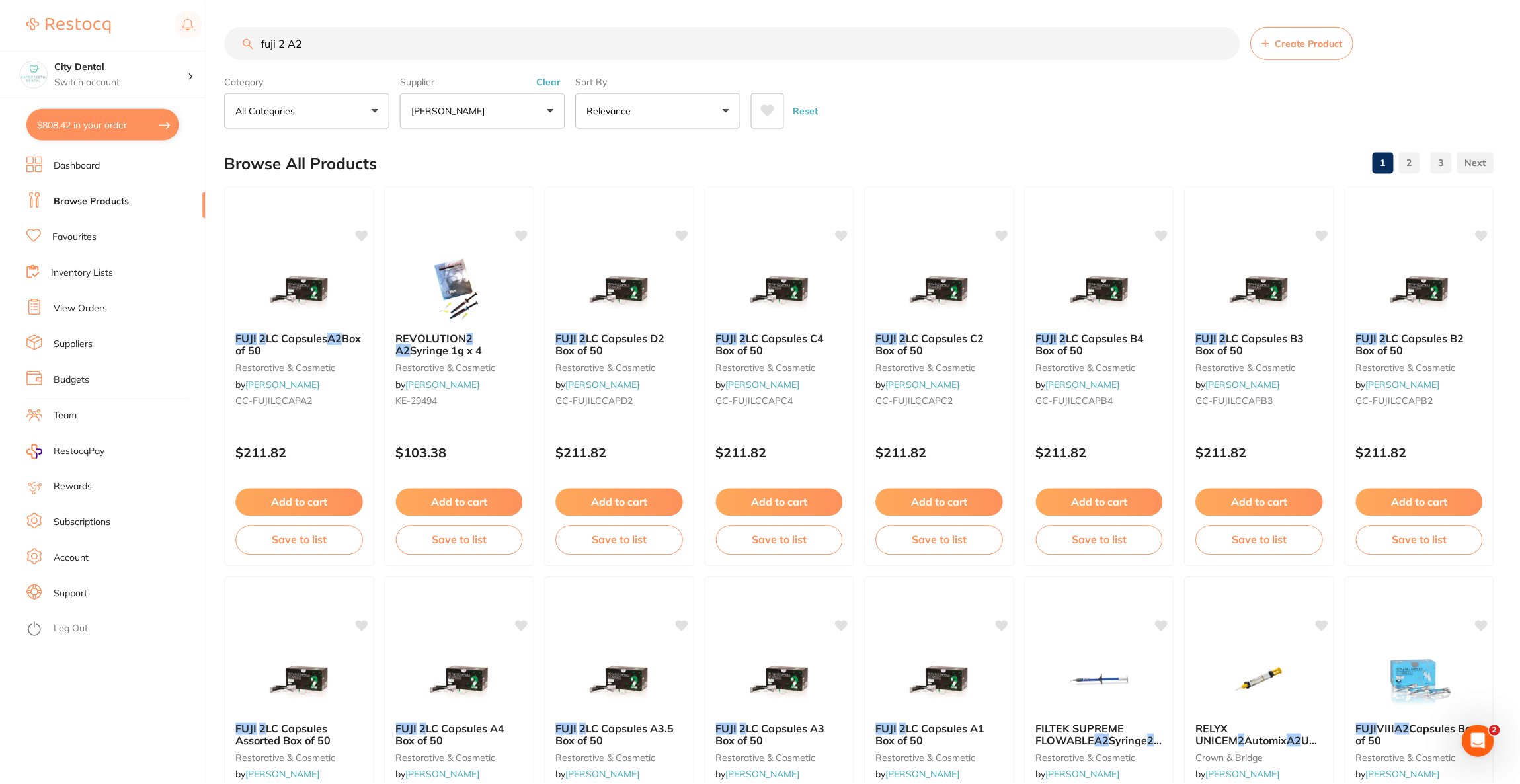
scroll to position [1, 0]
drag, startPoint x: 352, startPoint y: 39, endPoint x: 162, endPoint y: 27, distance: 190.4
click at [162, 27] on div "$808.42 City Dental Switch account Riaz [MEDICAL_DATA] Experteeth Dental [GEOGR…" at bounding box center [760, 391] width 1520 height 784
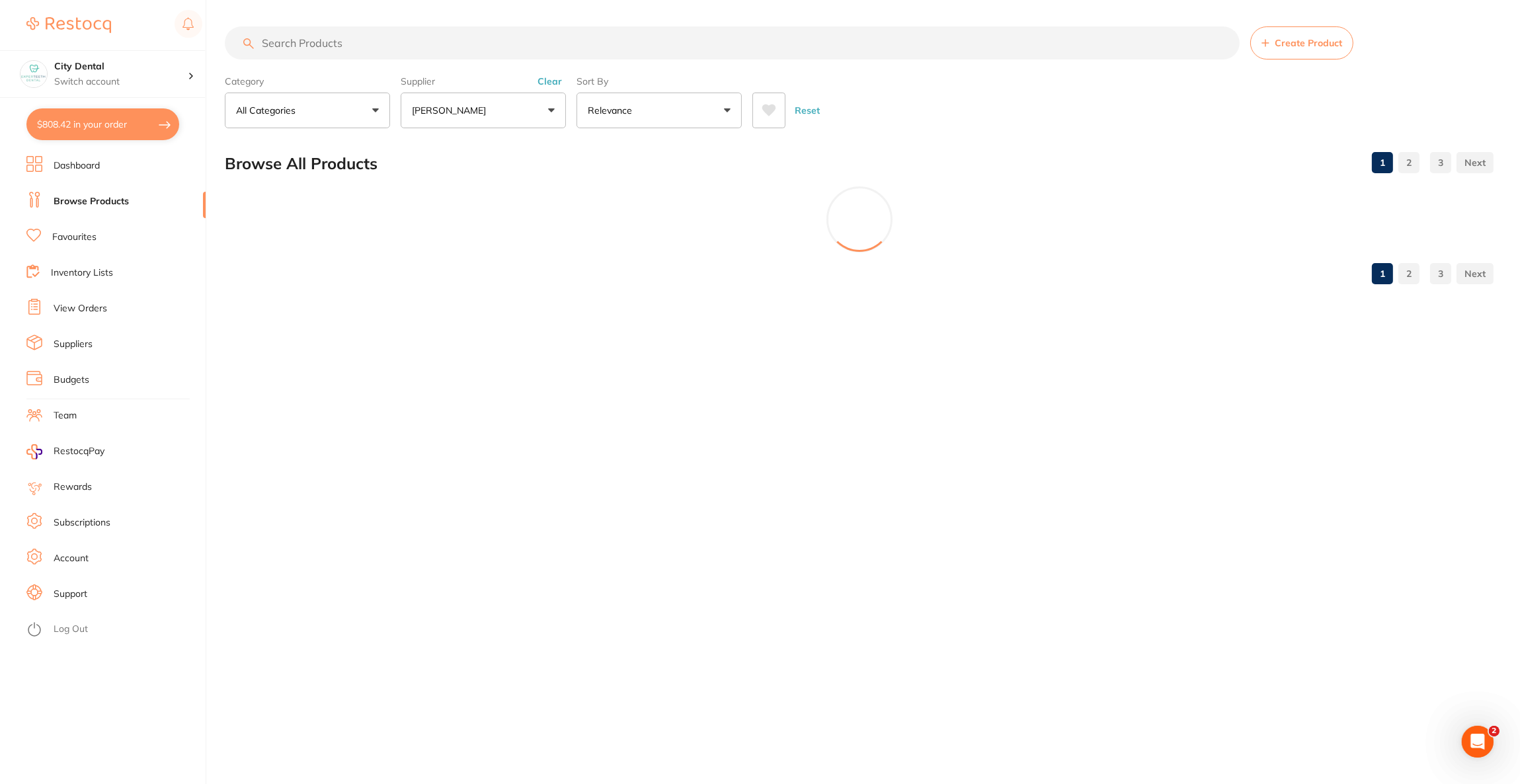
scroll to position [0, 0]
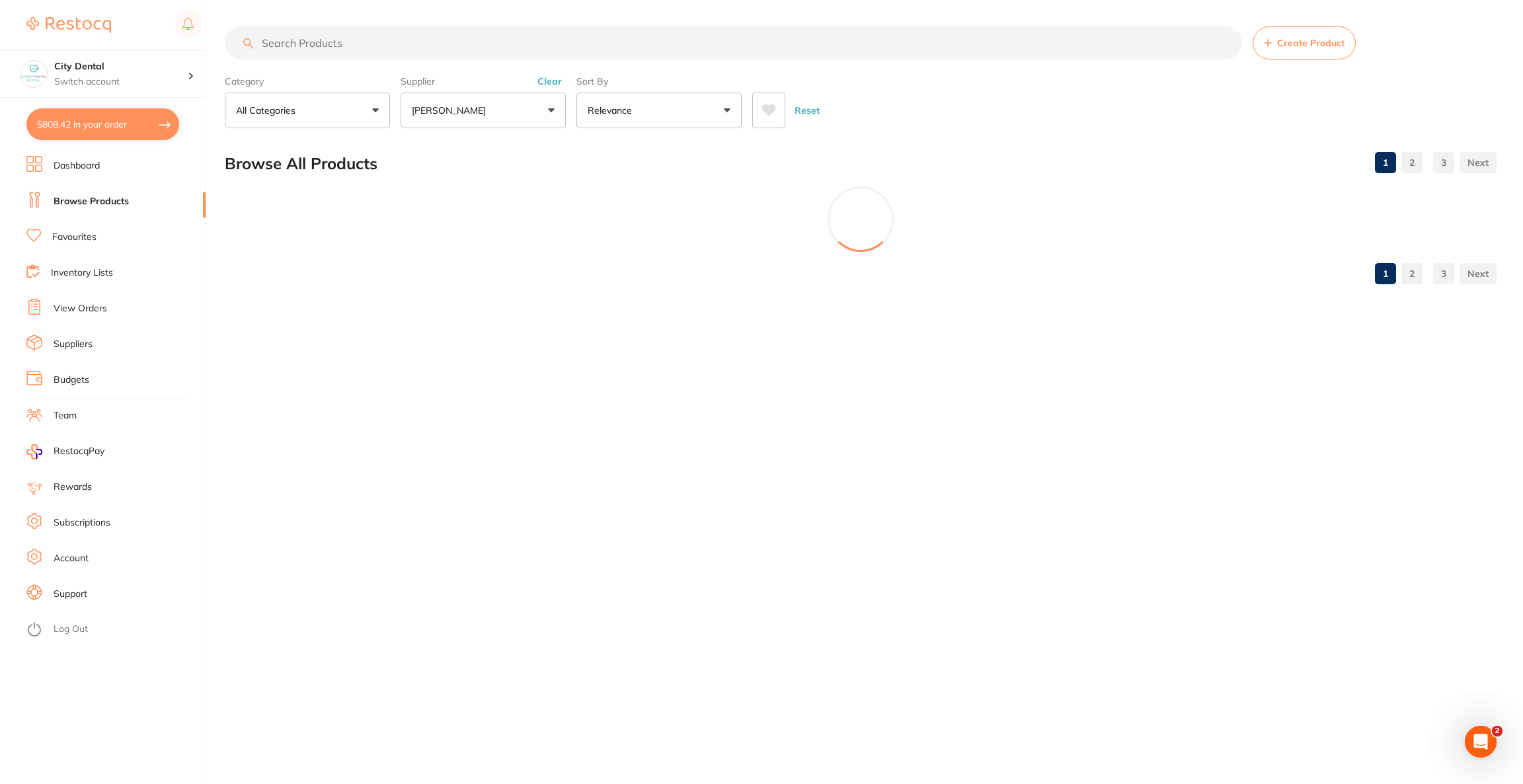
click at [458, 119] on button "[PERSON_NAME]" at bounding box center [483, 111] width 165 height 36
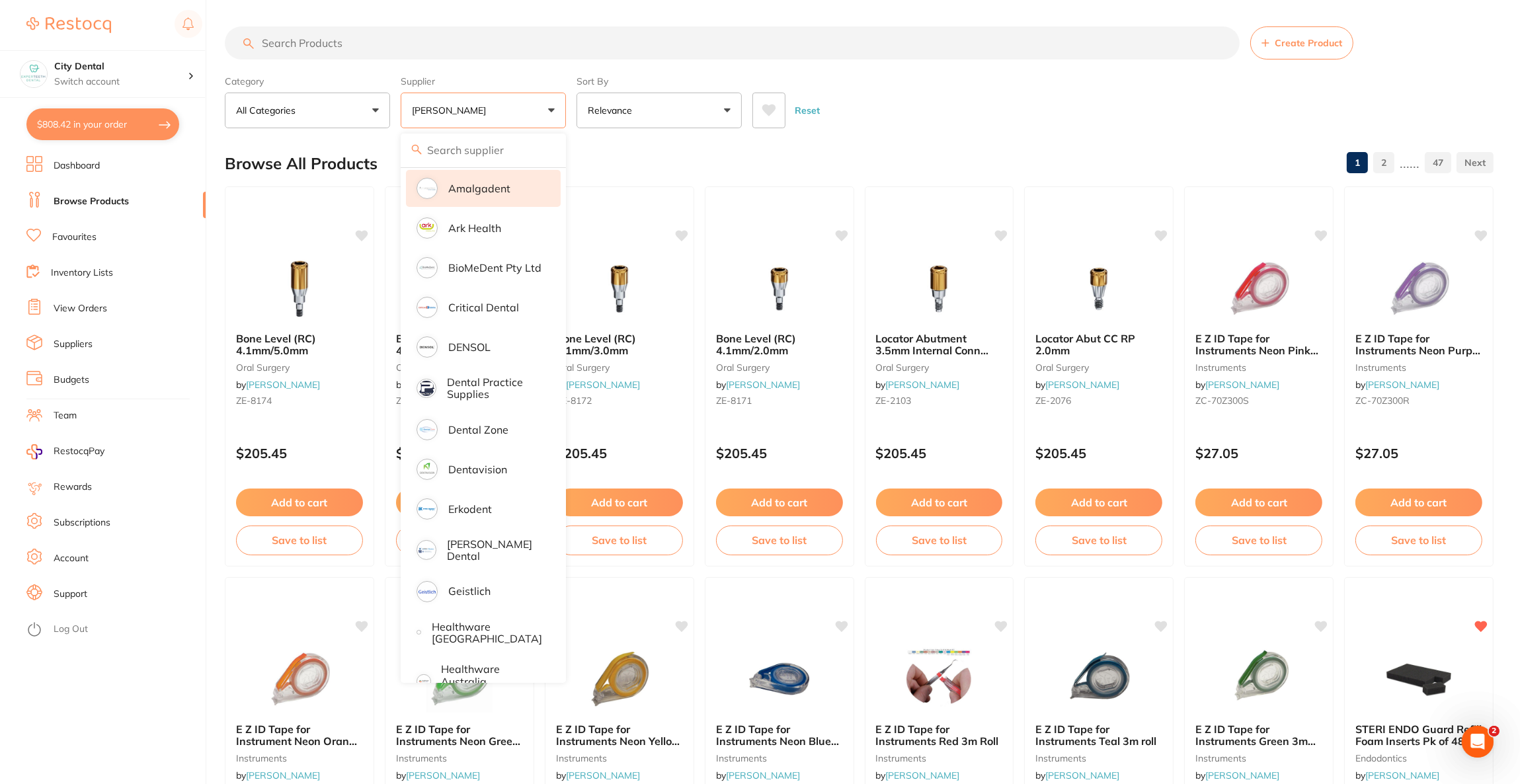
scroll to position [297, 0]
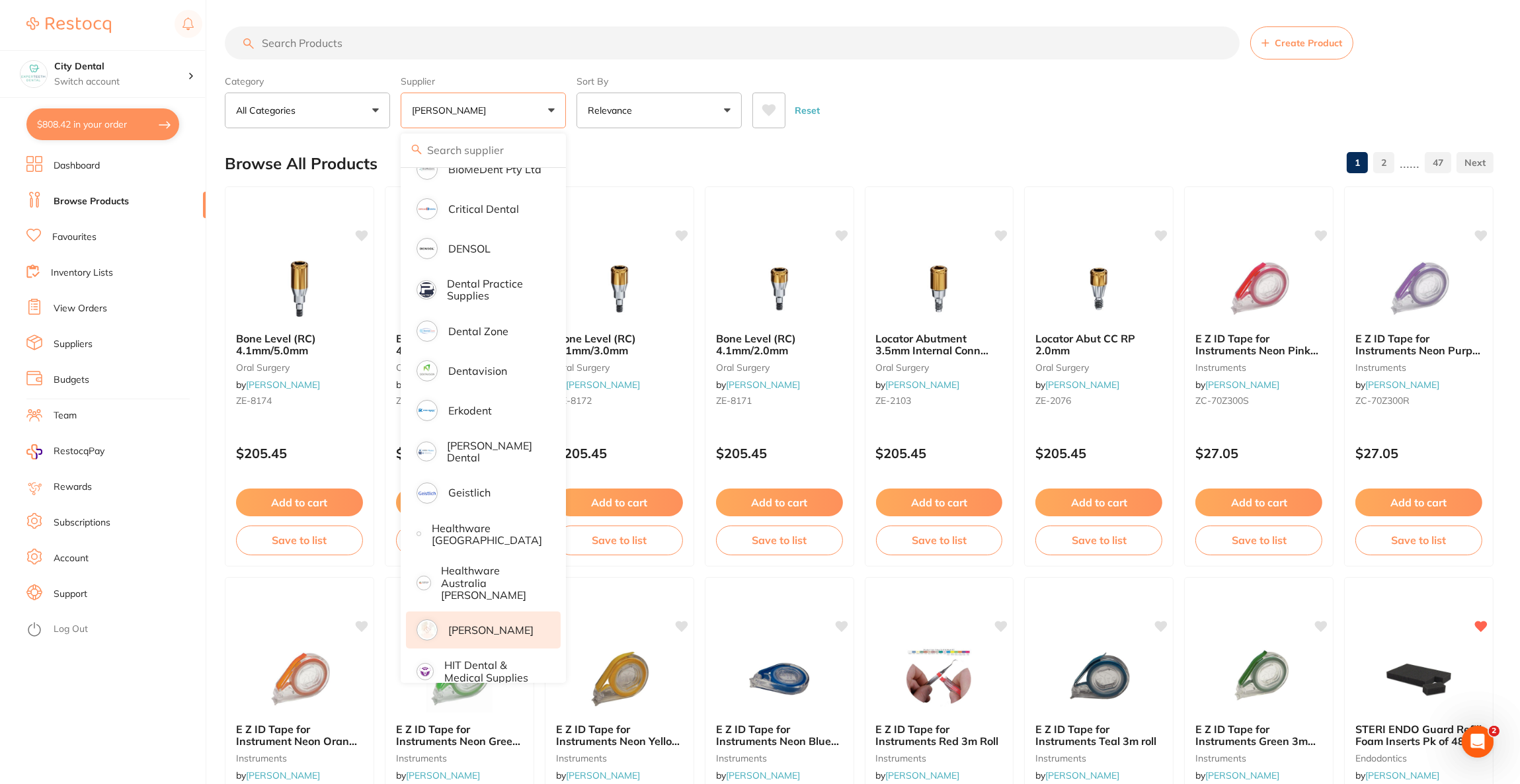
drag, startPoint x: 505, startPoint y: 616, endPoint x: 505, endPoint y: 601, distance: 15.0
click at [505, 624] on p "[PERSON_NAME]" at bounding box center [491, 630] width 85 height 12
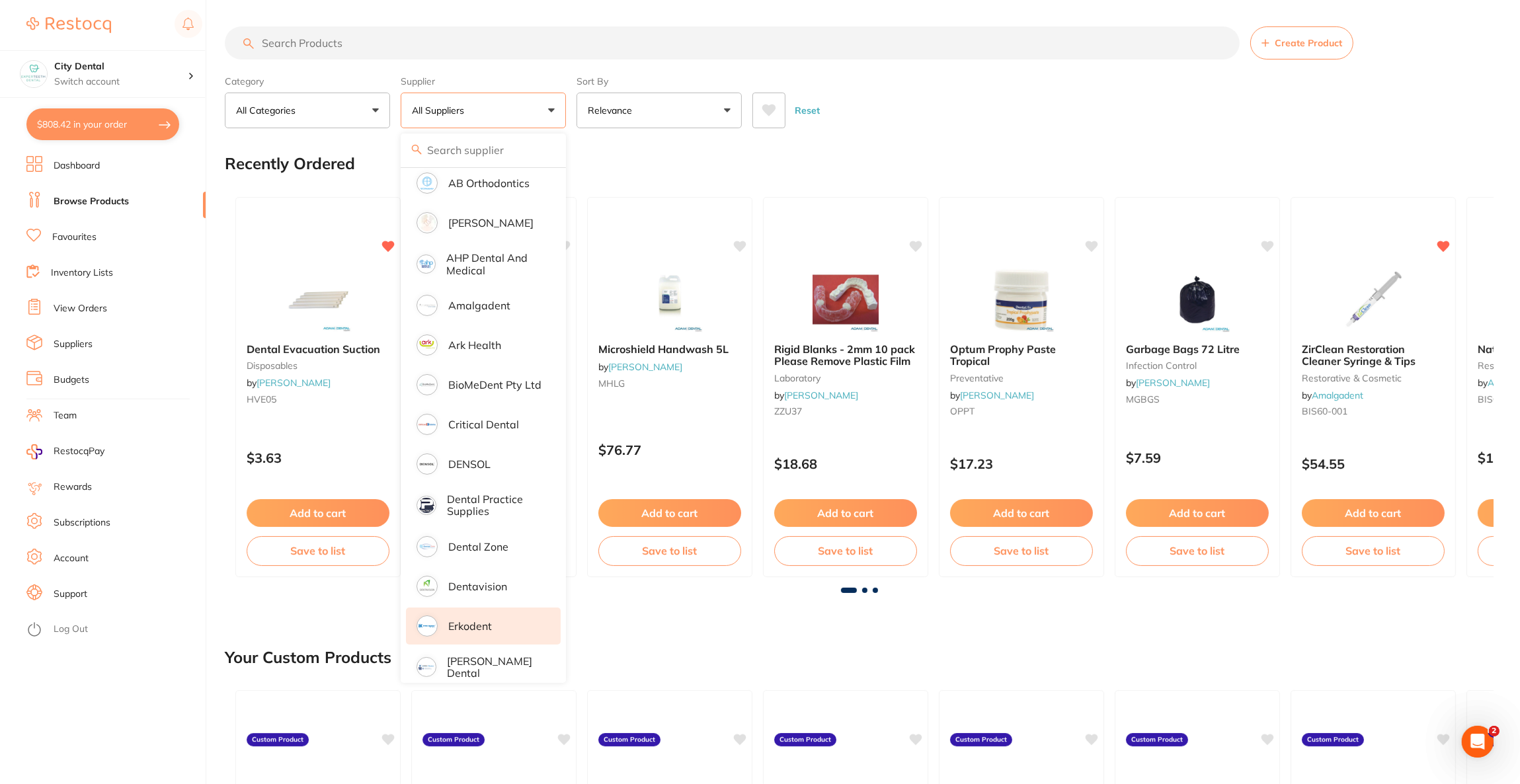
scroll to position [0, 0]
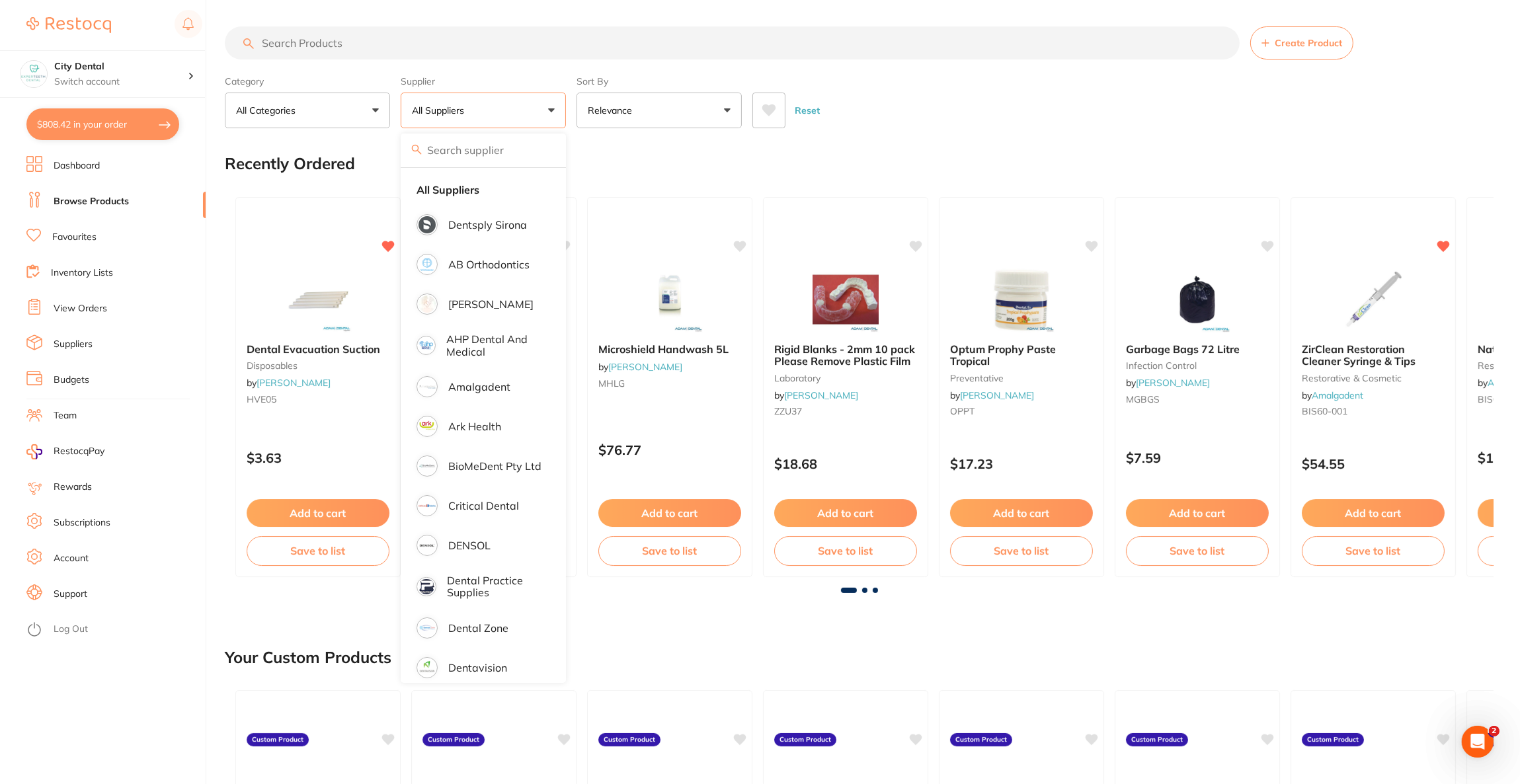
click at [394, 43] on input "search" at bounding box center [732, 43] width 1015 height 33
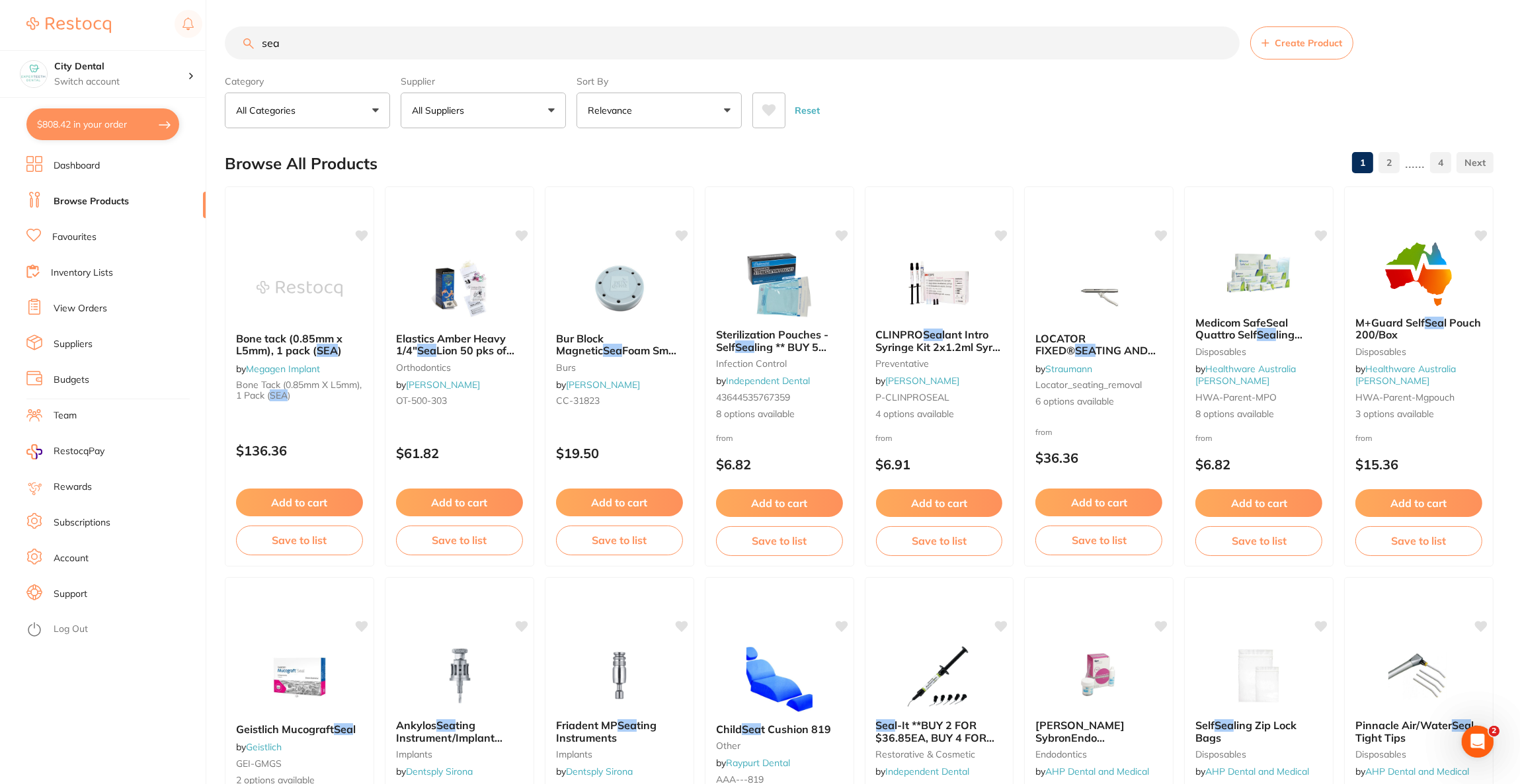
click at [474, 108] on span at bounding box center [472, 111] width 5 height 5
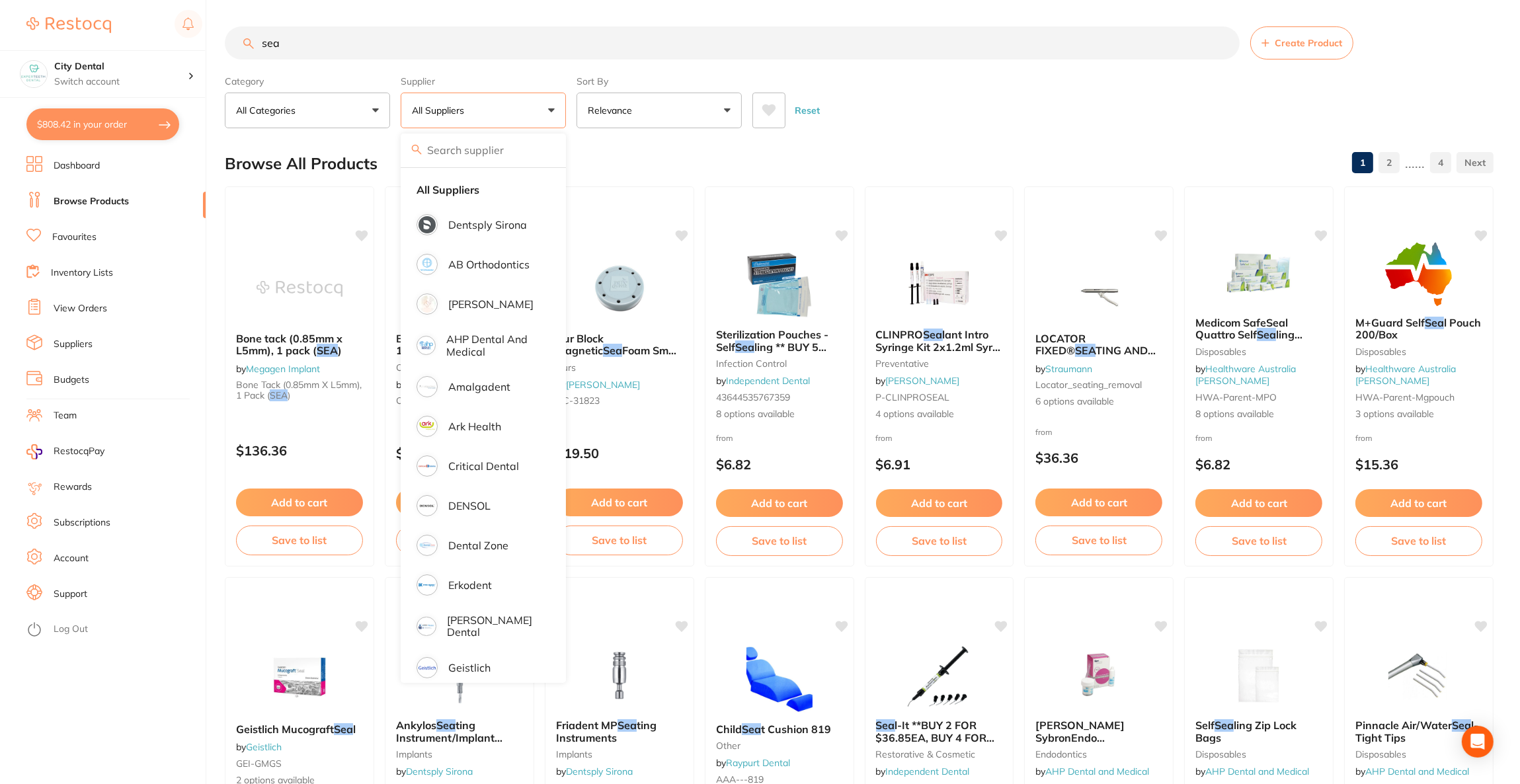
click at [474, 108] on span at bounding box center [472, 111] width 5 height 5
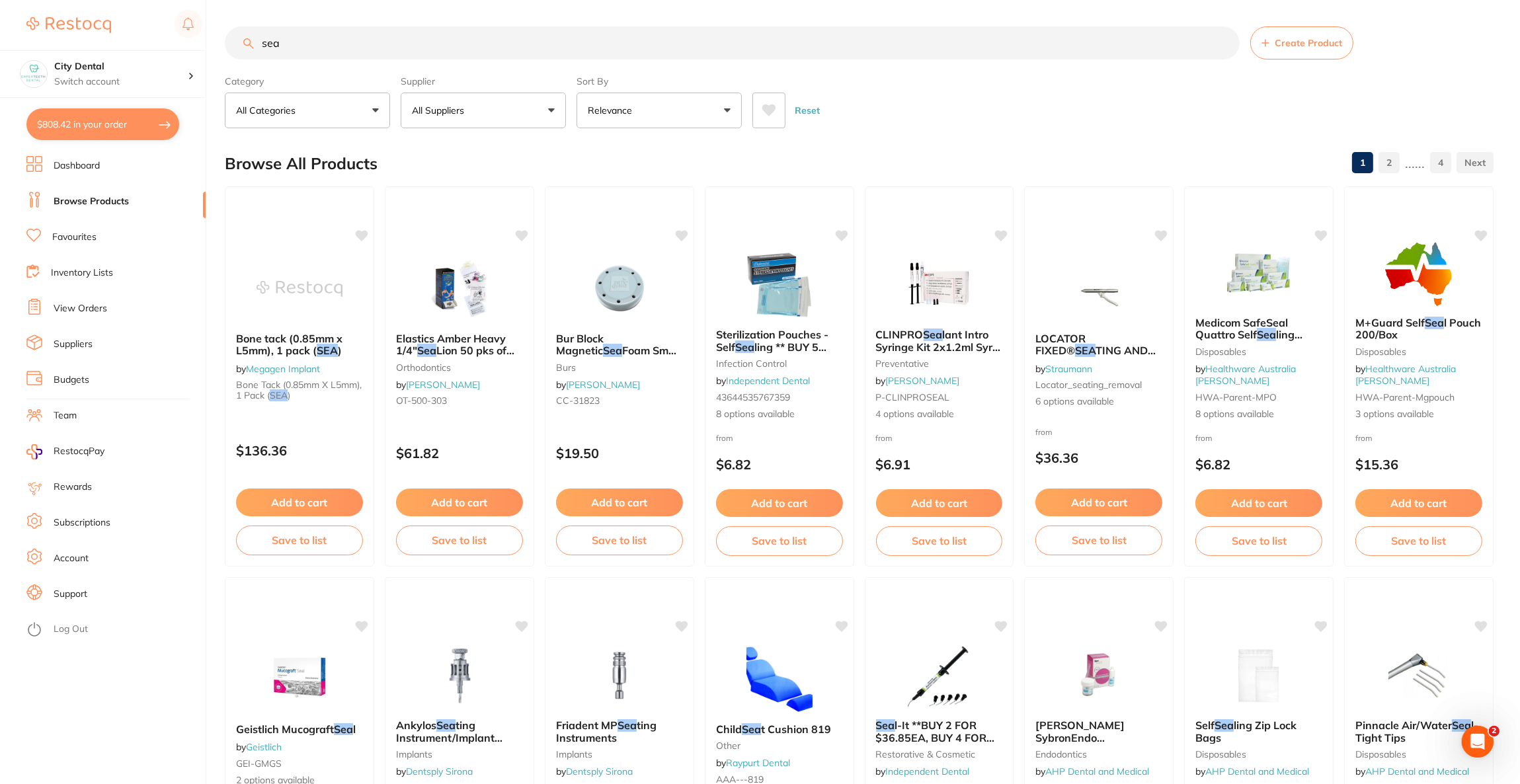
click at [474, 108] on span at bounding box center [472, 111] width 5 height 5
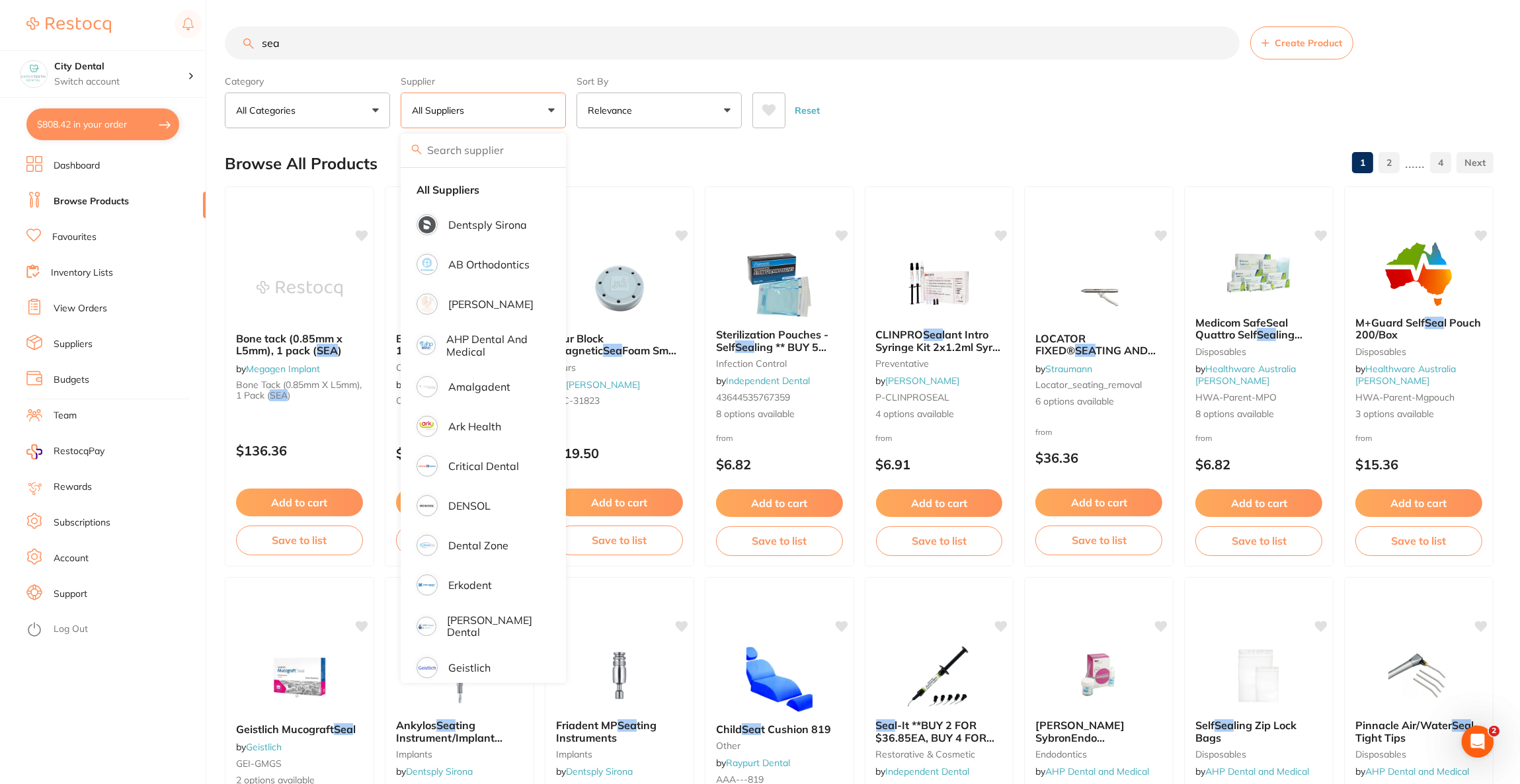
click at [335, 28] on input "sea" at bounding box center [732, 43] width 1015 height 33
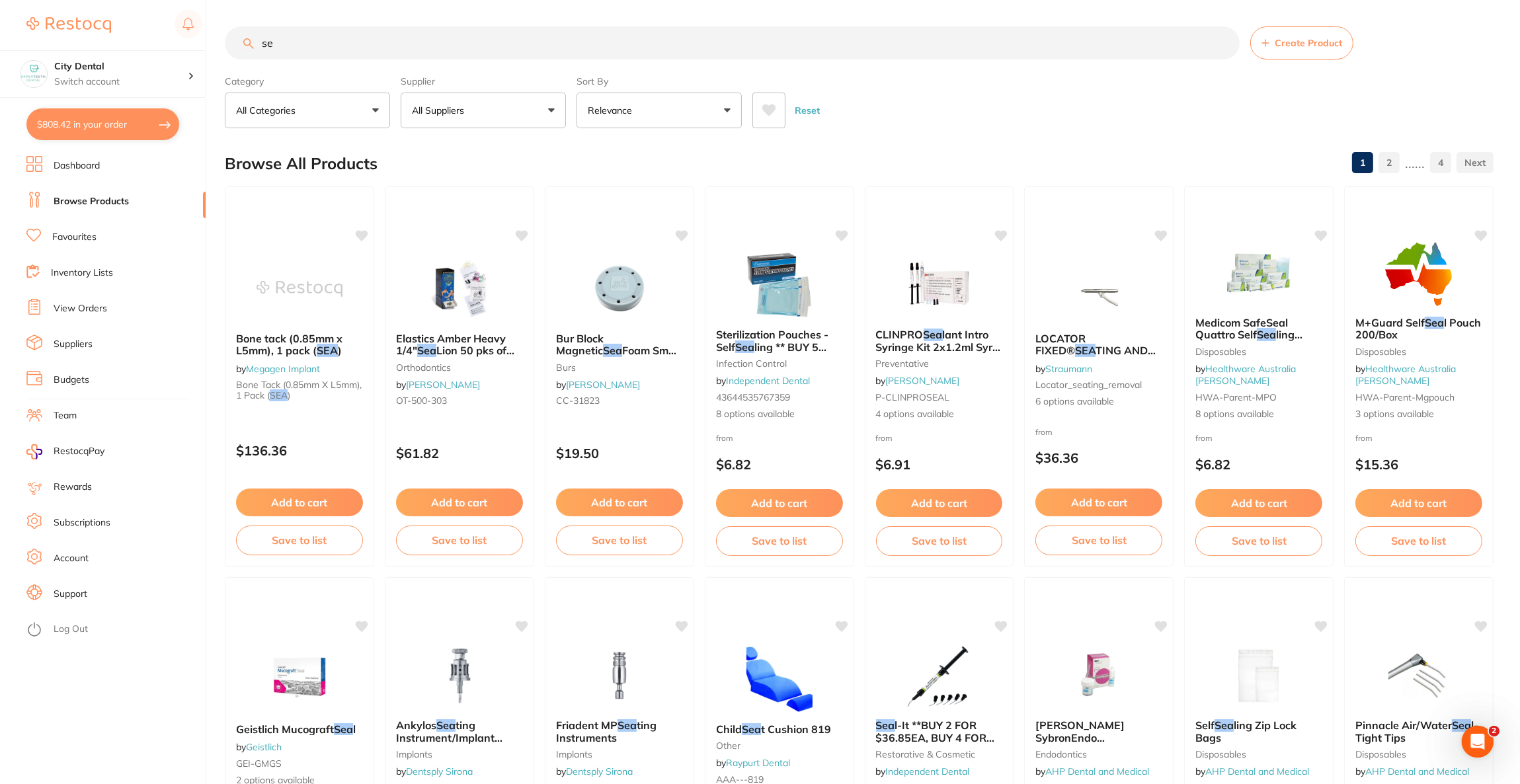
type input "s"
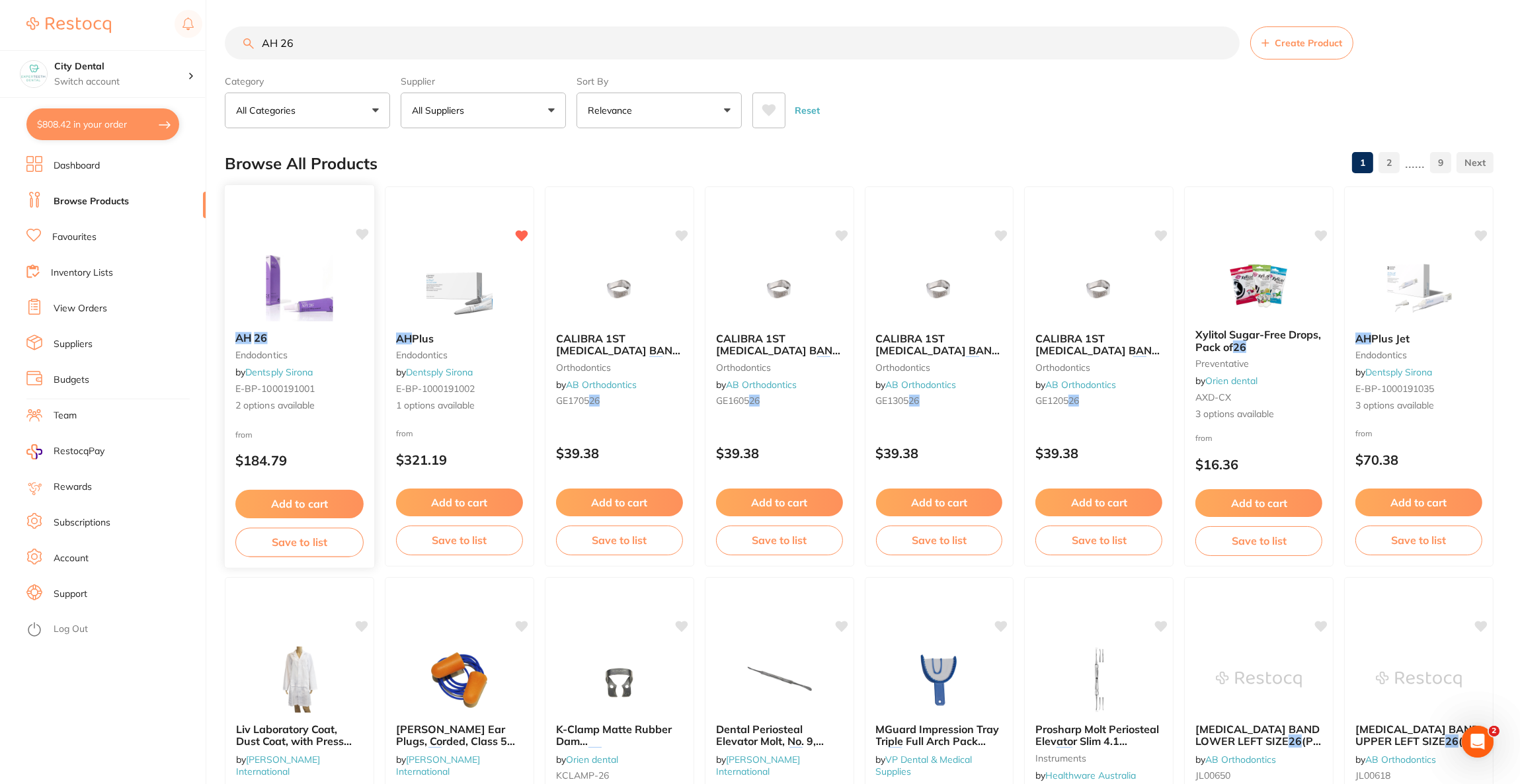
type input "AH 26"
click at [249, 262] on div at bounding box center [299, 289] width 148 height 66
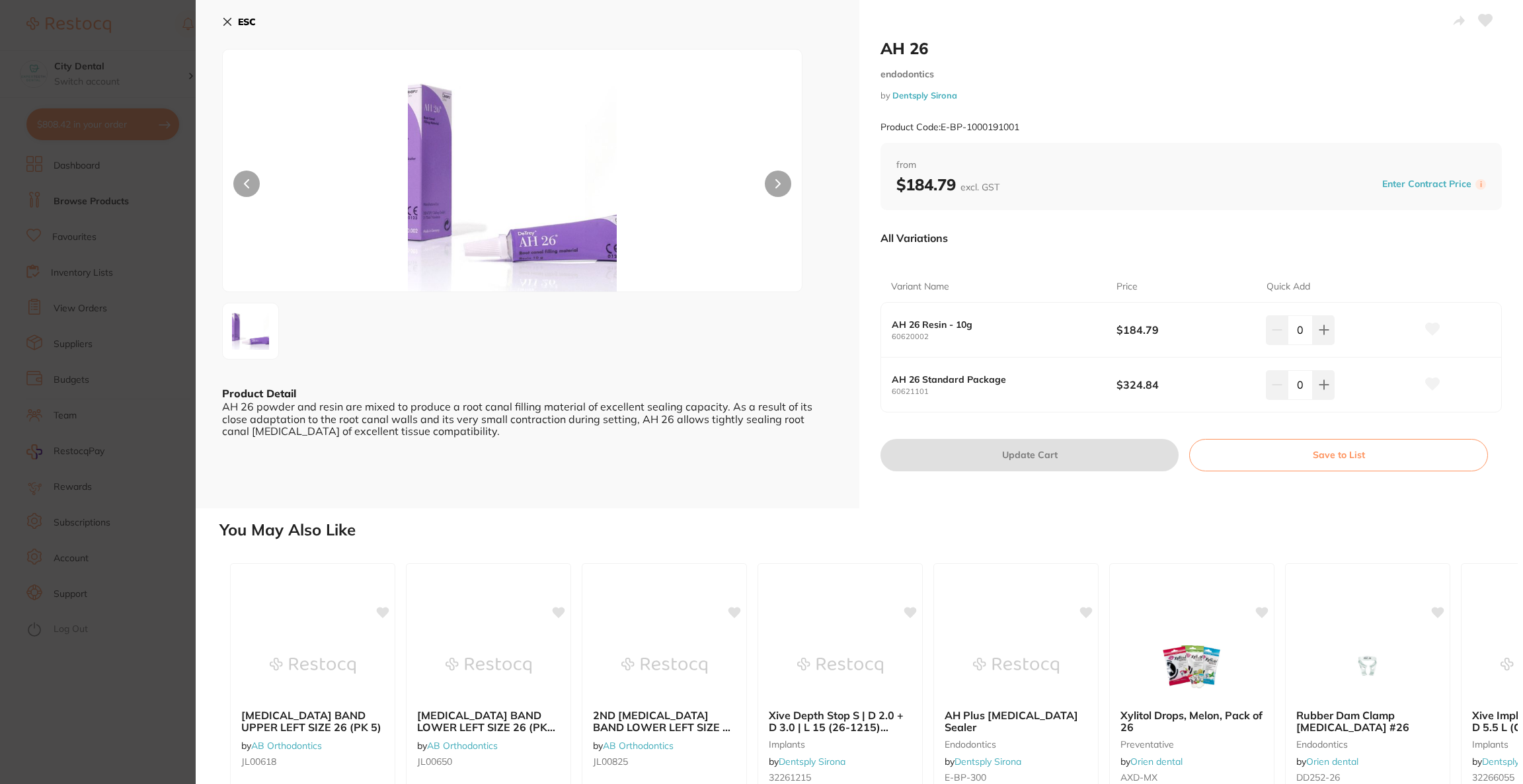
click at [99, 365] on section "AH 26 endodontics by Dentsply Sirona Product Code: E-BP-1000191001 ESC Product …" at bounding box center [762, 392] width 1523 height 784
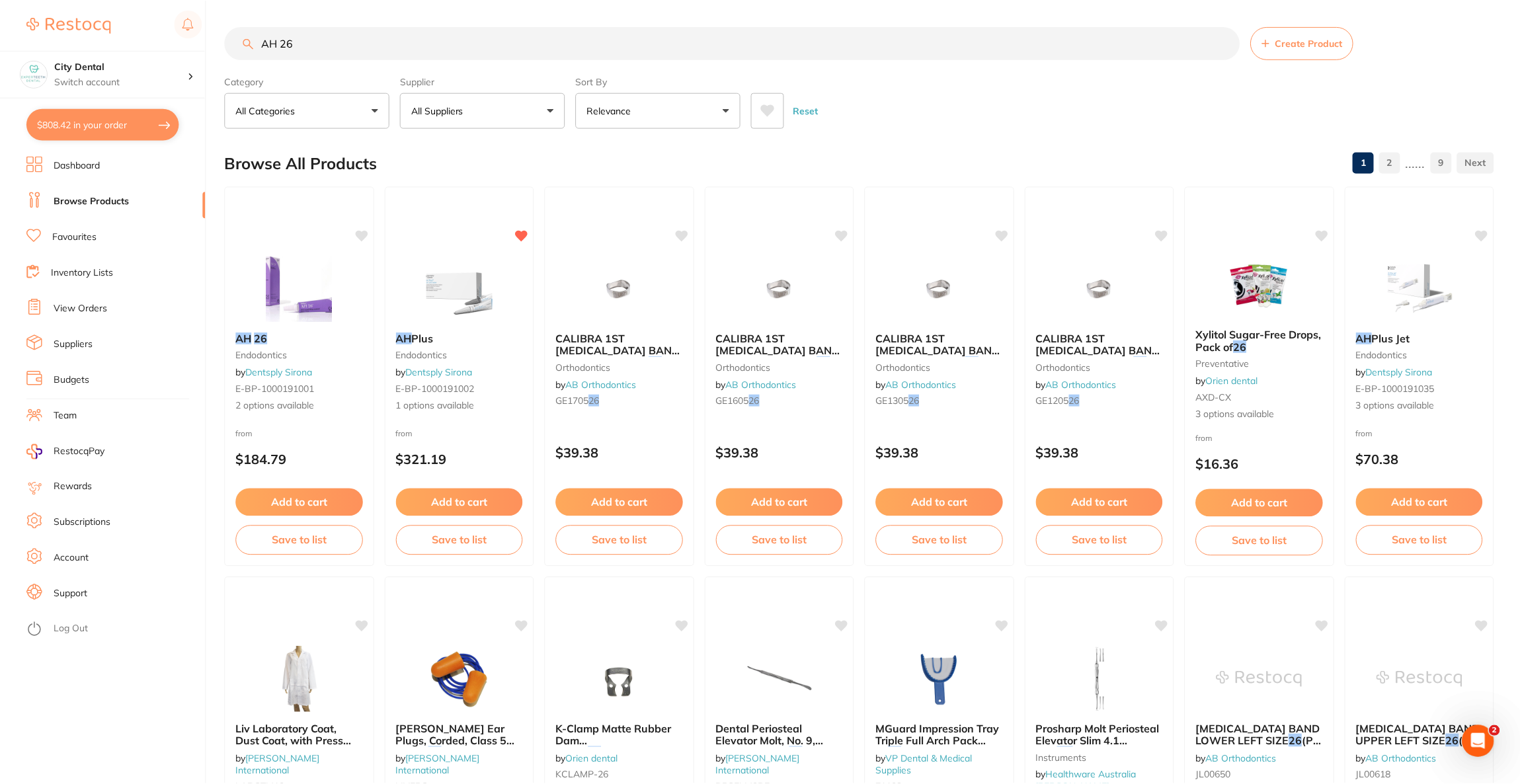
scroll to position [1, 0]
click at [335, 297] on img at bounding box center [299, 287] width 87 height 67
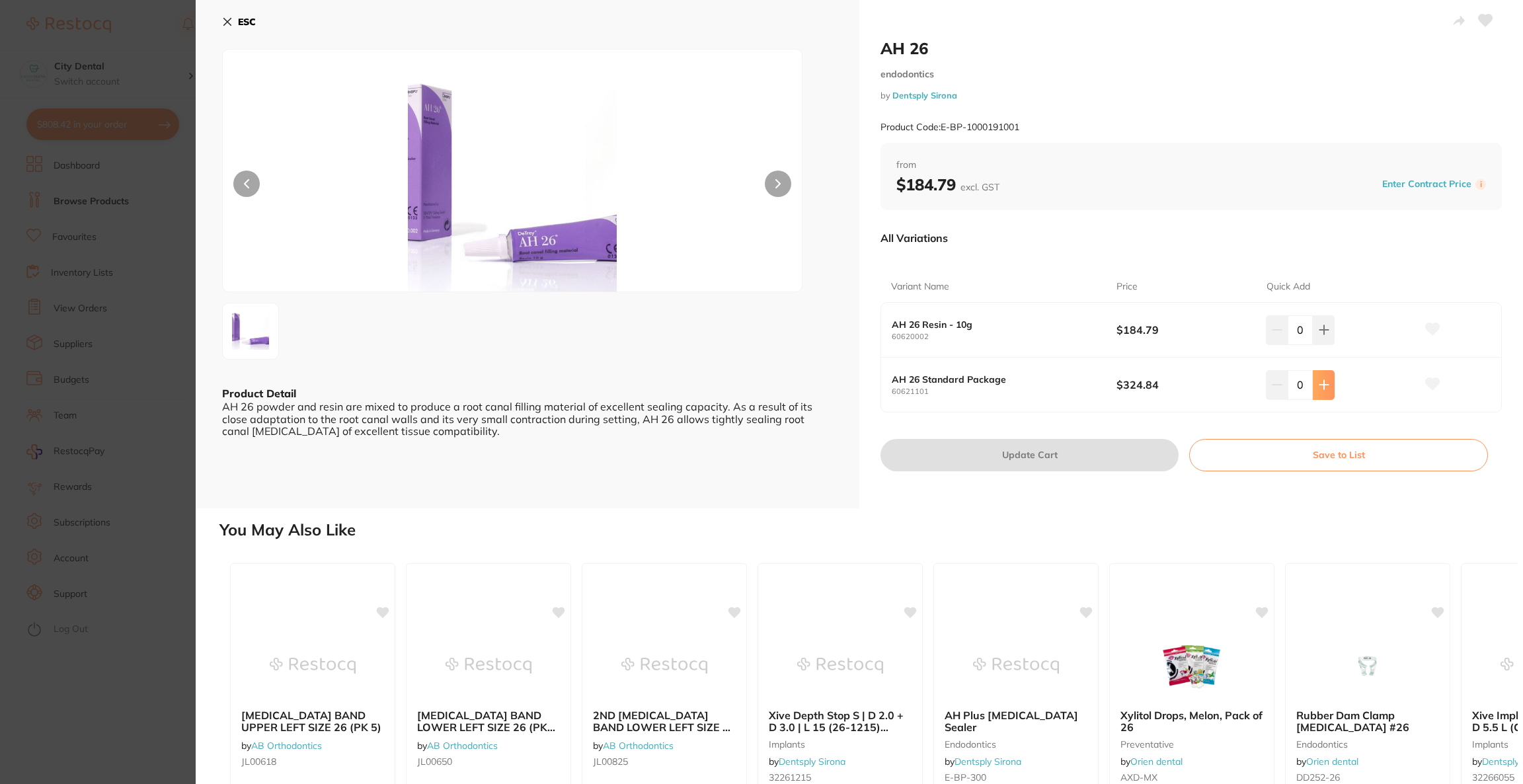
click at [1313, 380] on button at bounding box center [1324, 385] width 22 height 29
type input "1"
click at [1122, 451] on button "Update Cart" at bounding box center [1030, 455] width 298 height 32
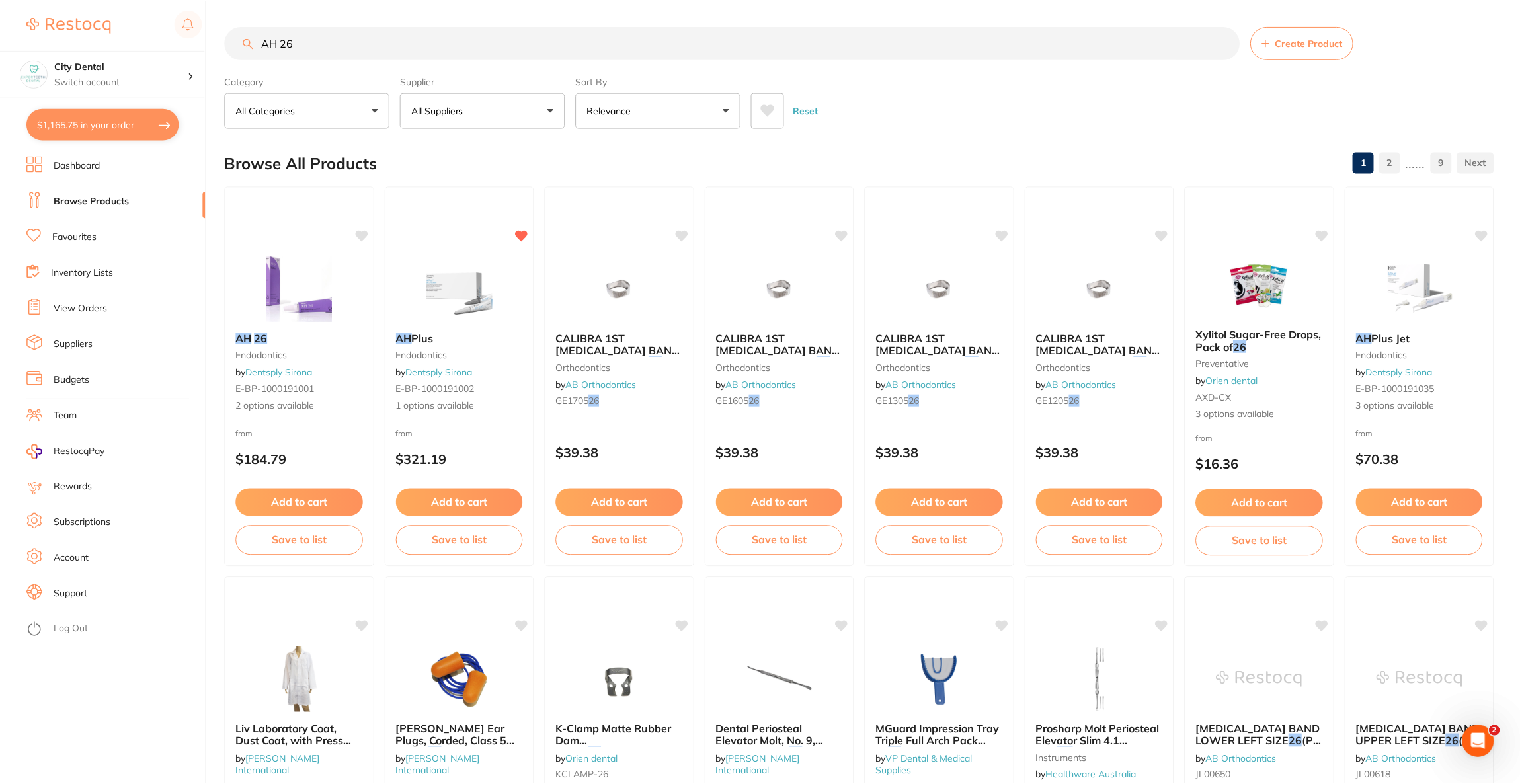
scroll to position [1, 0]
click at [93, 118] on button "$1,165.75 in your order" at bounding box center [103, 125] width 153 height 32
checkbox input "true"
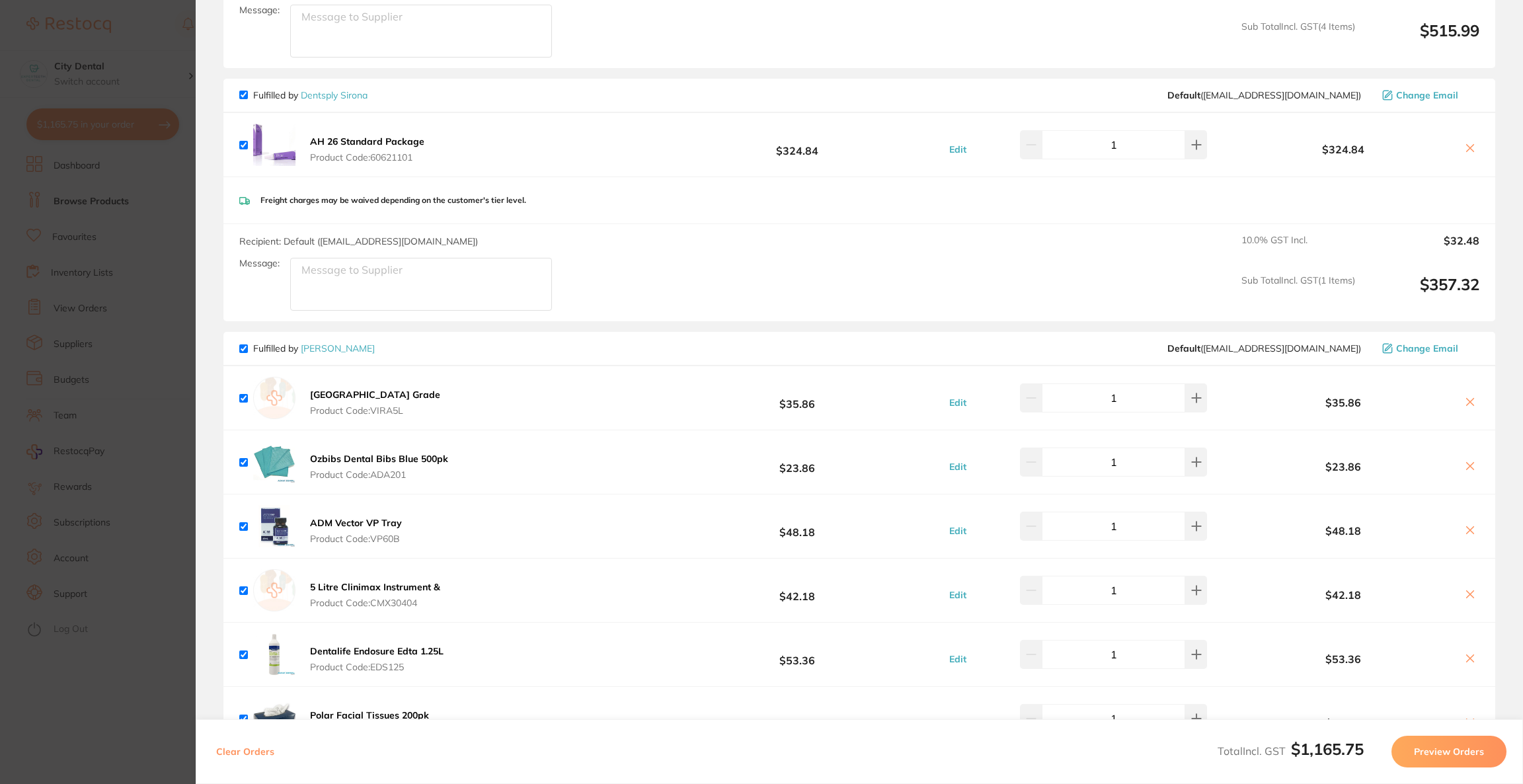
scroll to position [951, 0]
